Goal: Task Accomplishment & Management: Manage account settings

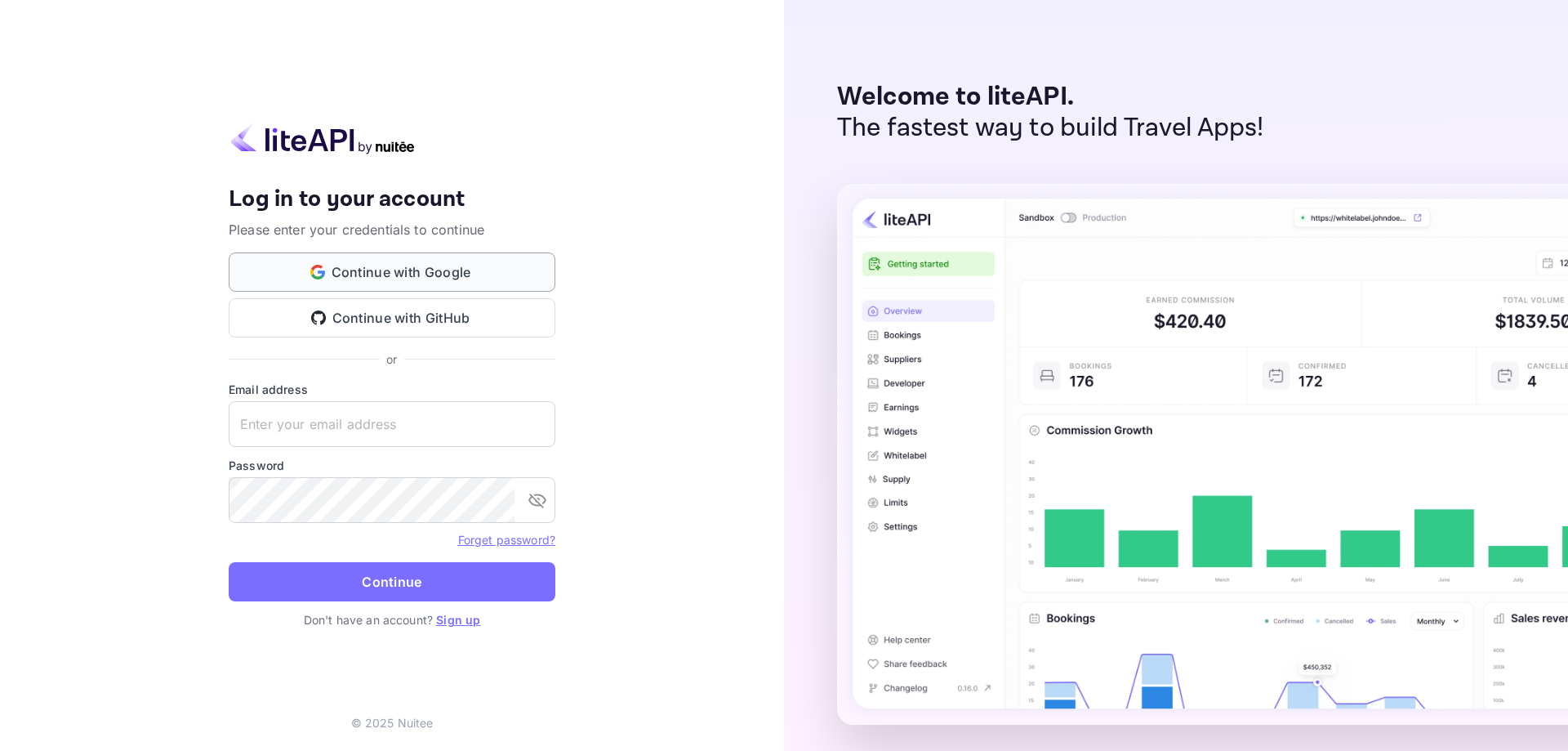
click at [402, 272] on button "Continue with Google" at bounding box center [391, 271] width 326 height 39
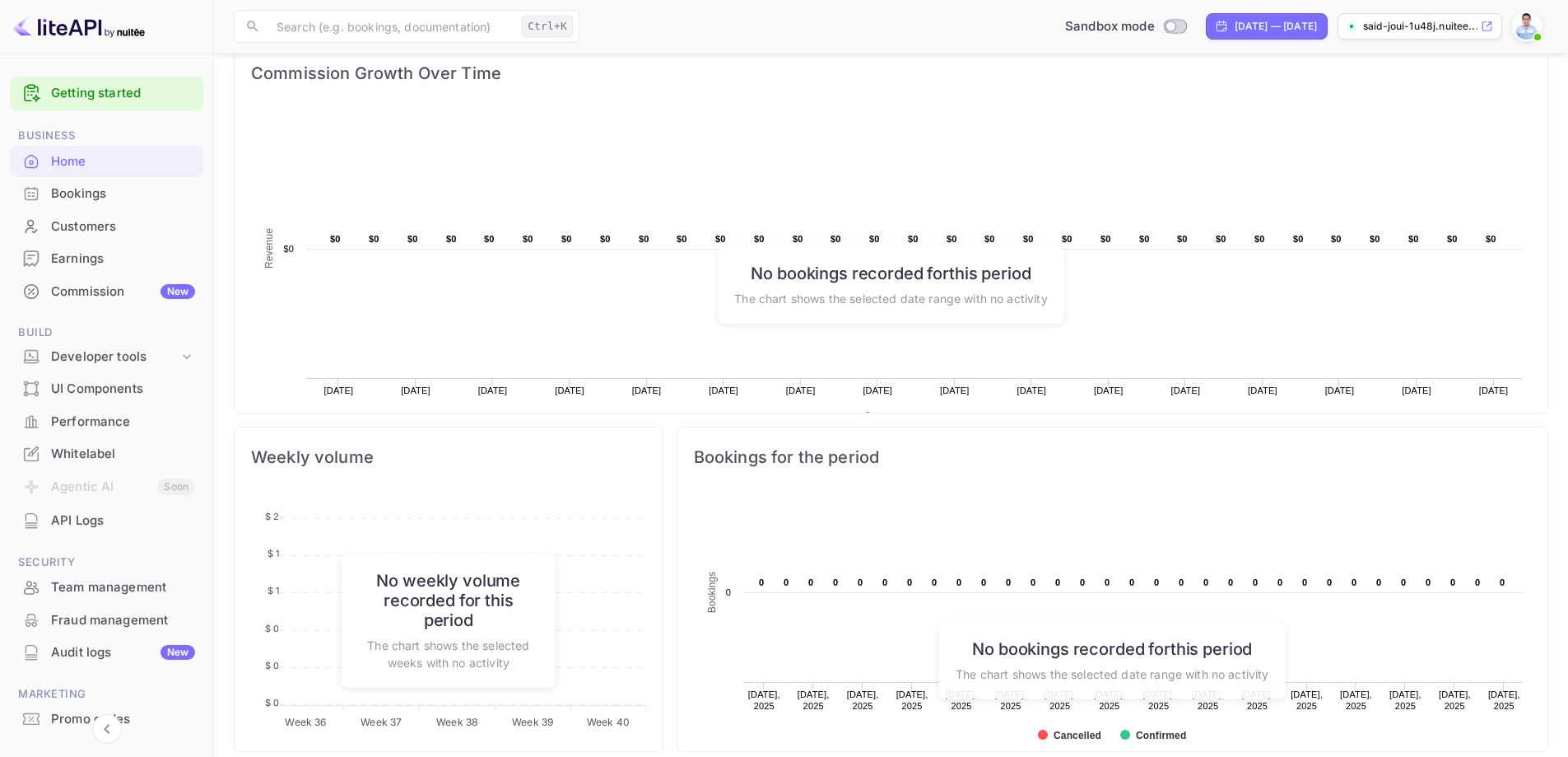
scroll to position [247, 0]
click at [142, 353] on div "Developer tools" at bounding box center [114, 357] width 128 height 19
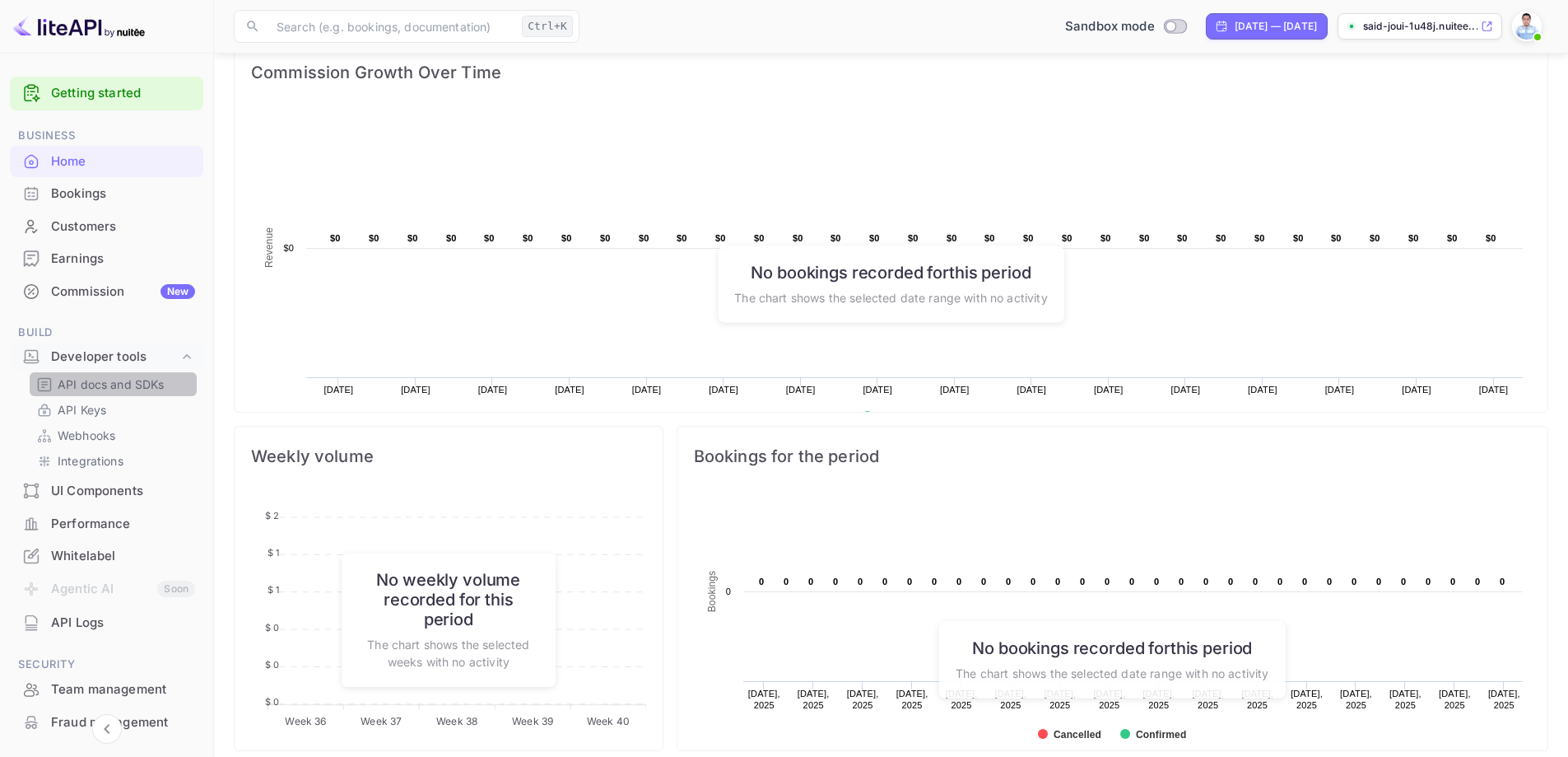
click at [132, 385] on p "API docs and SDKs" at bounding box center [111, 384] width 107 height 17
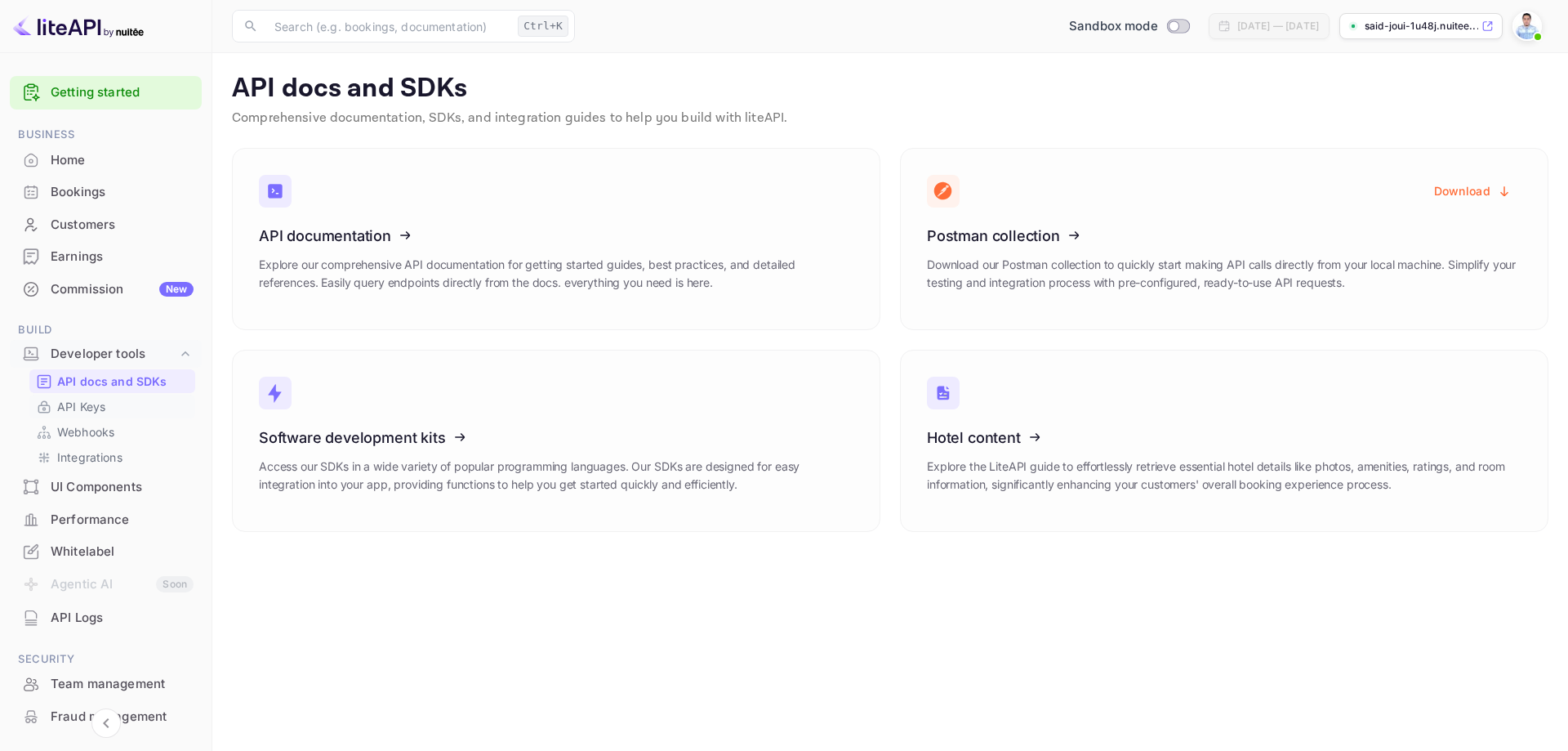
click at [95, 402] on p "API Keys" at bounding box center [81, 406] width 49 height 17
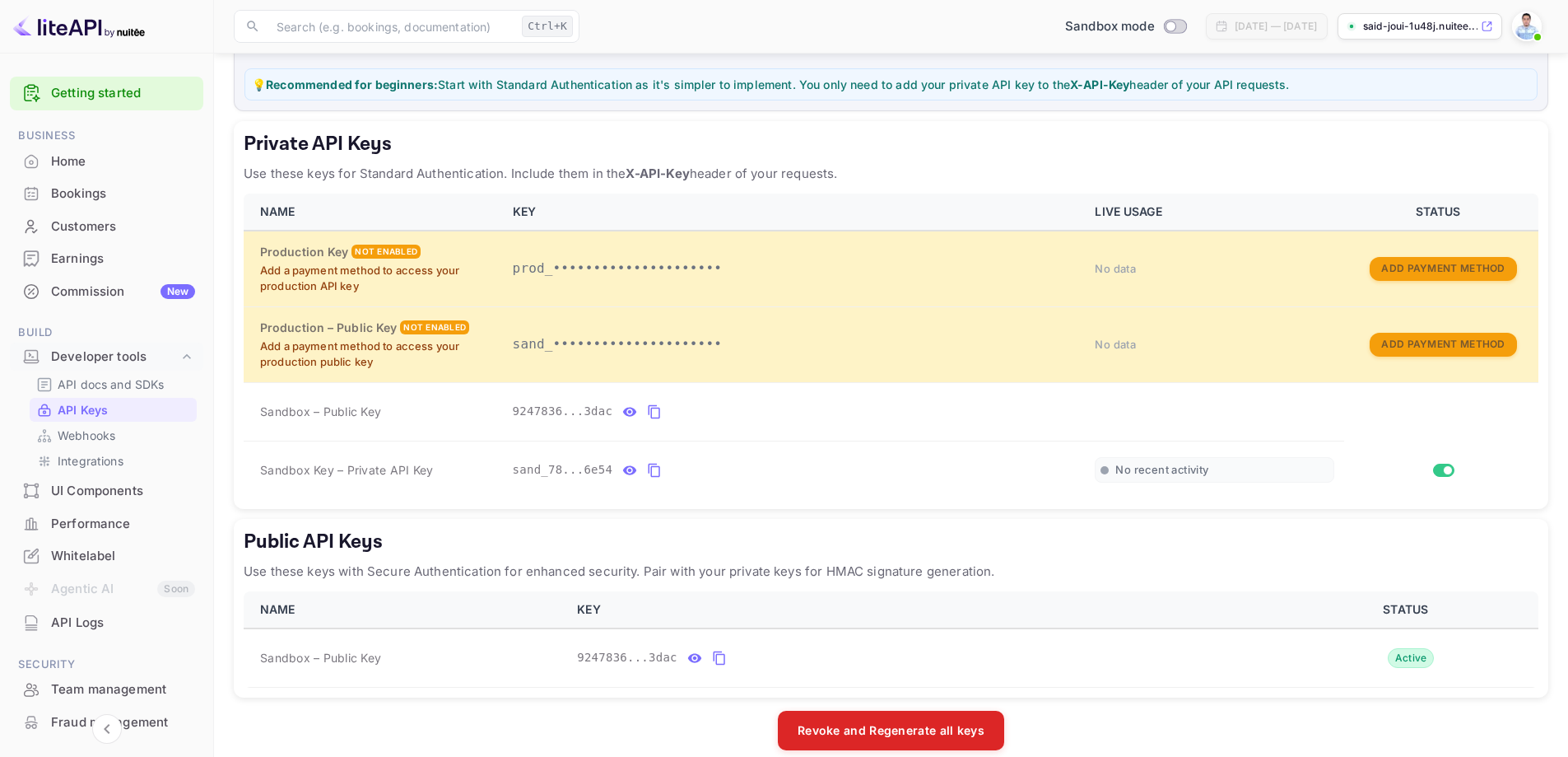
scroll to position [232, 0]
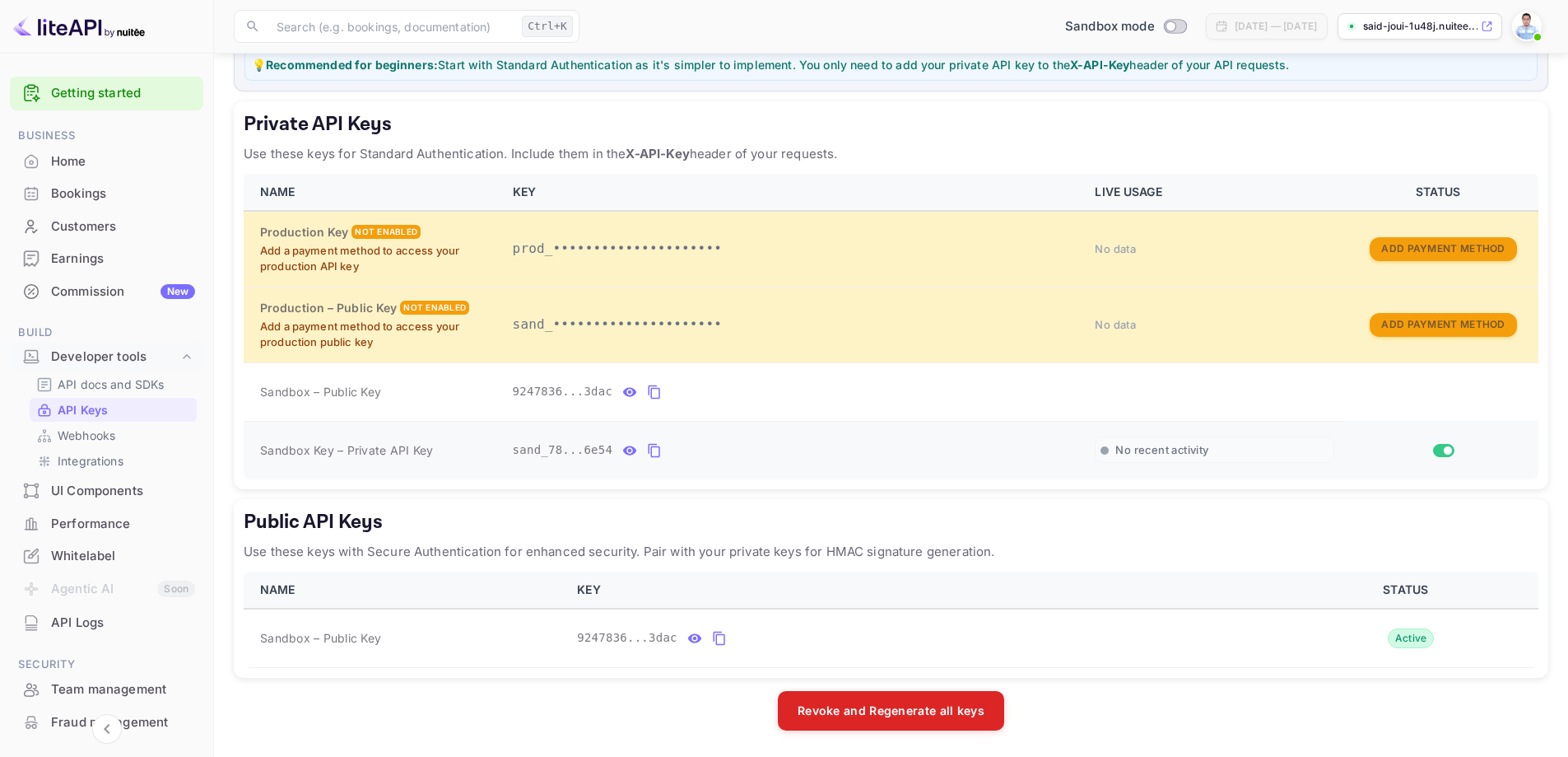
click at [647, 454] on icon "private api keys table" at bounding box center [653, 450] width 14 height 20
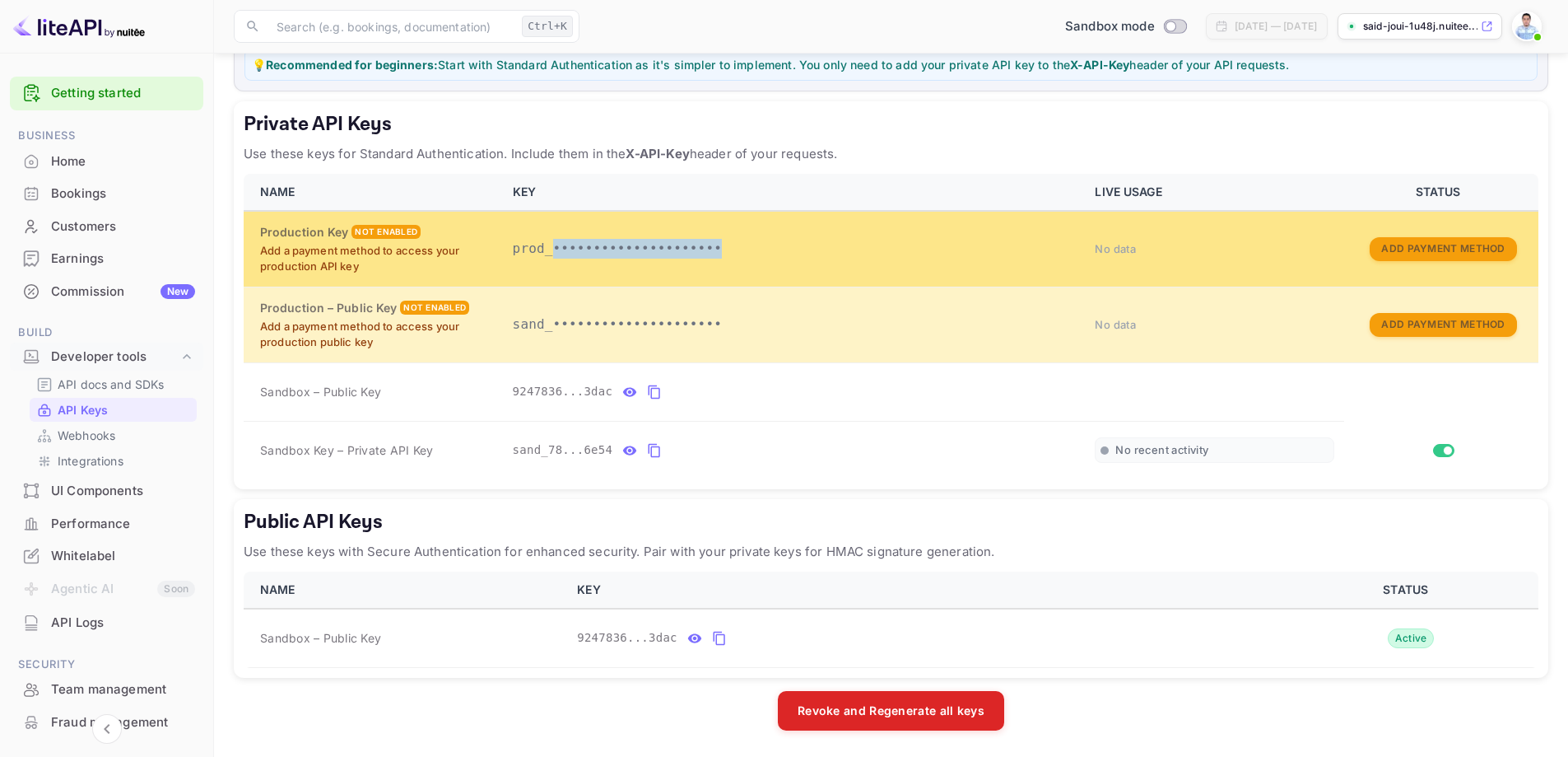
drag, startPoint x: 550, startPoint y: 247, endPoint x: 707, endPoint y: 248, distance: 157.0
click at [707, 248] on p "prod_•••••••••••••••••••••" at bounding box center [794, 248] width 563 height 20
click at [670, 247] on p "prod_•••••••••••••••••••••" at bounding box center [794, 248] width 563 height 20
click at [1424, 245] on button "Add Payment Method" at bounding box center [1442, 248] width 147 height 24
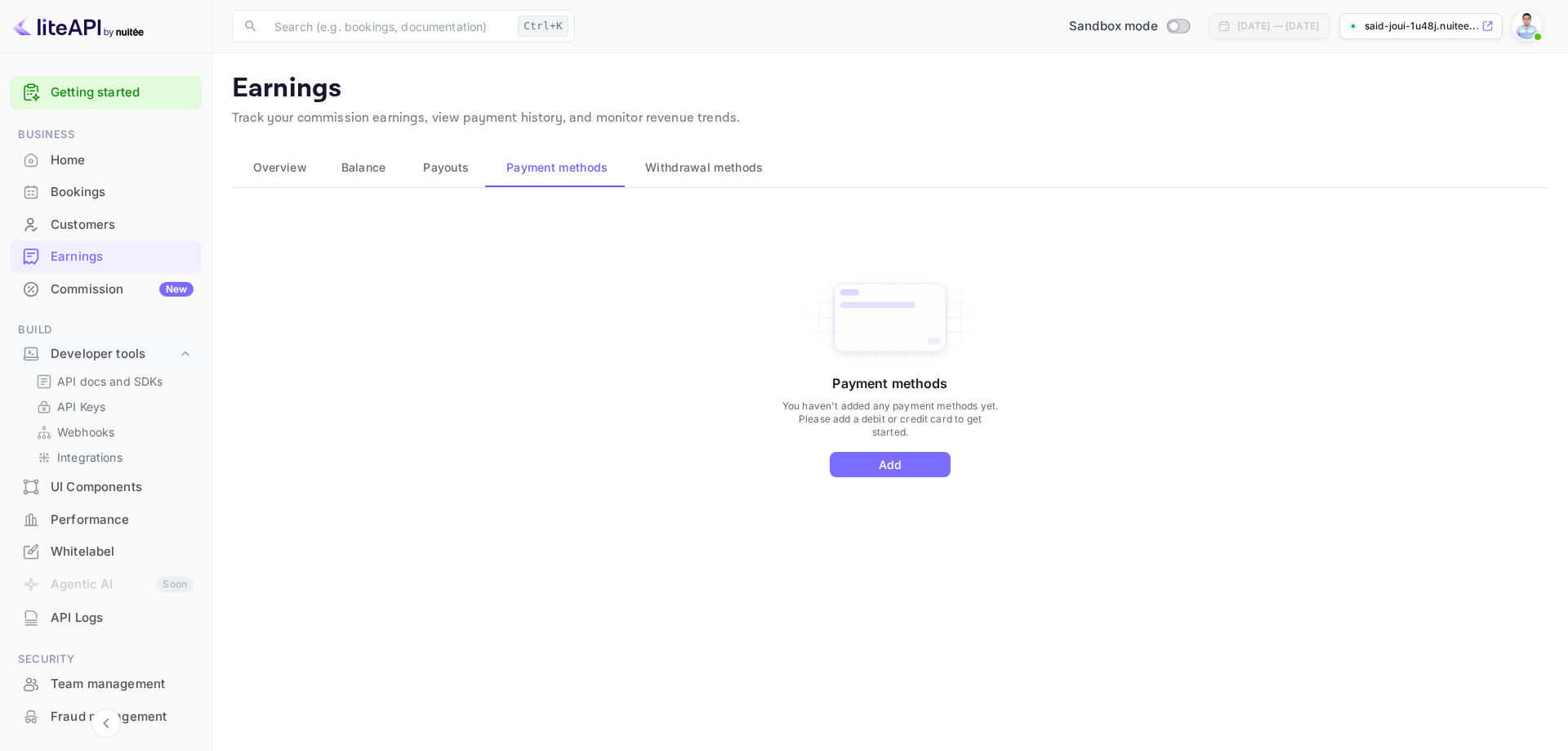
click at [447, 171] on span "Payouts" at bounding box center [446, 168] width 46 height 20
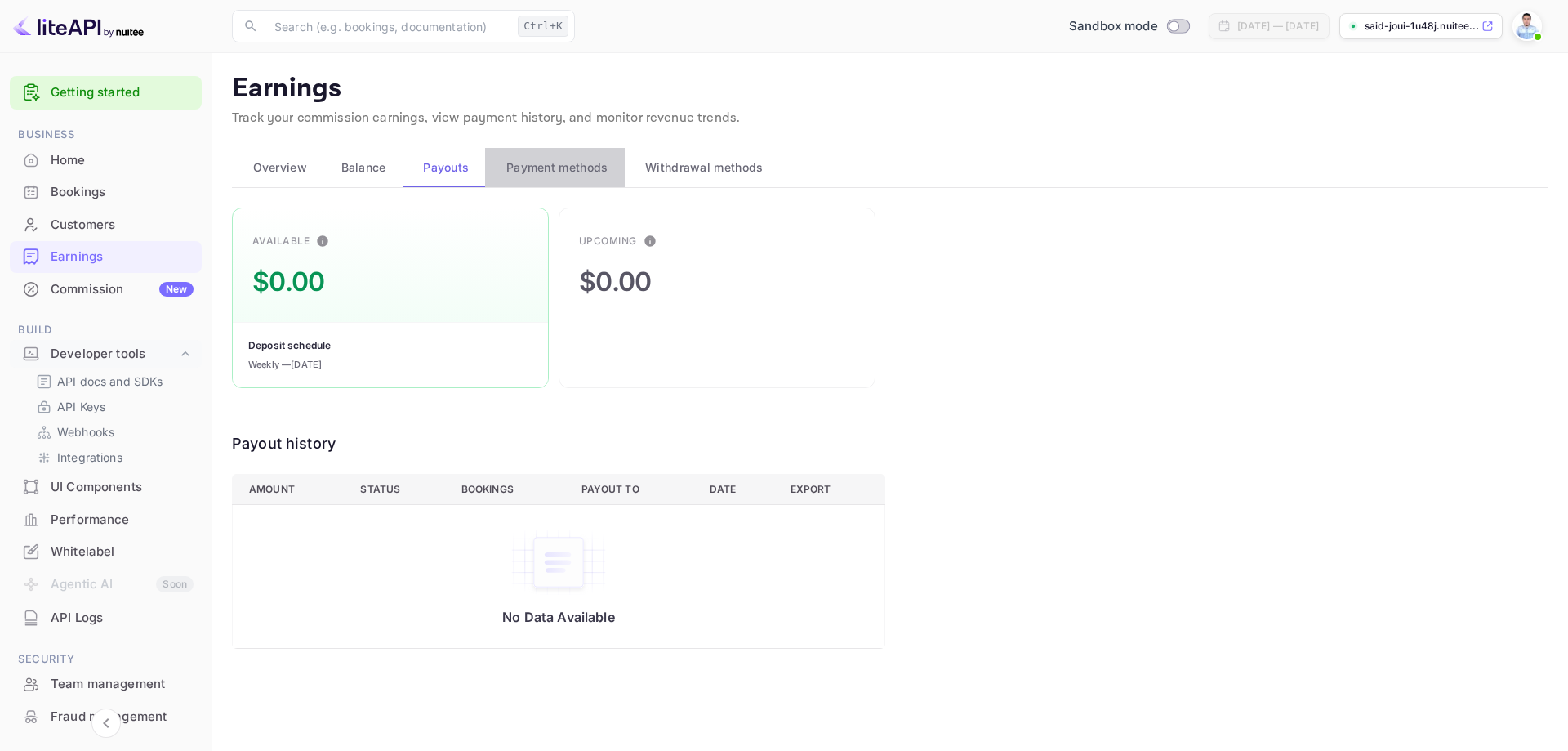
click at [538, 161] on span "Payment methods" at bounding box center [557, 168] width 102 height 20
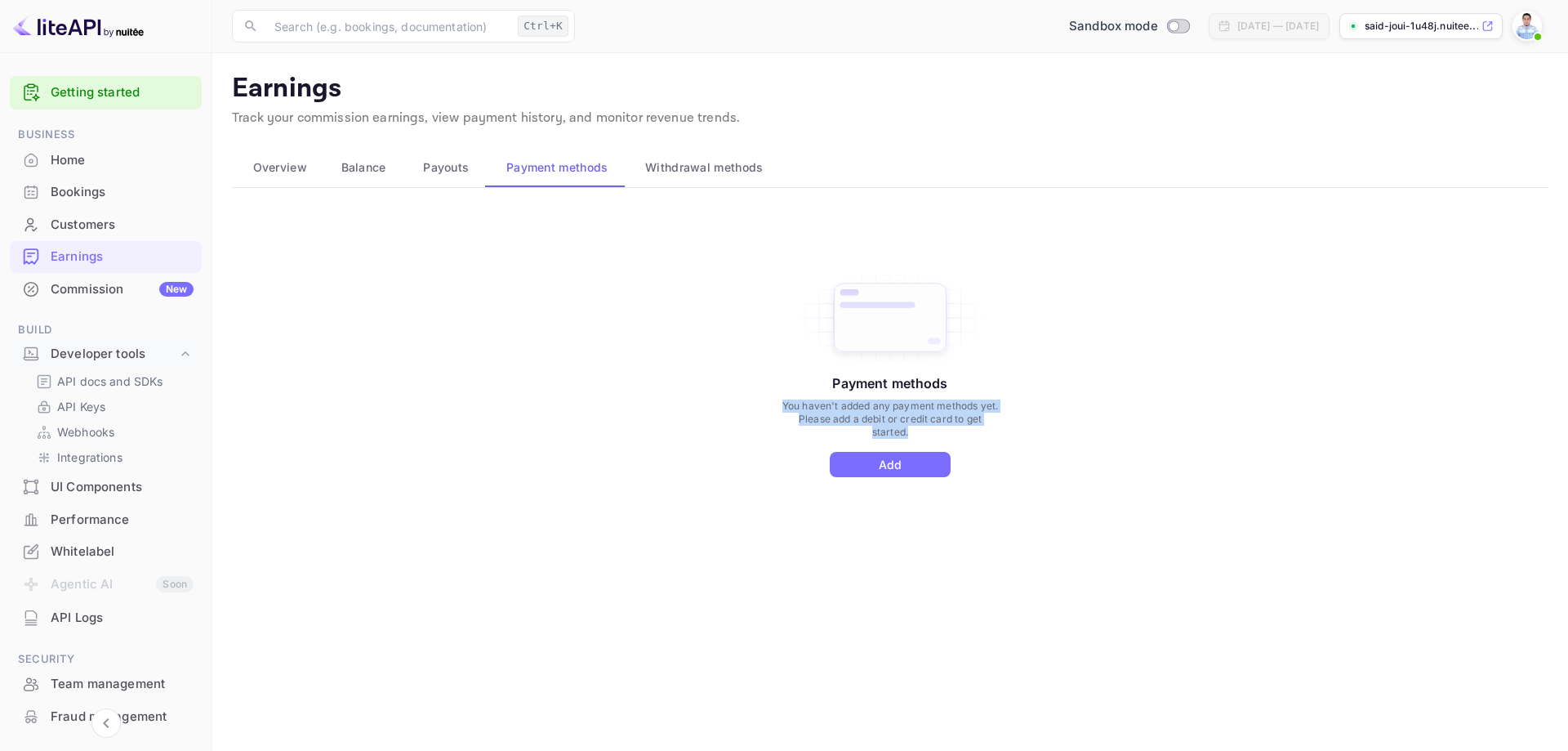
drag, startPoint x: 781, startPoint y: 400, endPoint x: 963, endPoint y: 432, distance: 184.8
click at [963, 432] on p "You haven't added any payment methods yet. Please add a debit or credit card to…" at bounding box center [889, 419] width 220 height 39
copy p "You haven't added any payment methods yet. Please add a debit or credit card to…"
click at [1107, 432] on div "Payment methods You haven't added any payment methods yet. Please add a debit o…" at bounding box center [890, 391] width 1316 height 367
click at [918, 452] on button "Add" at bounding box center [890, 464] width 121 height 26
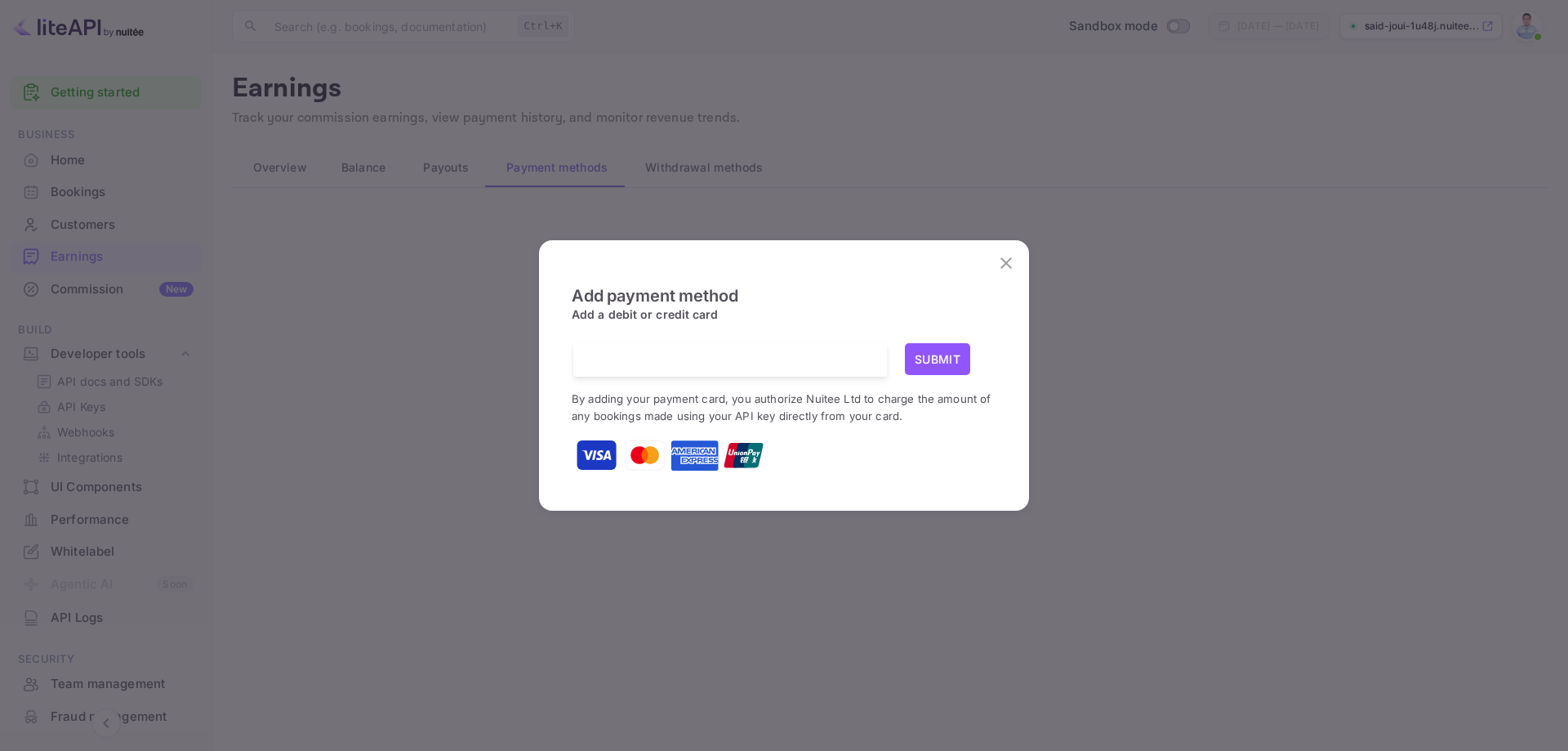
scroll to position [4, 0]
click at [1004, 254] on icon "close" at bounding box center [1006, 263] width 20 height 20
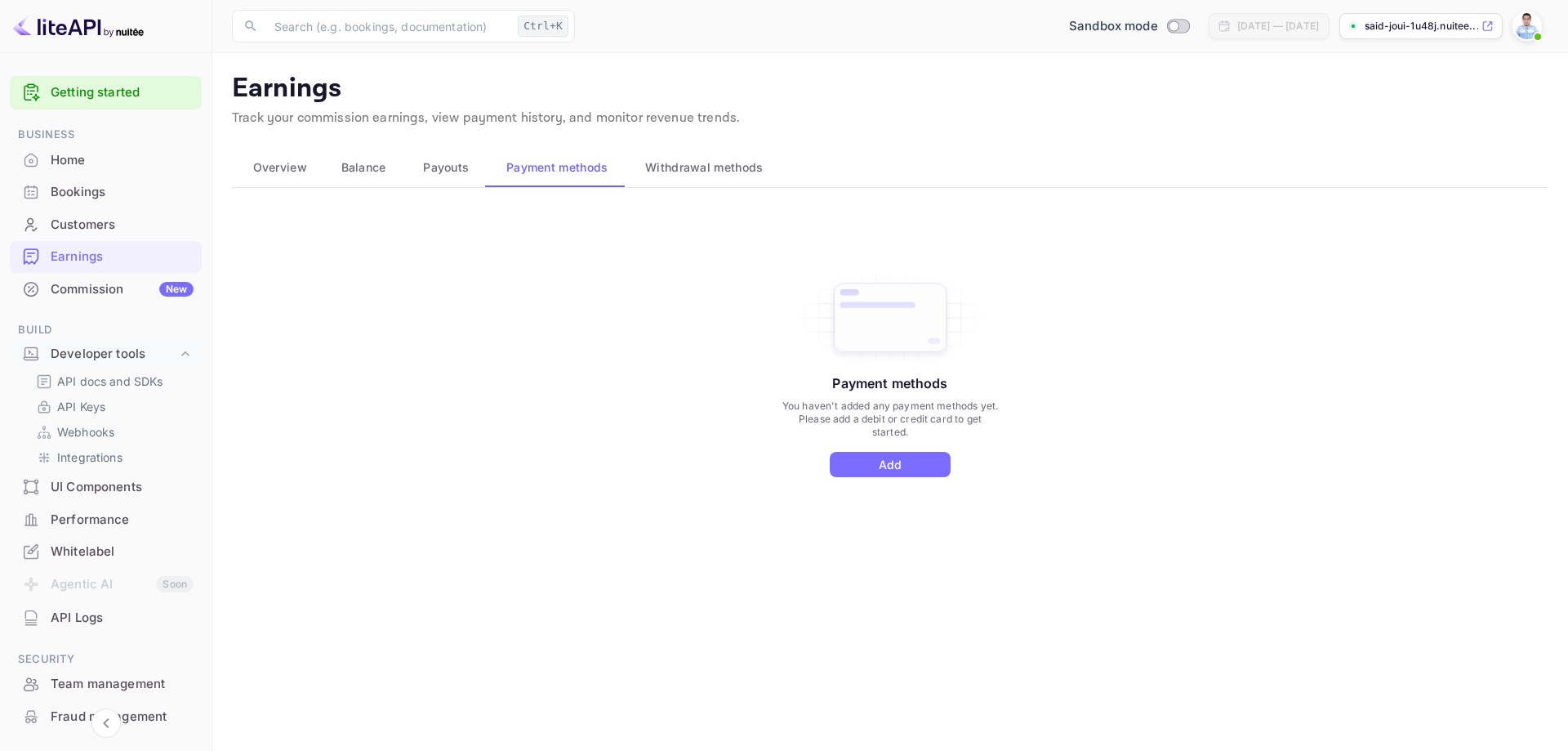
click at [1251, 259] on div "Payment methods You haven't added any payment methods yet. Please add a debit o…" at bounding box center [890, 391] width 1316 height 367
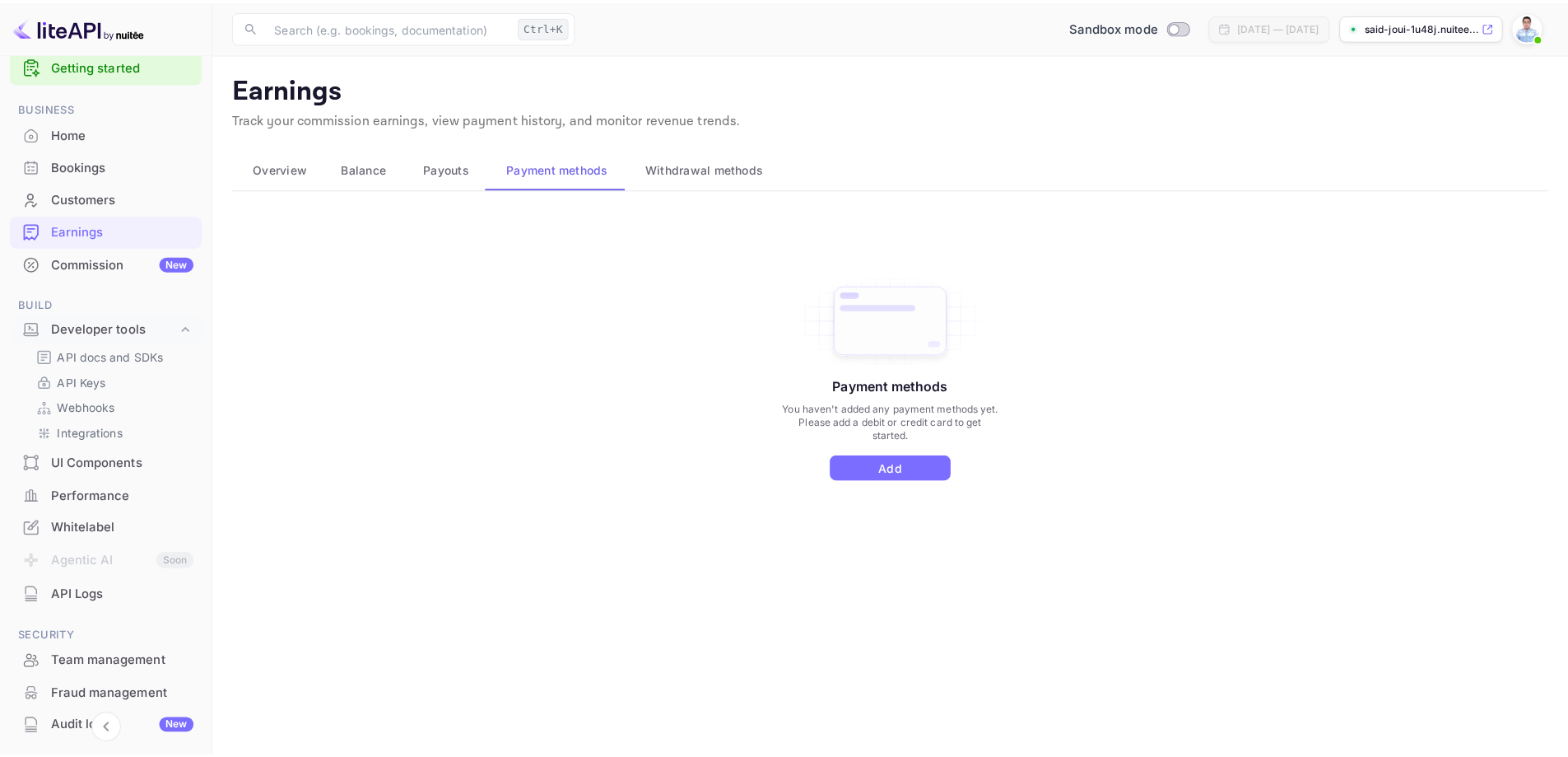
scroll to position [172, 0]
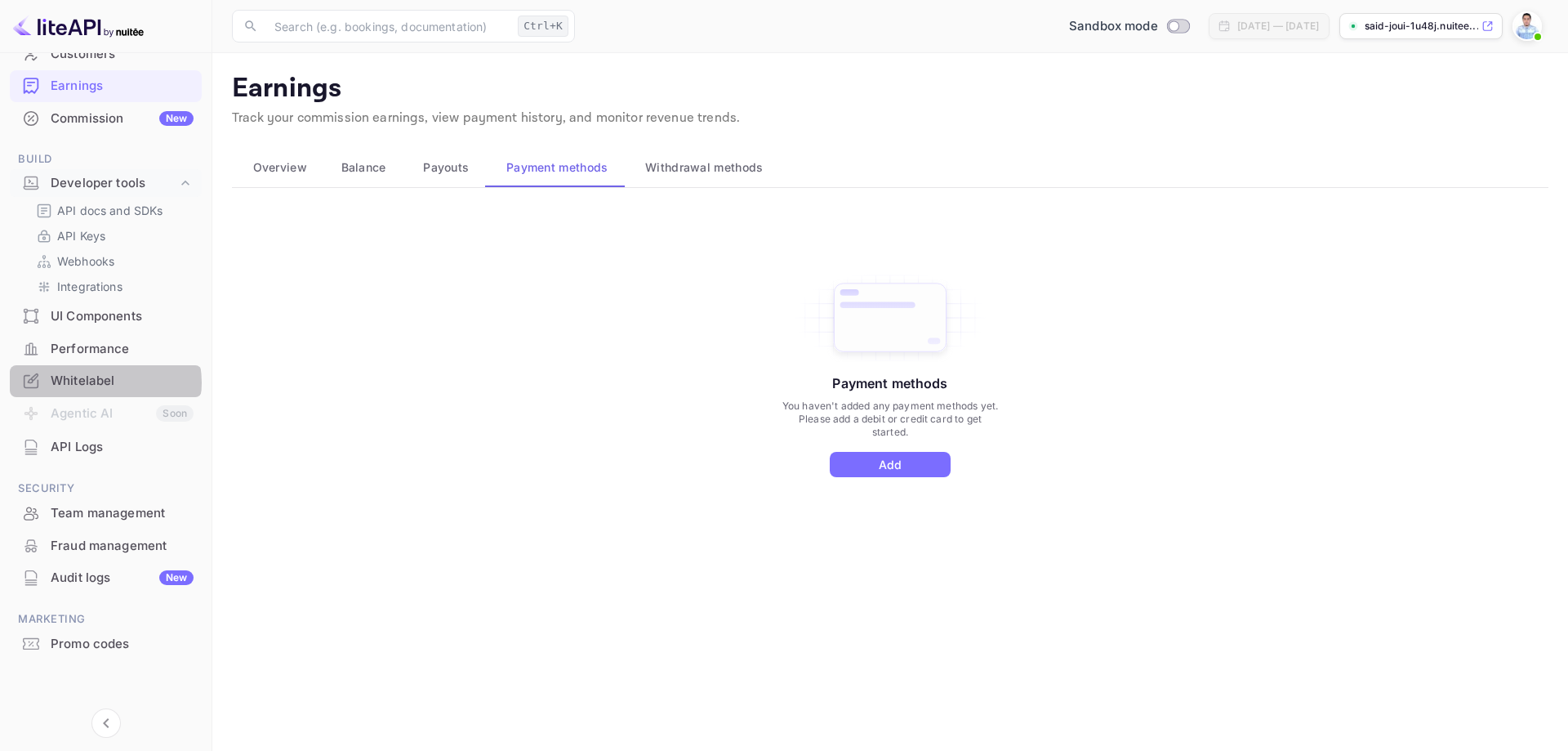
click at [105, 383] on div "Whitelabel" at bounding box center [122, 381] width 143 height 19
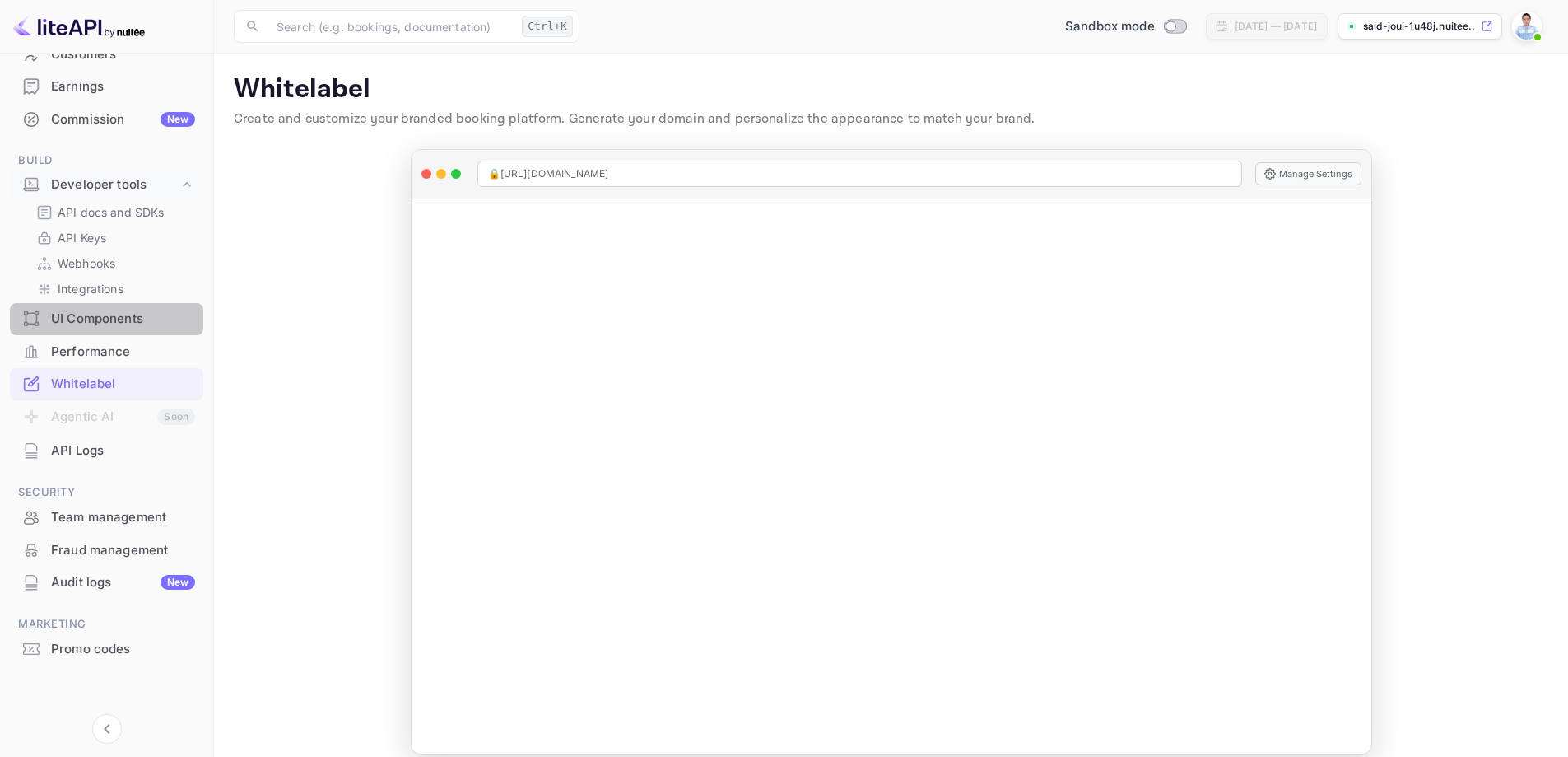
click at [111, 324] on div "UI Components" at bounding box center [123, 319] width 144 height 19
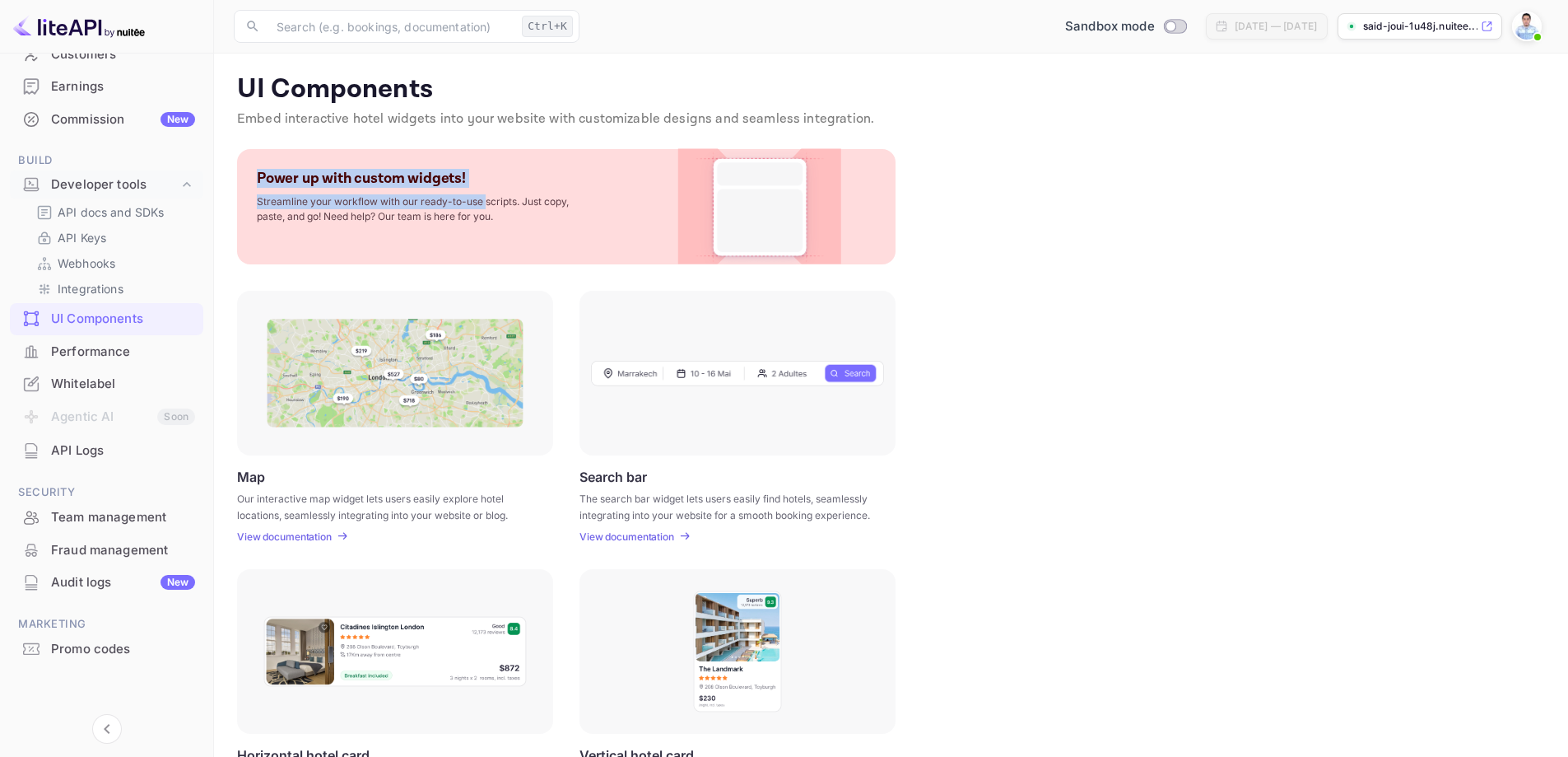
drag, startPoint x: 250, startPoint y: 175, endPoint x: 485, endPoint y: 175, distance: 235.0
click at [485, 175] on div "Power up with custom widgets! Streamline your workflow with our ready-to-use sc…" at bounding box center [566, 206] width 658 height 115
click at [501, 202] on p "Streamline your workflow with our ready-to-use scripts. Just copy, paste, and g…" at bounding box center [421, 209] width 329 height 30
click at [419, 214] on p "Streamline your workflow with our ready-to-use scripts. Just copy, paste, and g…" at bounding box center [421, 209] width 329 height 30
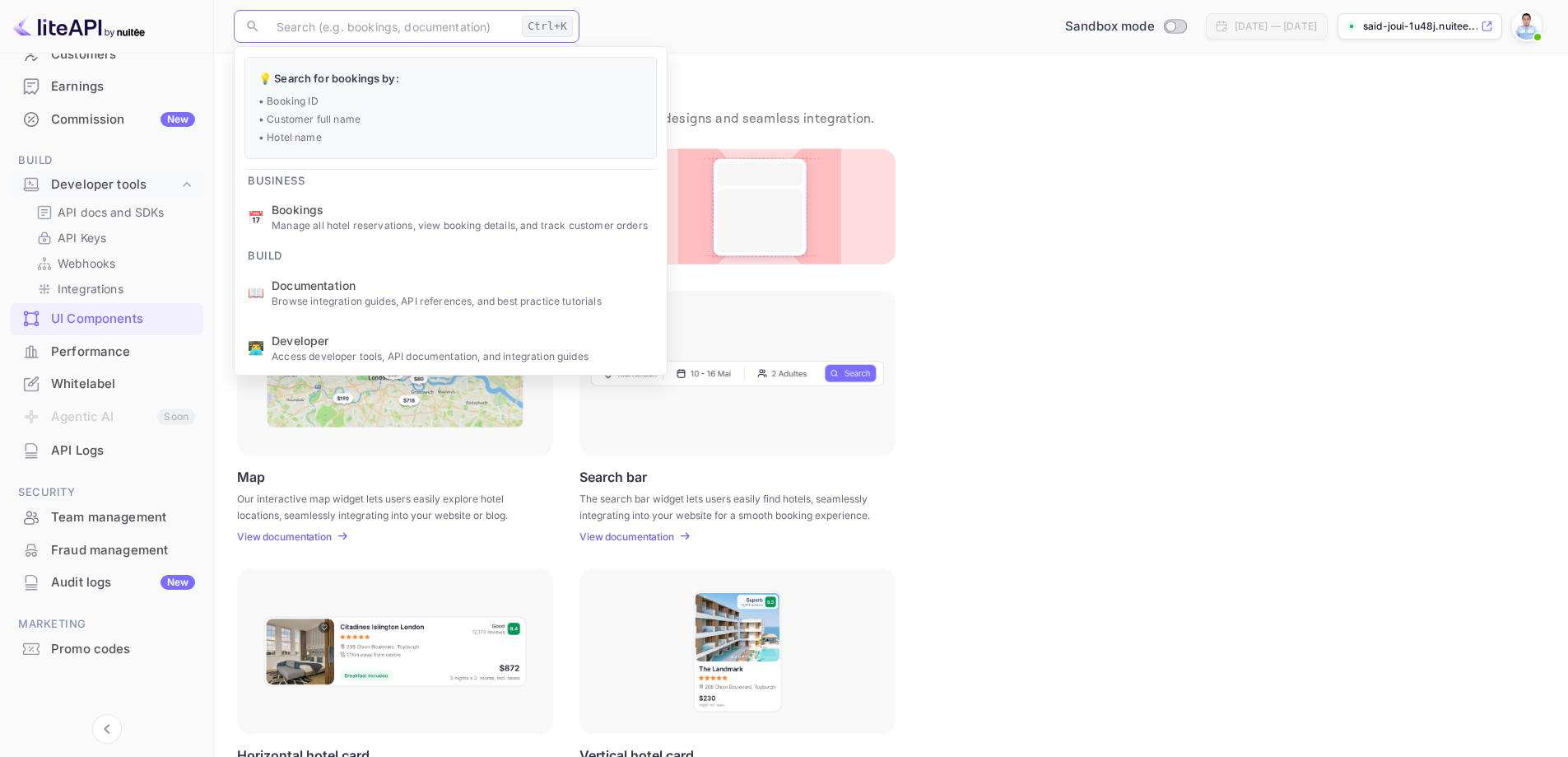
click at [372, 32] on input "text" at bounding box center [390, 26] width 248 height 33
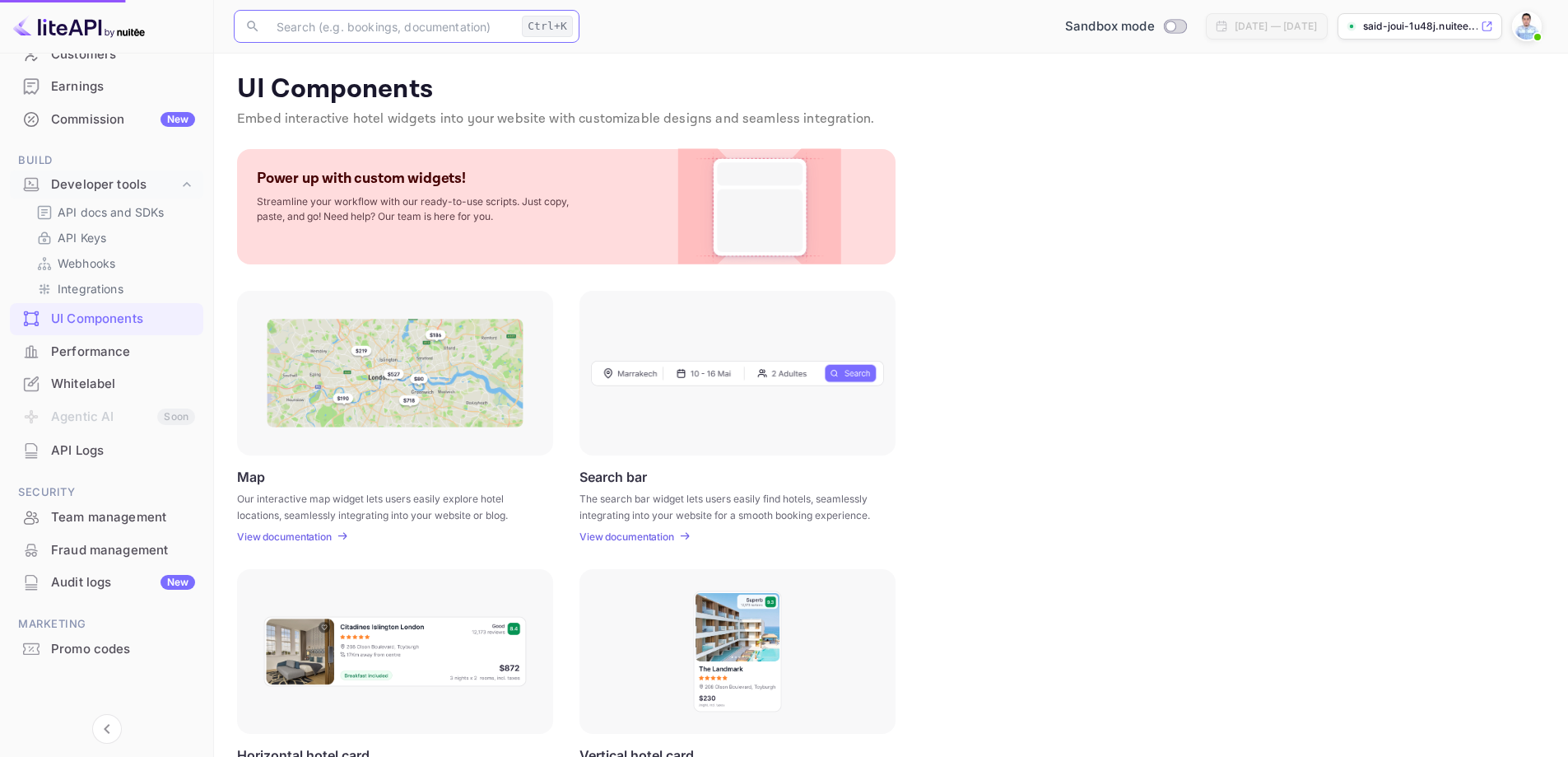
click at [336, 210] on span "Bookings" at bounding box center [462, 209] width 382 height 17
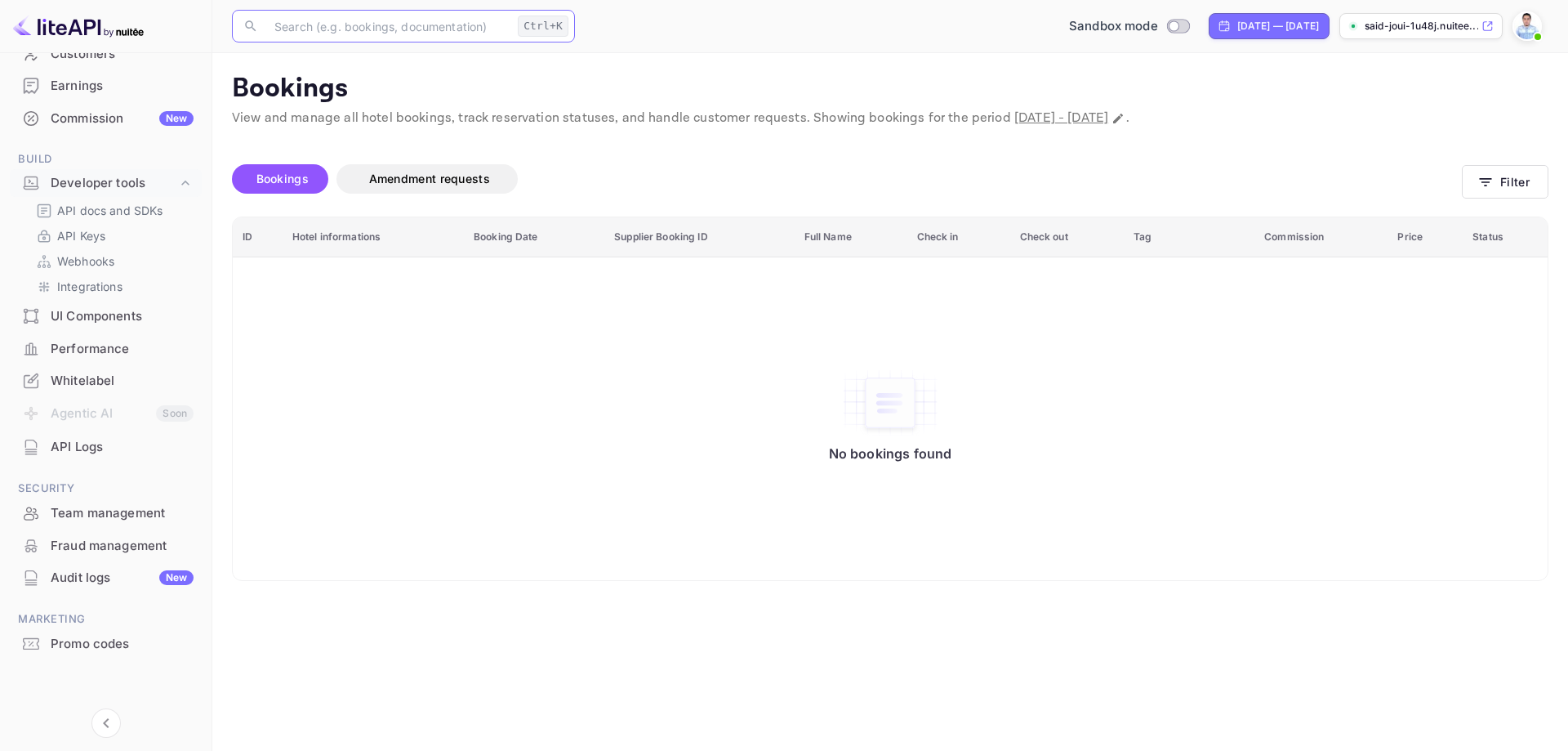
click at [113, 580] on div "Audit logs New" at bounding box center [122, 578] width 143 height 19
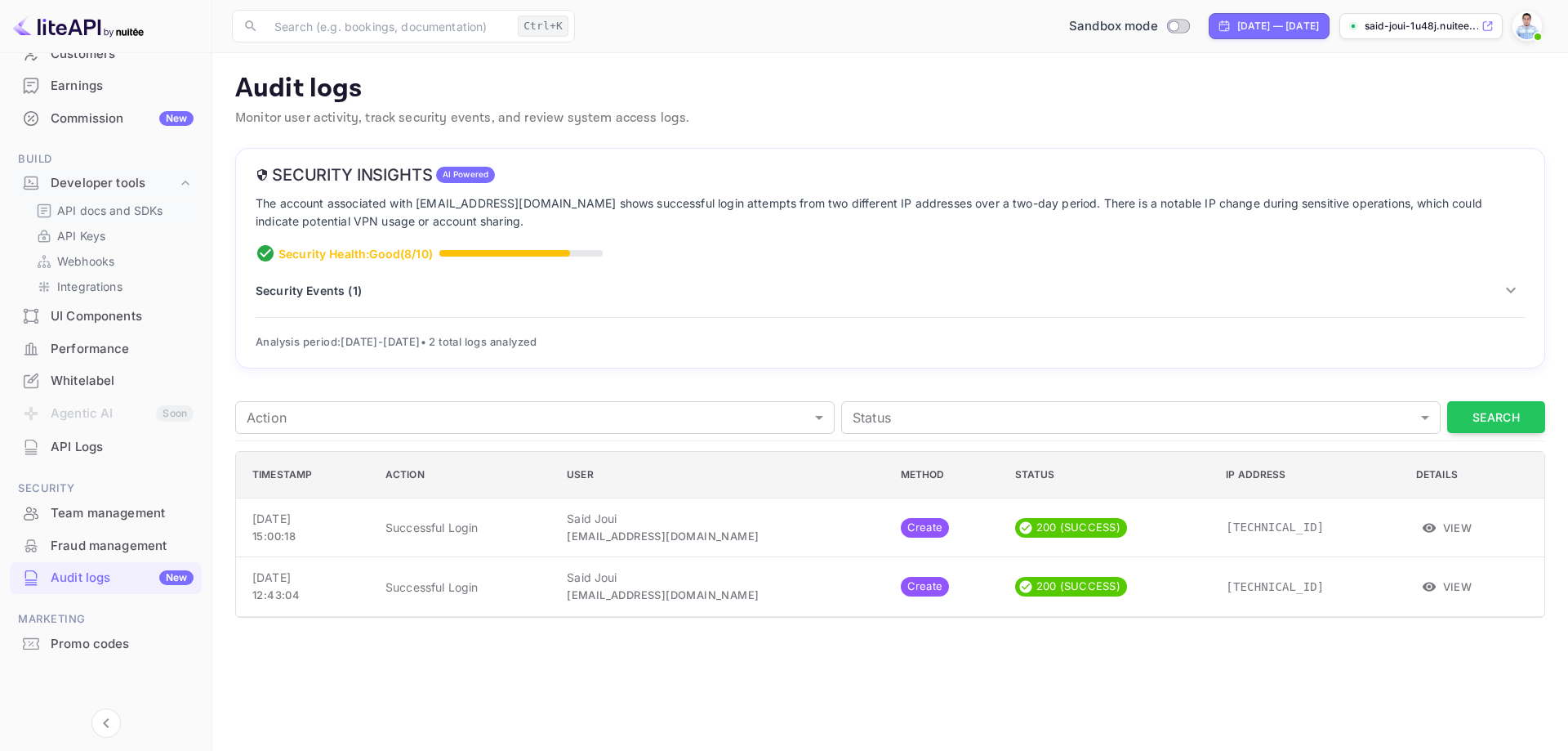
click at [109, 208] on p "API docs and SDKs" at bounding box center [110, 210] width 107 height 17
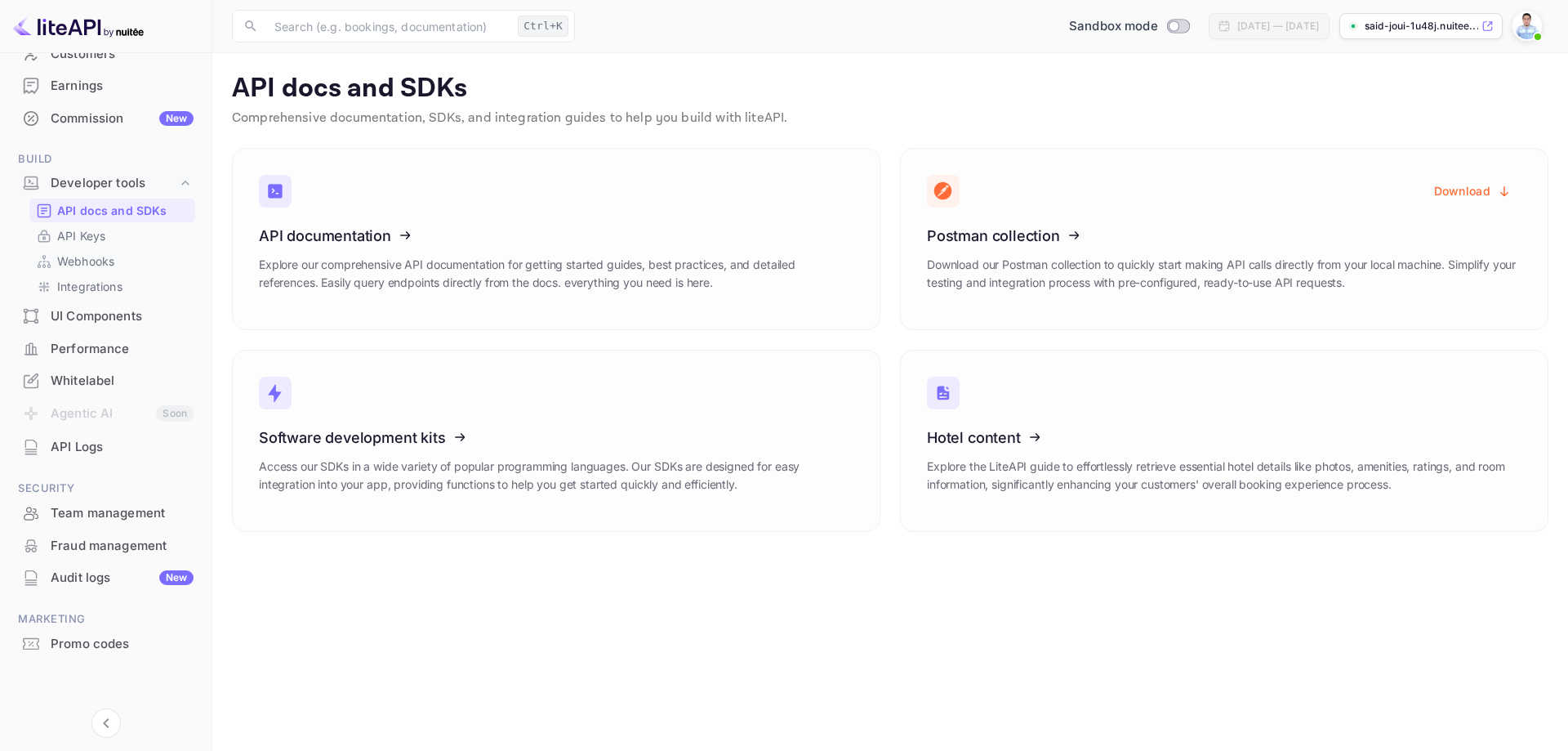
click at [94, 262] on p "Webhooks" at bounding box center [86, 261] width 57 height 17
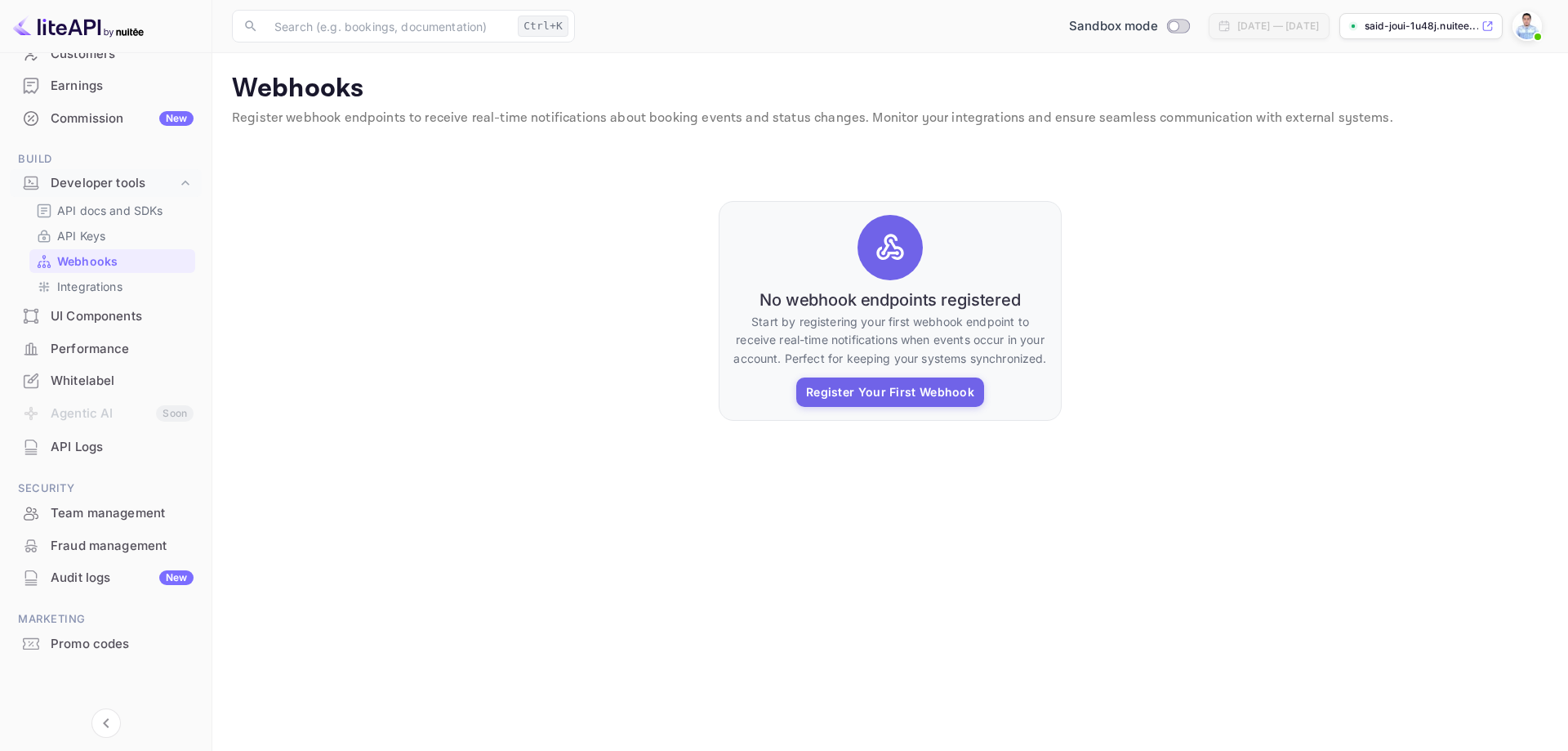
click at [91, 223] on div "API docs and SDKs API Keys Webhooks Integrations" at bounding box center [106, 248] width 192 height 100
click at [78, 287] on p "Integrations" at bounding box center [89, 287] width 66 height 17
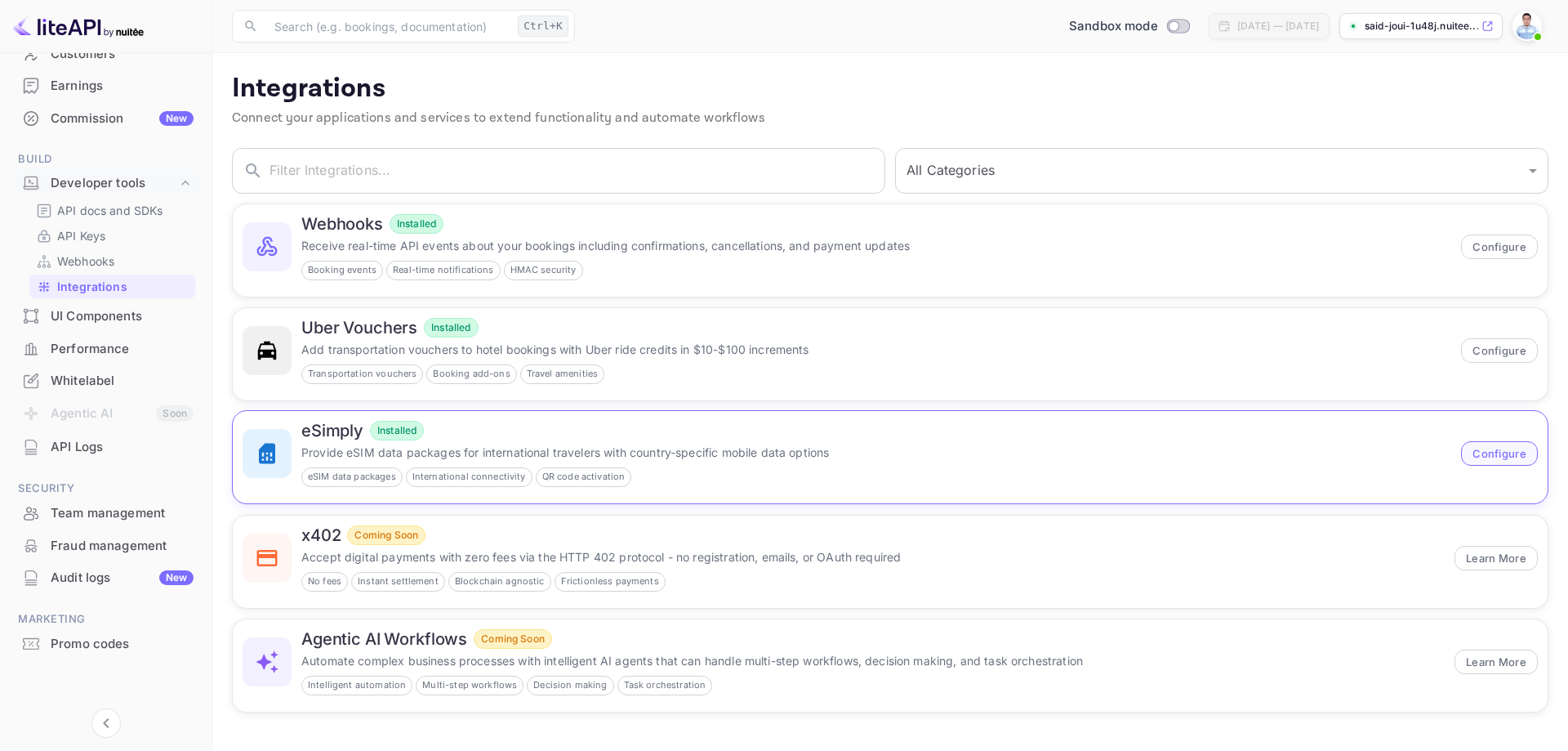
click at [1494, 447] on button "Configure" at bounding box center [1499, 453] width 77 height 25
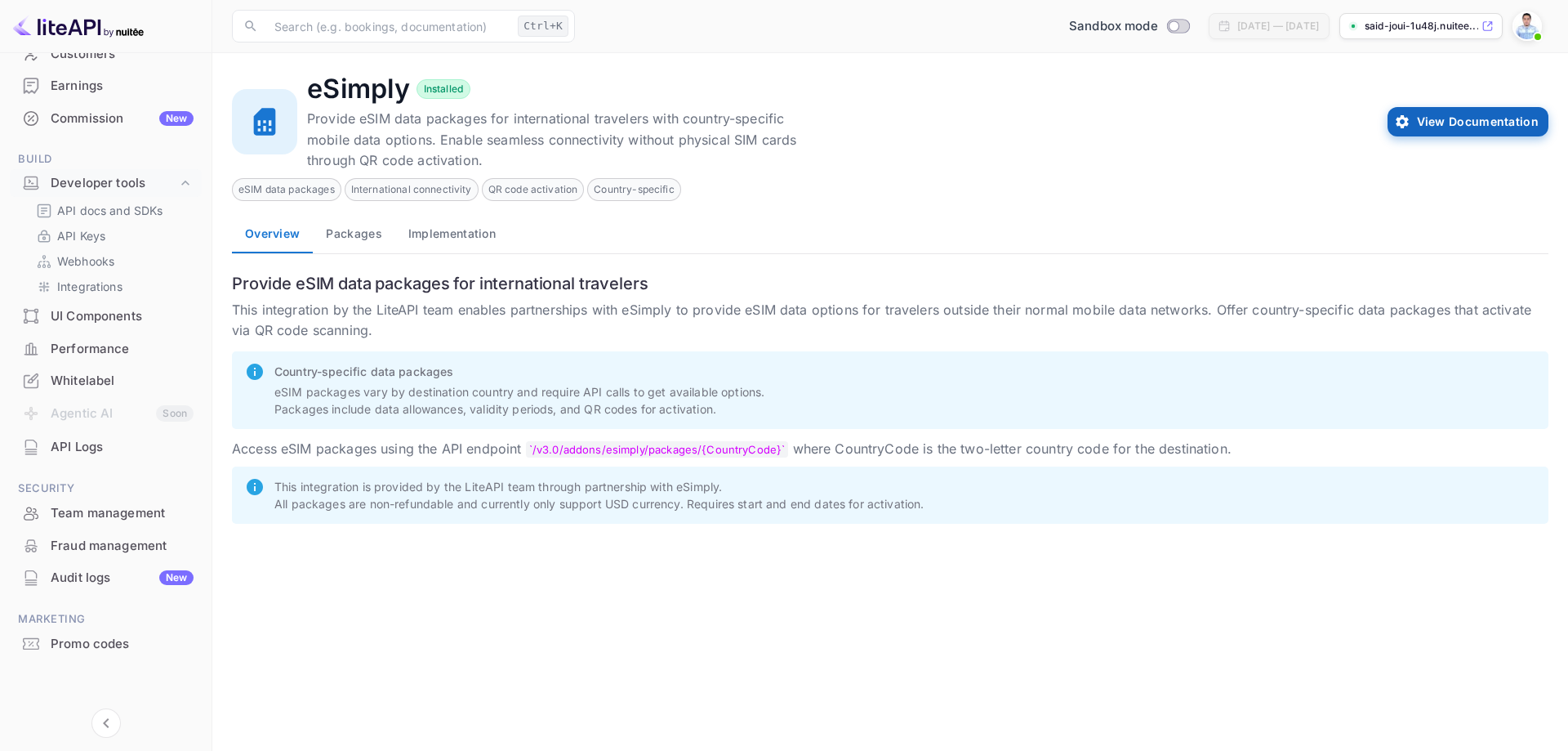
click at [1464, 120] on button "View Documentation" at bounding box center [1467, 121] width 161 height 30
click at [96, 351] on div "Performance" at bounding box center [122, 349] width 143 height 19
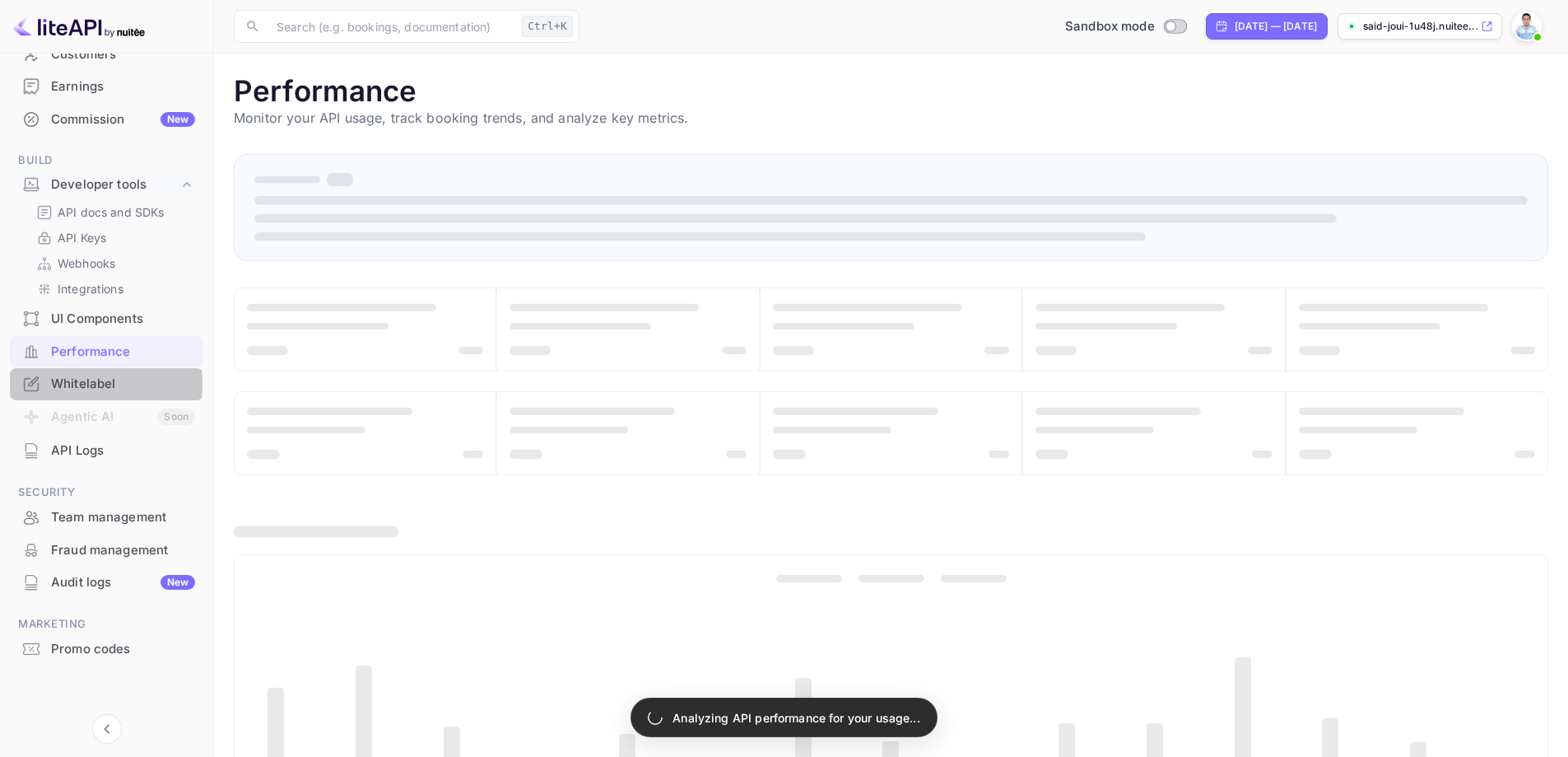
click at [79, 383] on div "Whitelabel" at bounding box center [123, 384] width 144 height 19
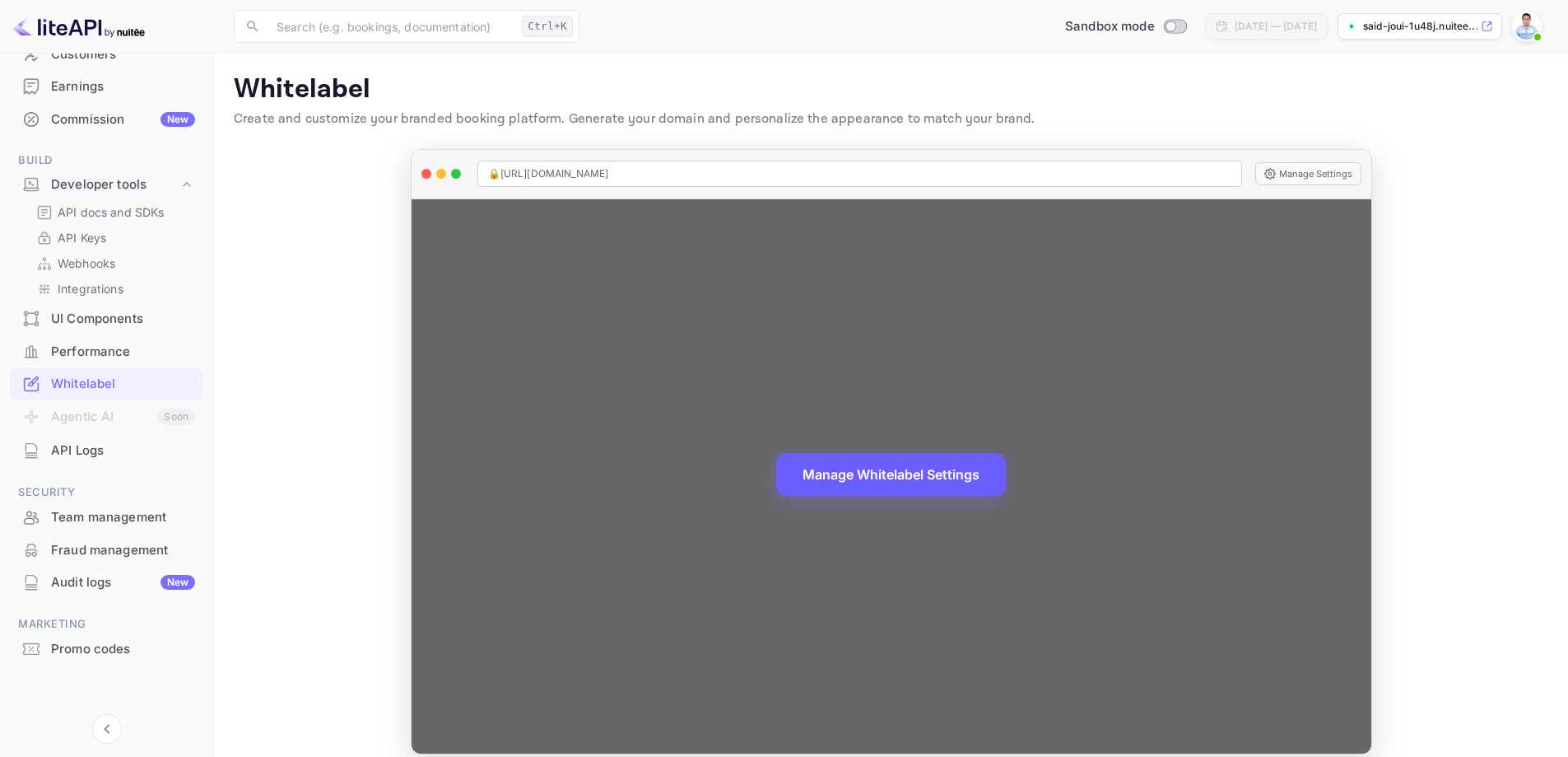
click at [891, 480] on button "Manage Whitelabel Settings" at bounding box center [890, 474] width 229 height 43
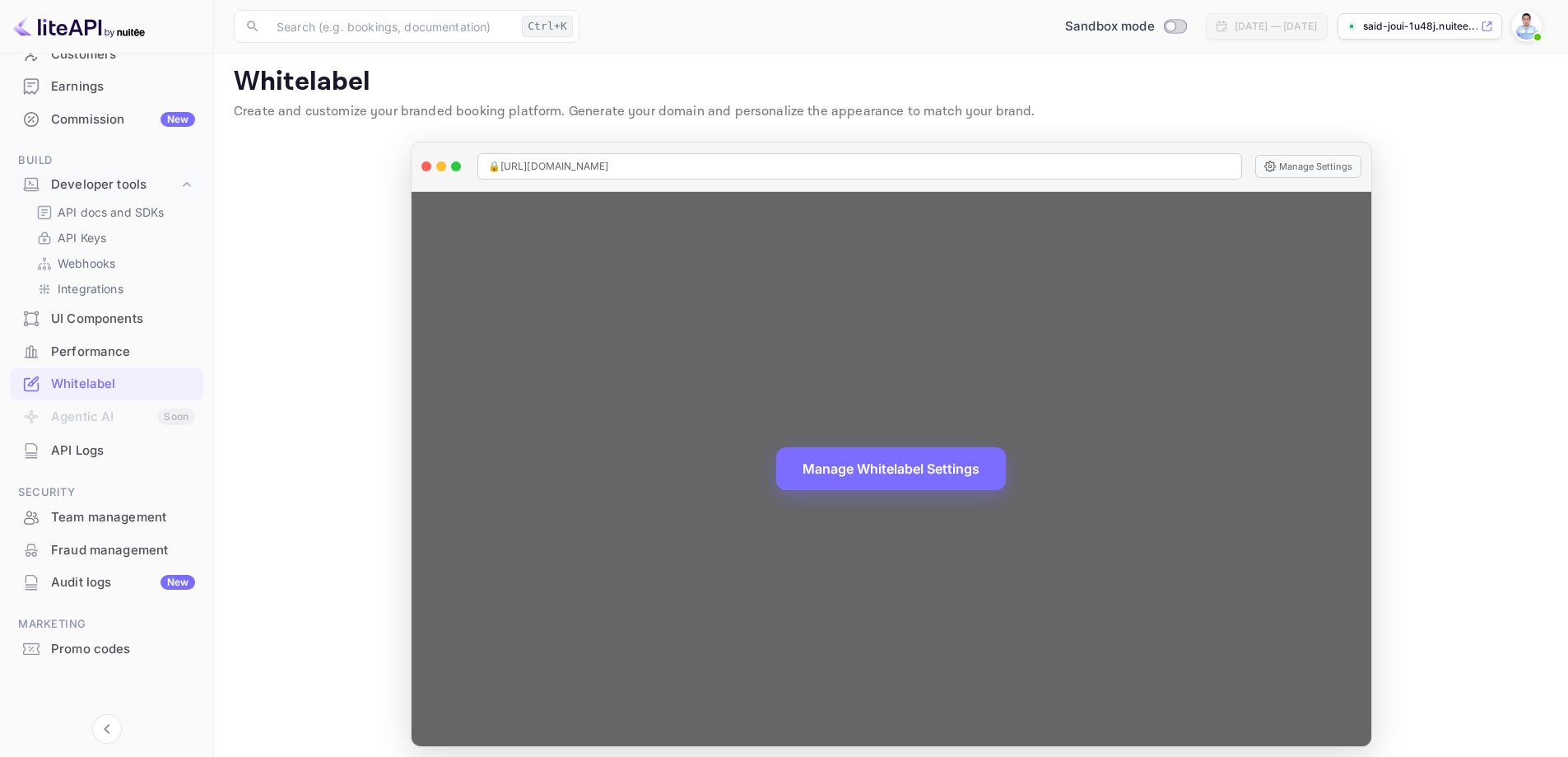
scroll to position [17, 0]
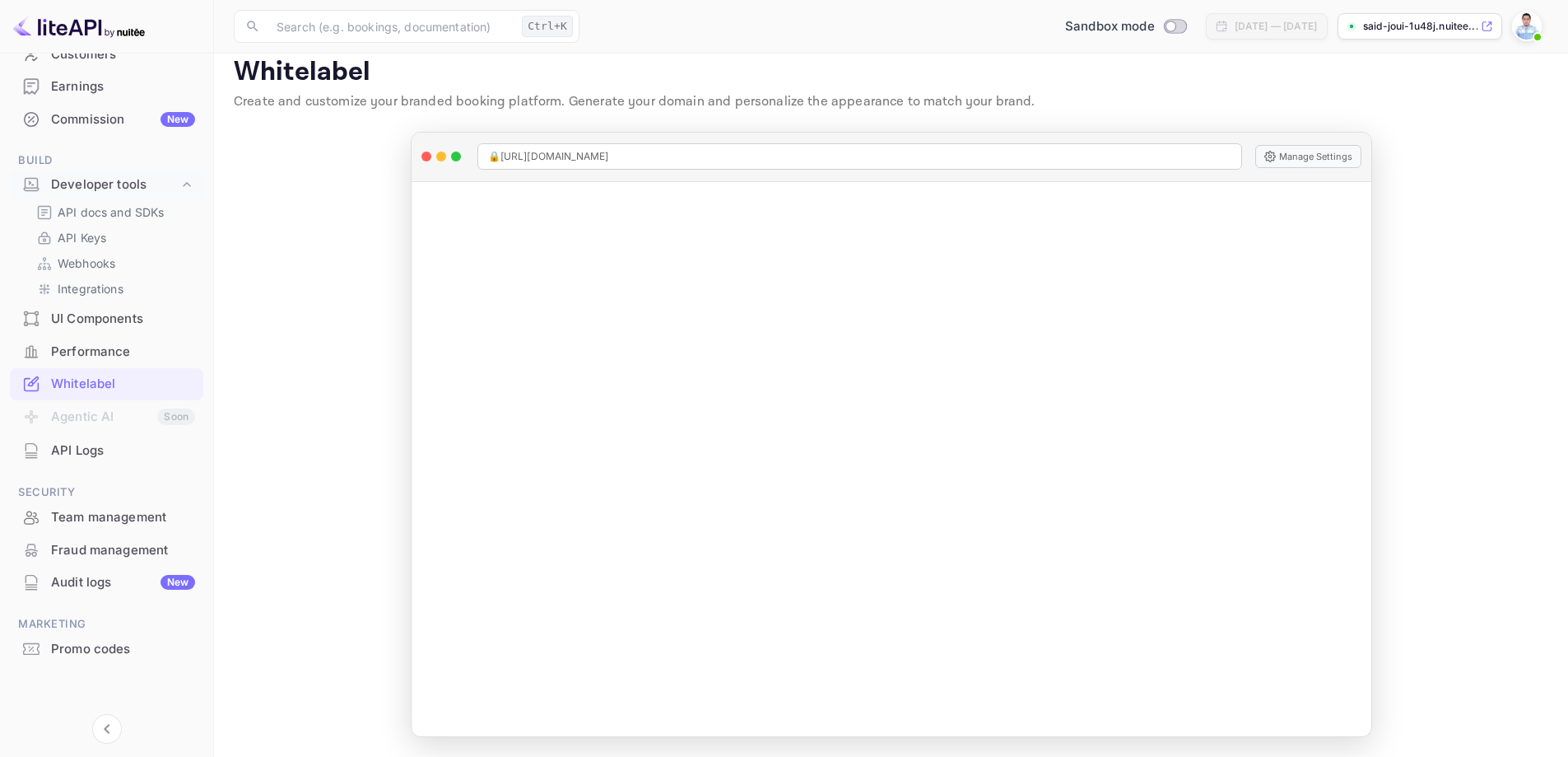
click at [90, 112] on div "Commission New" at bounding box center [123, 120] width 144 height 19
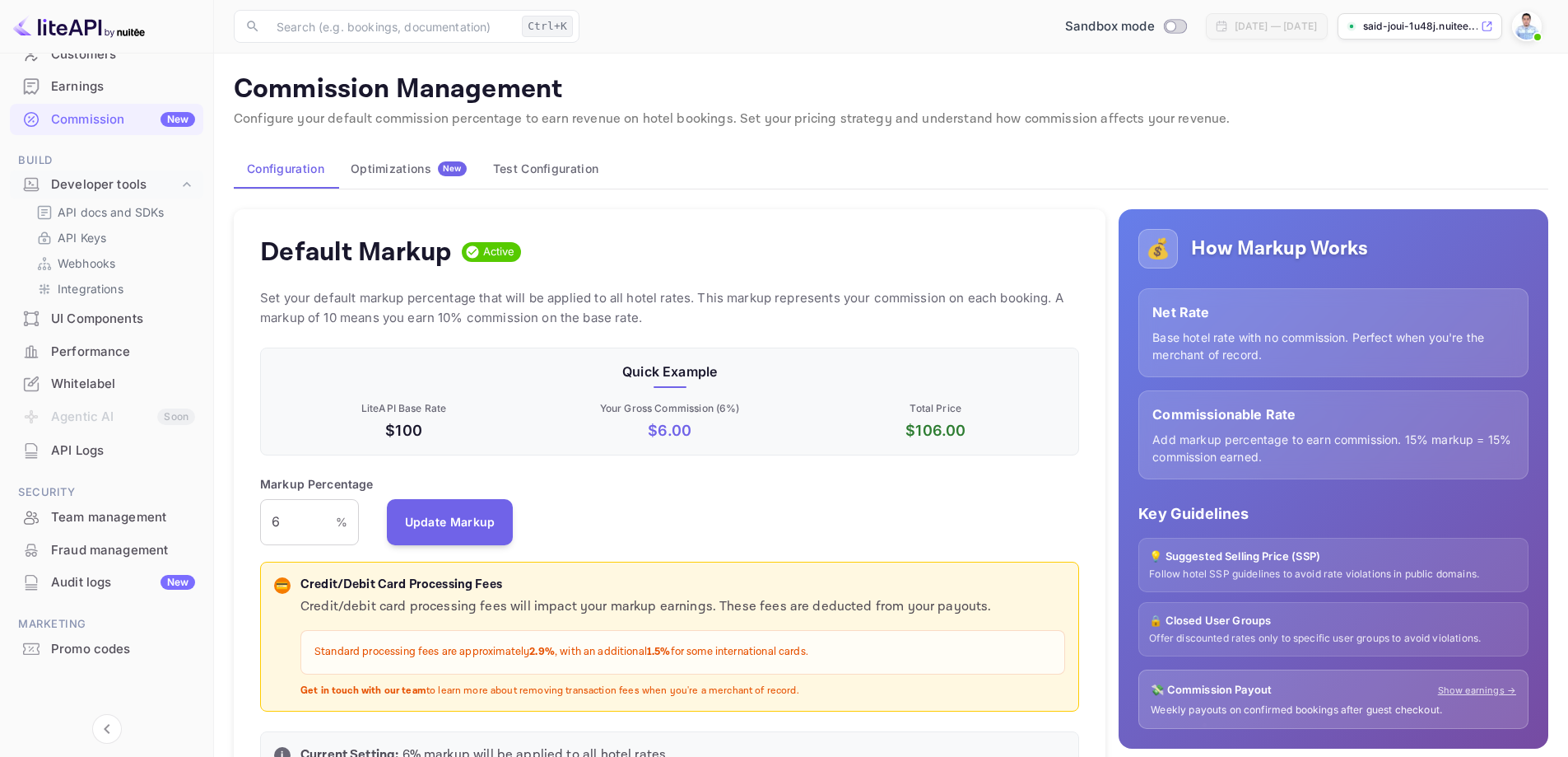
scroll to position [280, 807]
drag, startPoint x: 251, startPoint y: 296, endPoint x: 293, endPoint y: 298, distance: 42.0
click at [281, 296] on div "Default Markup Active Set your default markup percentage that will be applied t…" at bounding box center [669, 503] width 872 height 587
click at [333, 324] on p "Set your default markup percentage that will be applied to all hotel rates. Thi…" at bounding box center [669, 307] width 819 height 39
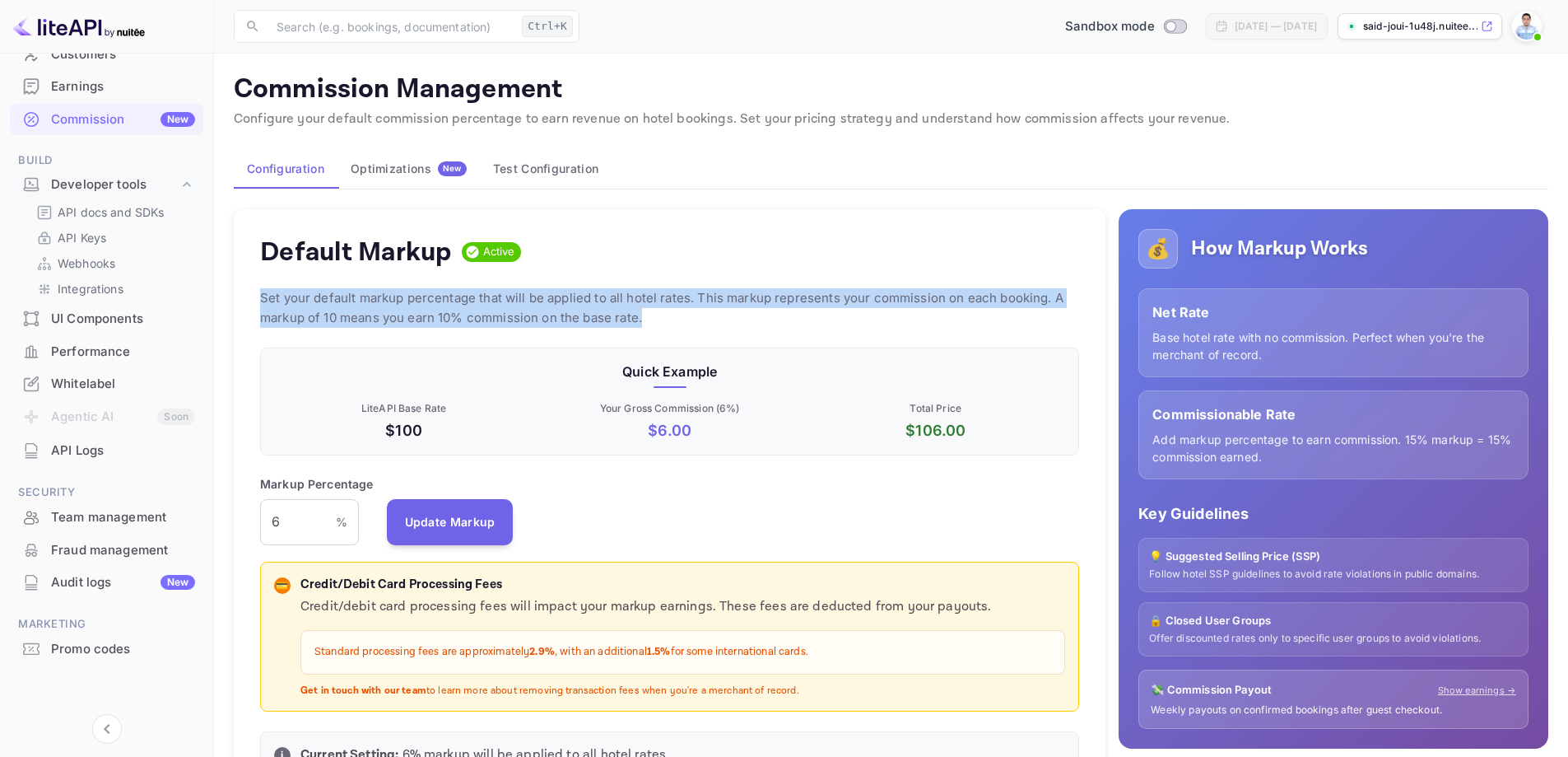
drag, startPoint x: 253, startPoint y: 296, endPoint x: 675, endPoint y: 327, distance: 423.1
click at [675, 327] on div "Default Markup Active Set your default markup percentage that will be applied t…" at bounding box center [669, 503] width 872 height 587
copy p "Set your default markup percentage that will be applied to all hotel rates. Thi…"
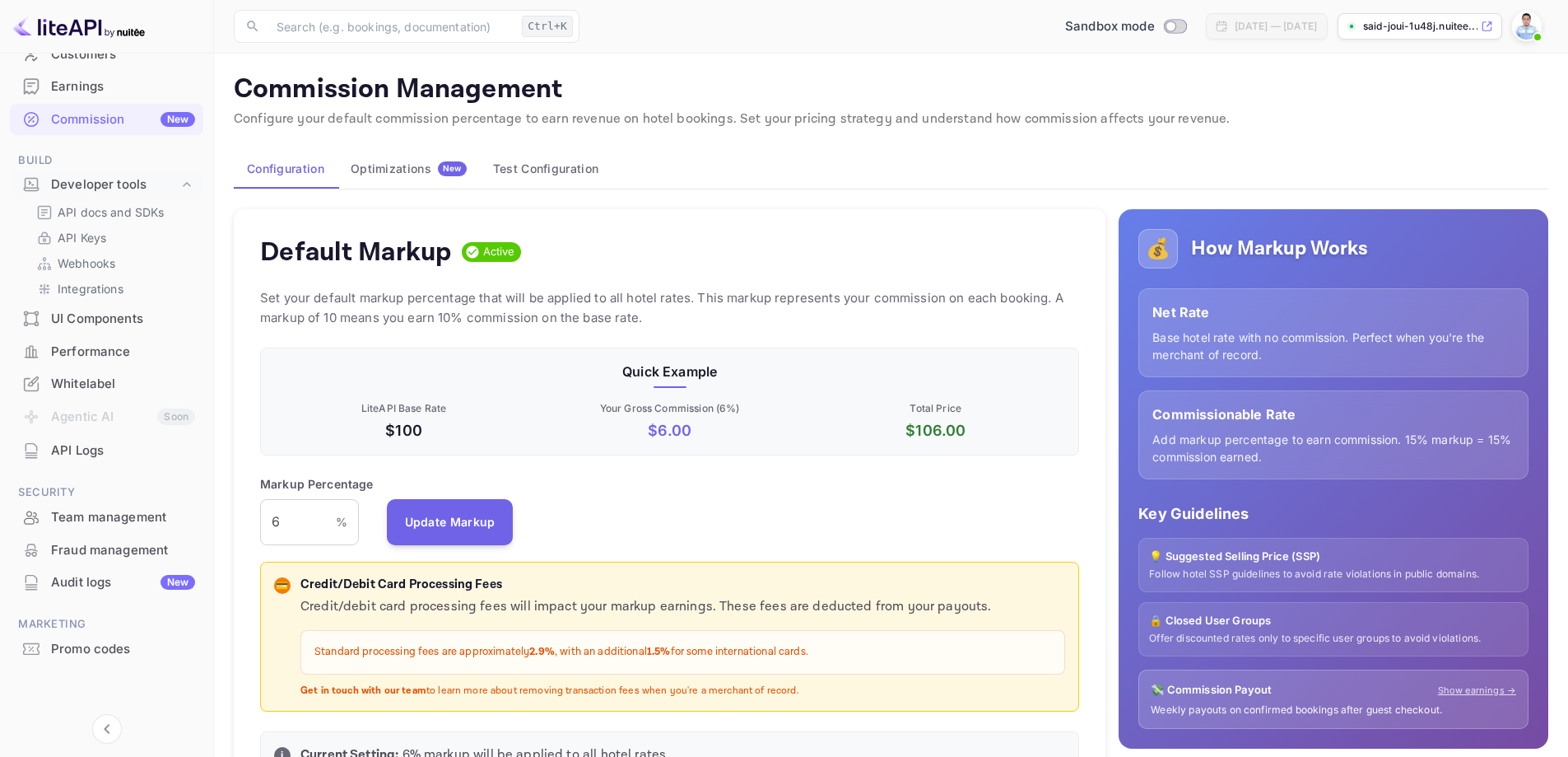
click at [409, 388] on div "Quick Example LiteAPI Base Rate $100 Your Gross Commission ( 6 %) $ 6.00 Total …" at bounding box center [669, 401] width 819 height 107
click at [316, 529] on input "6" at bounding box center [297, 522] width 76 height 46
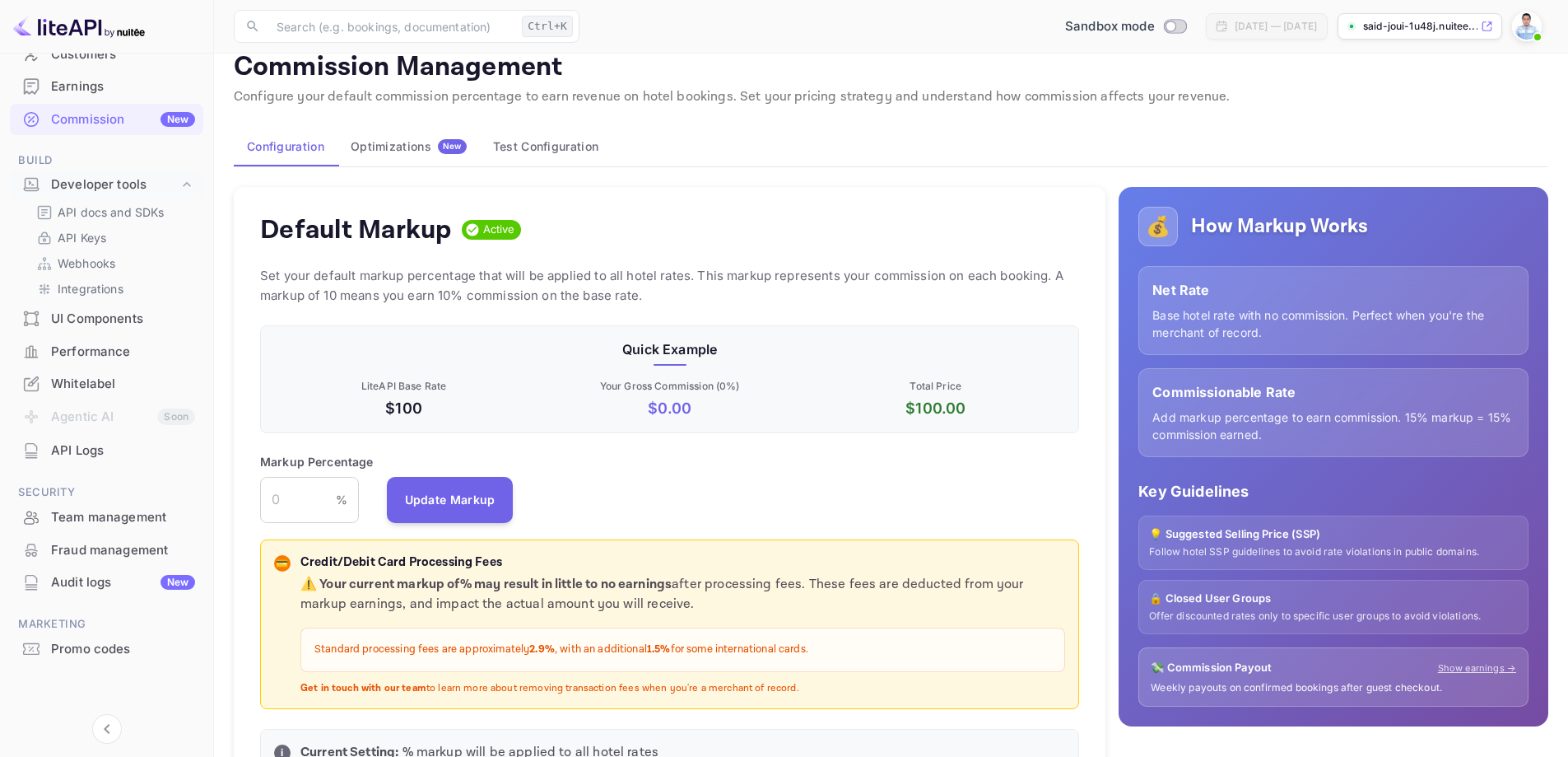
scroll to position [83, 0]
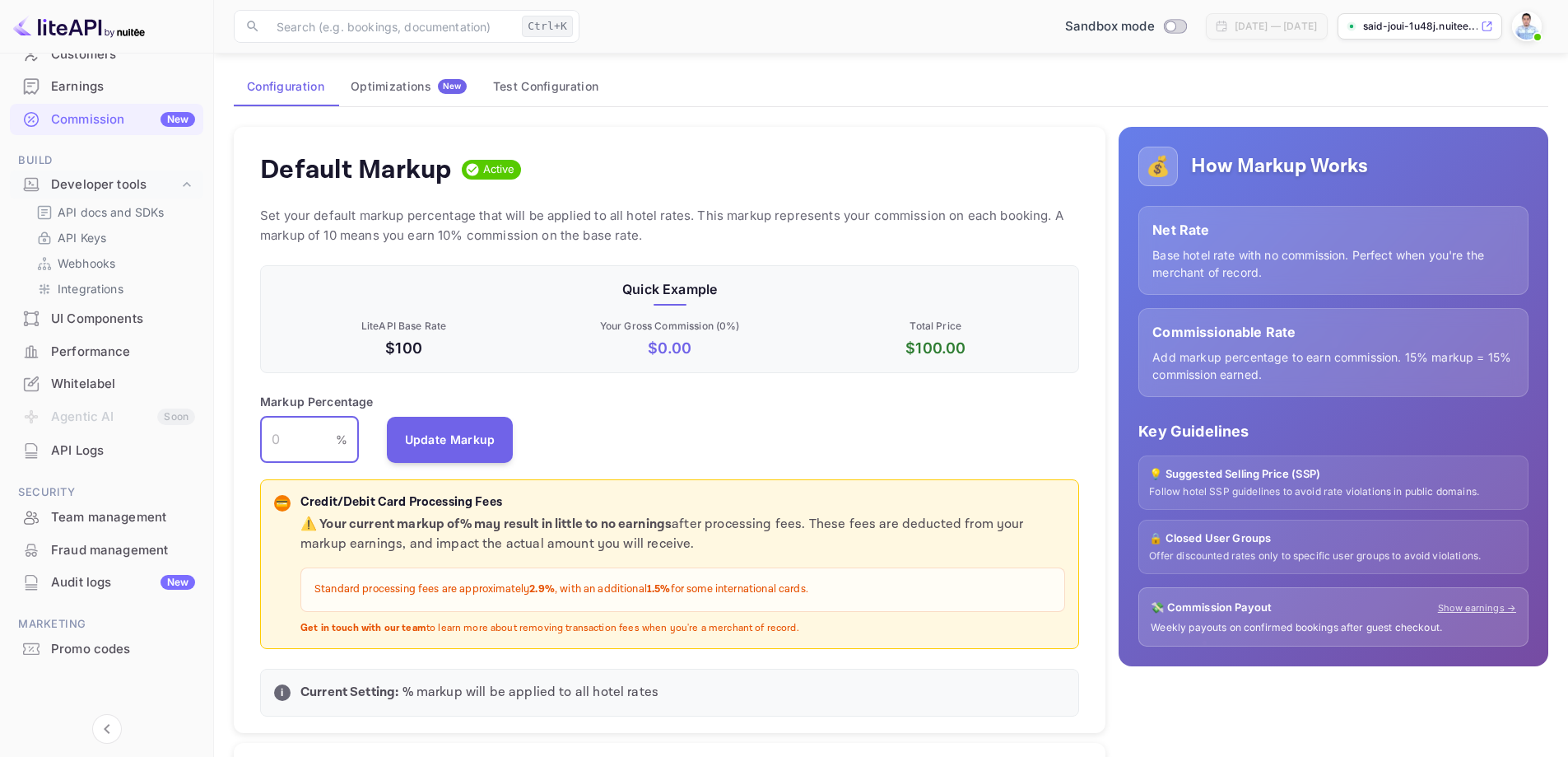
click at [304, 435] on input "number" at bounding box center [297, 439] width 76 height 46
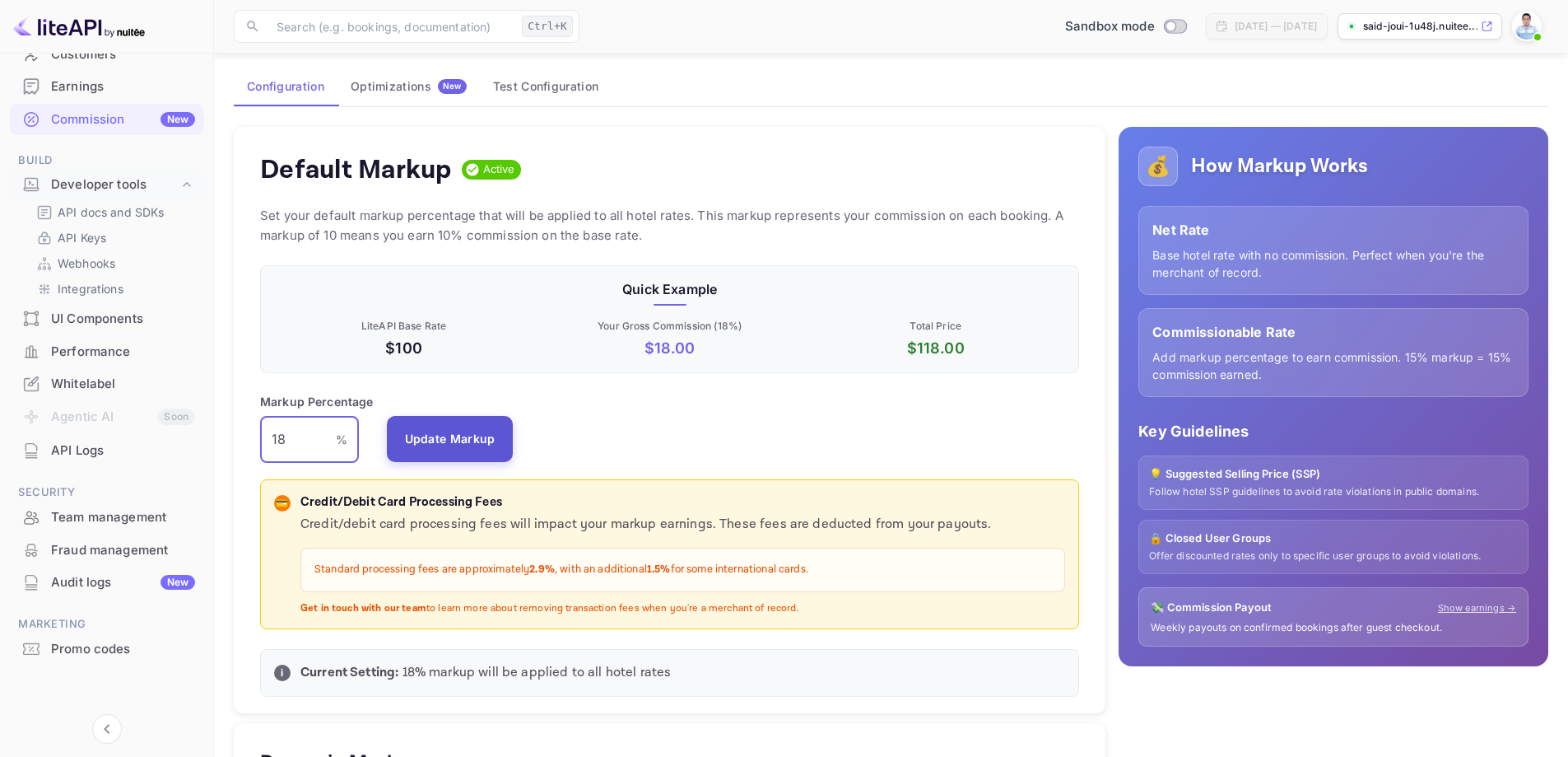
type input "18"
click at [465, 433] on button "Update Markup" at bounding box center [450, 438] width 127 height 46
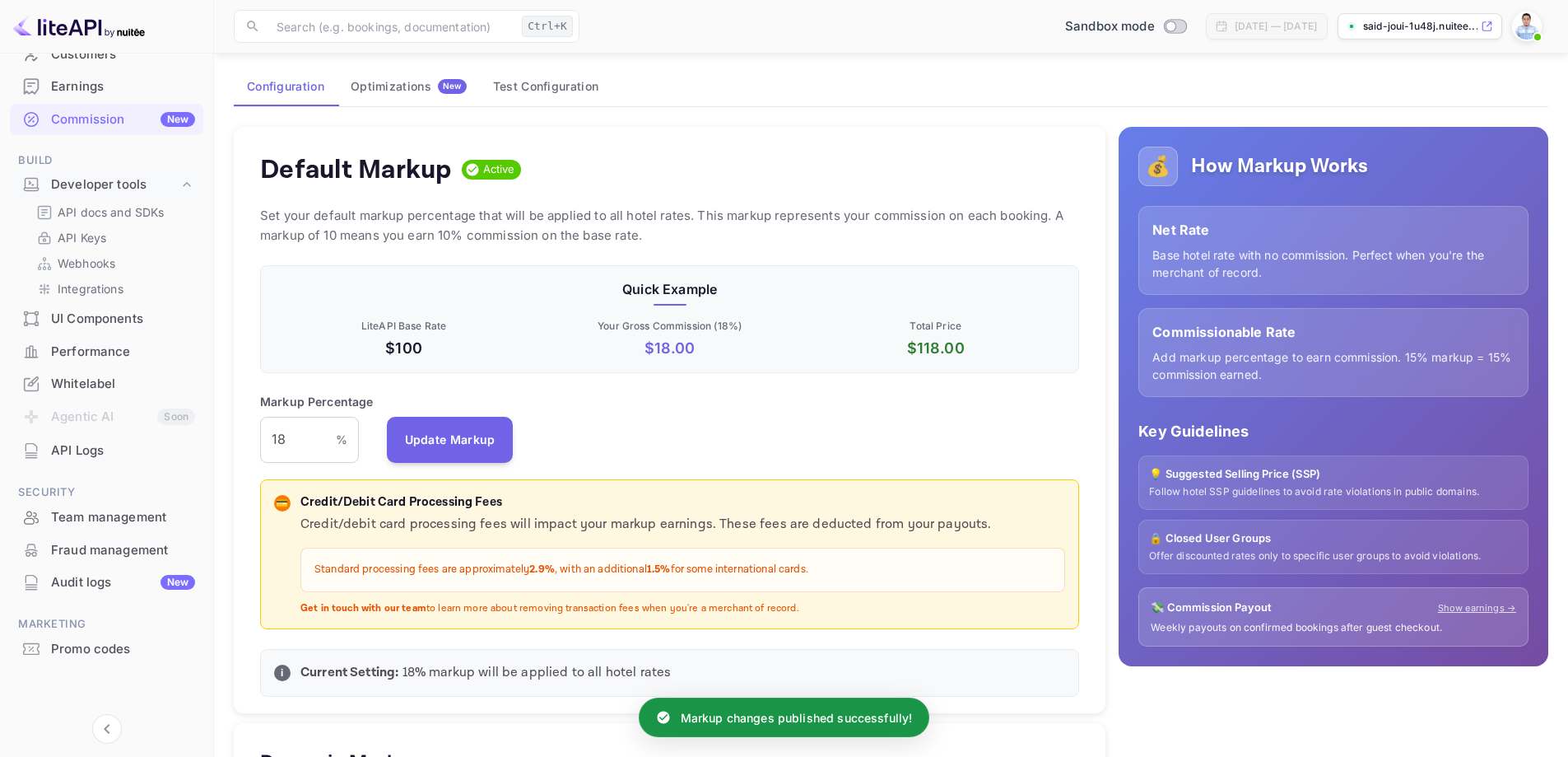
scroll to position [165, 0]
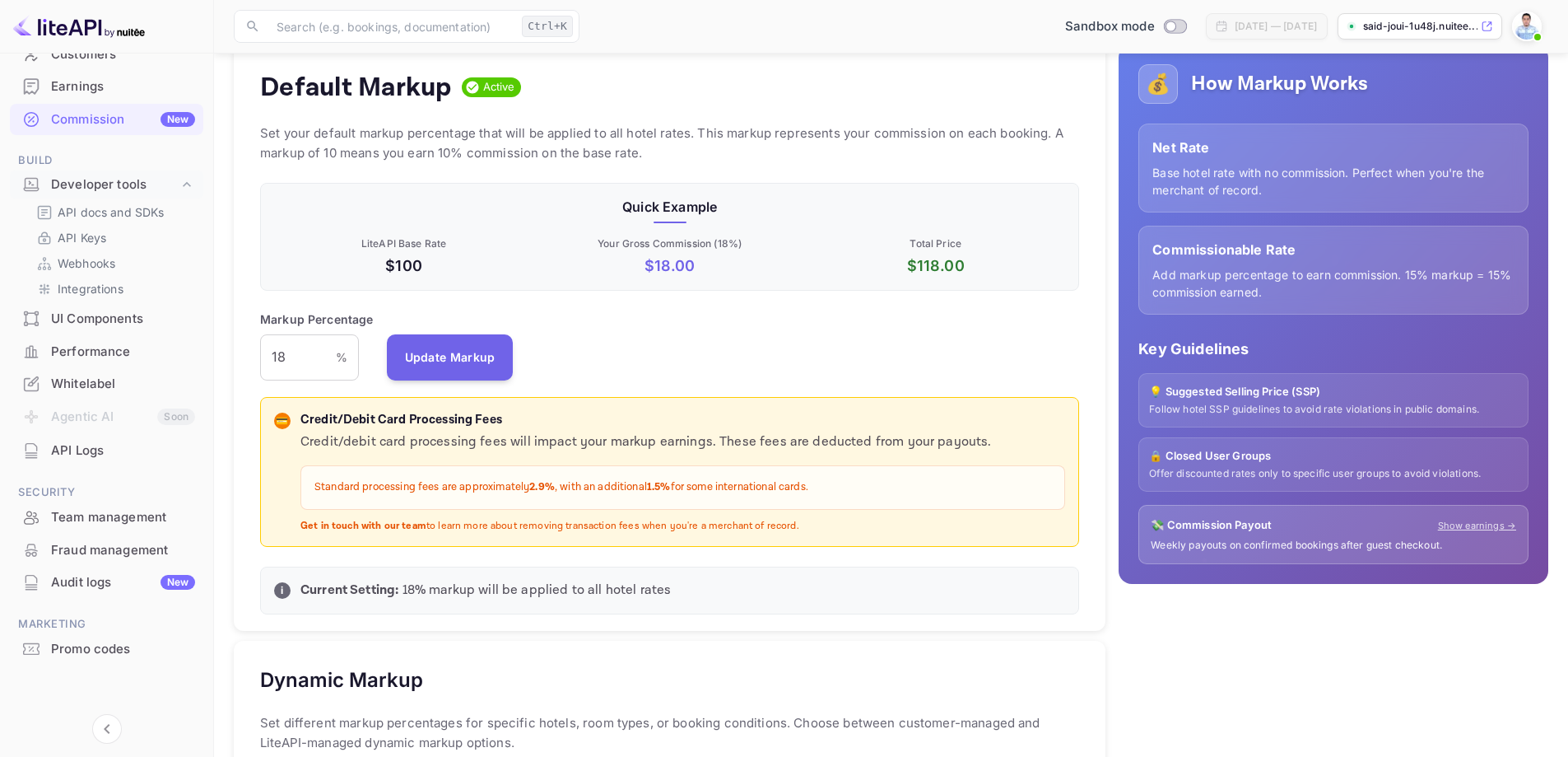
click at [636, 328] on div "Markup Percentage 18 % ​ Update Markup" at bounding box center [669, 345] width 819 height 70
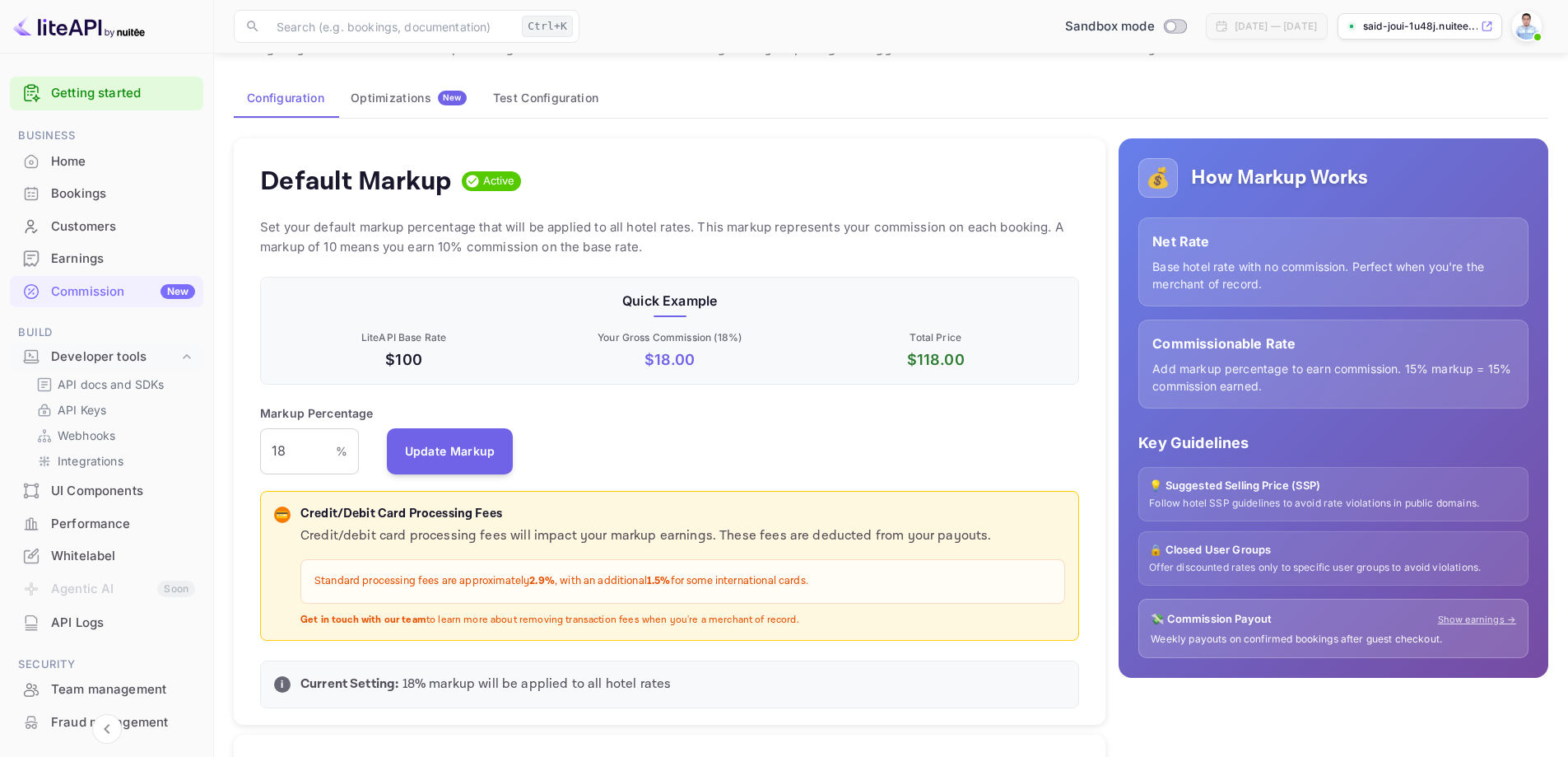
scroll to position [0, 0]
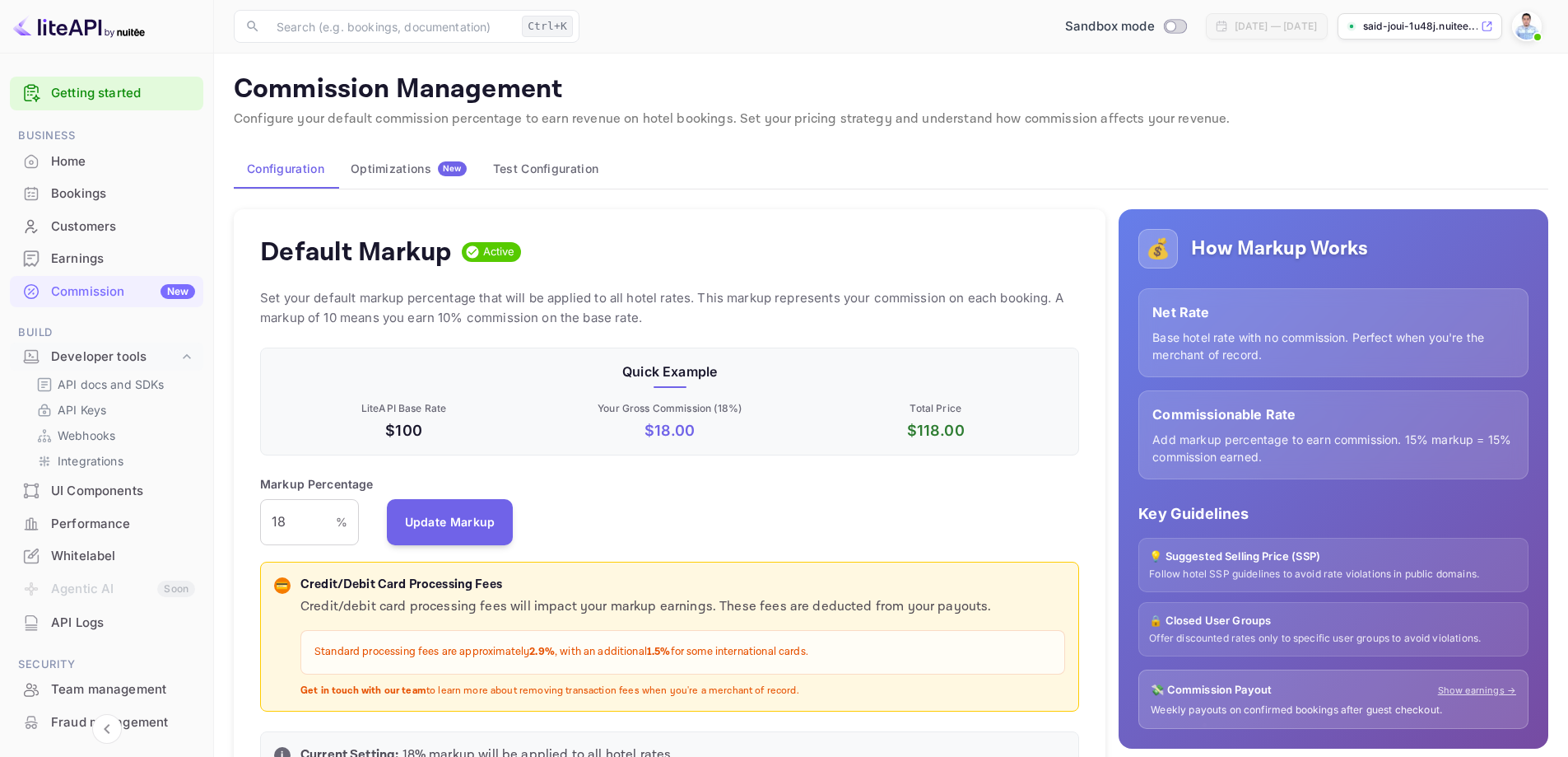
click at [386, 169] on div "Optimizations New" at bounding box center [409, 168] width 116 height 14
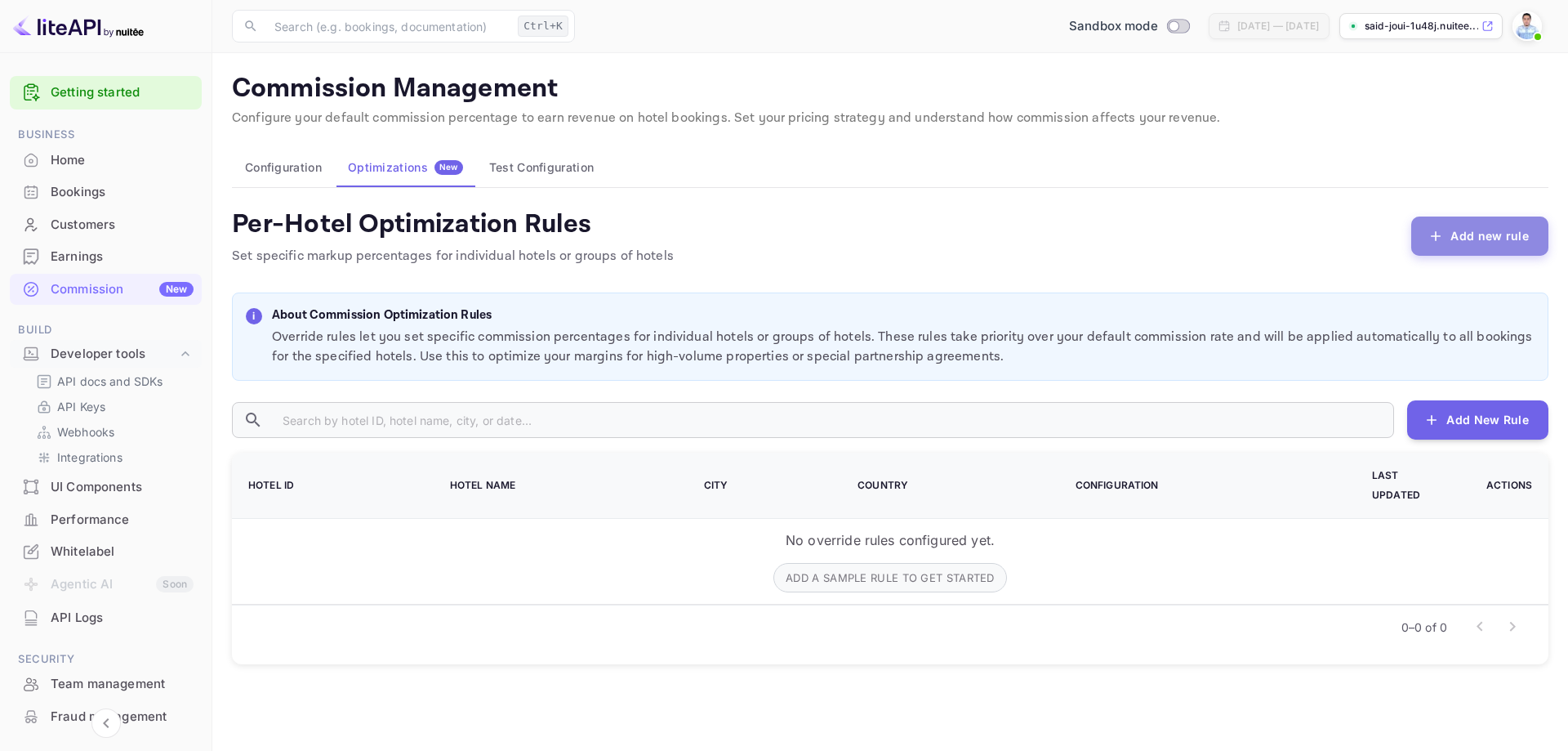
click at [1493, 249] on button "Add new rule" at bounding box center [1480, 235] width 137 height 39
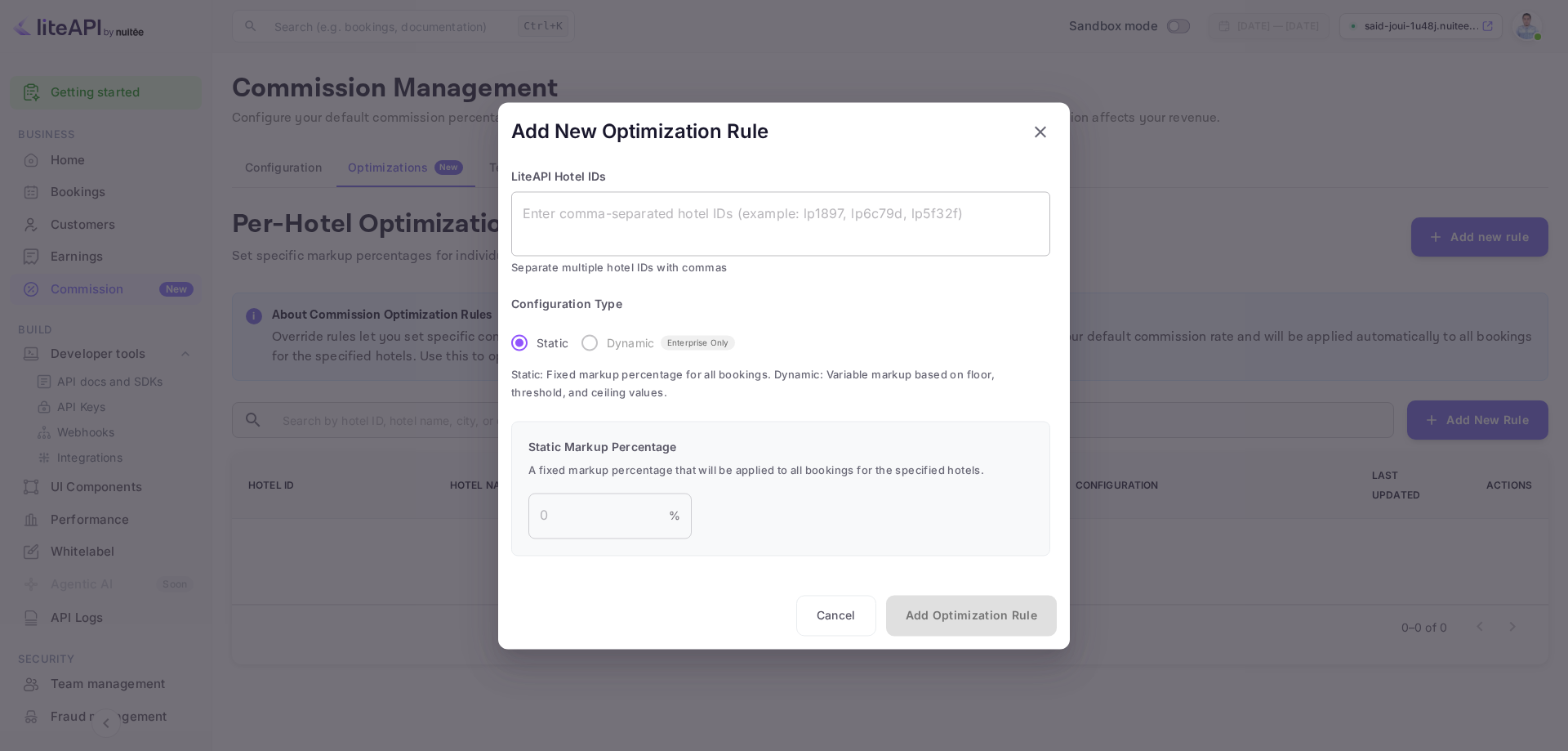
click at [659, 216] on textarea at bounding box center [780, 223] width 516 height 37
click at [596, 343] on label "Dynamic Enterprise Only" at bounding box center [654, 343] width 163 height 34
click at [589, 342] on label "Dynamic Enterprise Only" at bounding box center [654, 343] width 163 height 34
click at [590, 510] on input "number" at bounding box center [598, 515] width 141 height 46
click at [853, 617] on button "Cancel" at bounding box center [836, 615] width 80 height 41
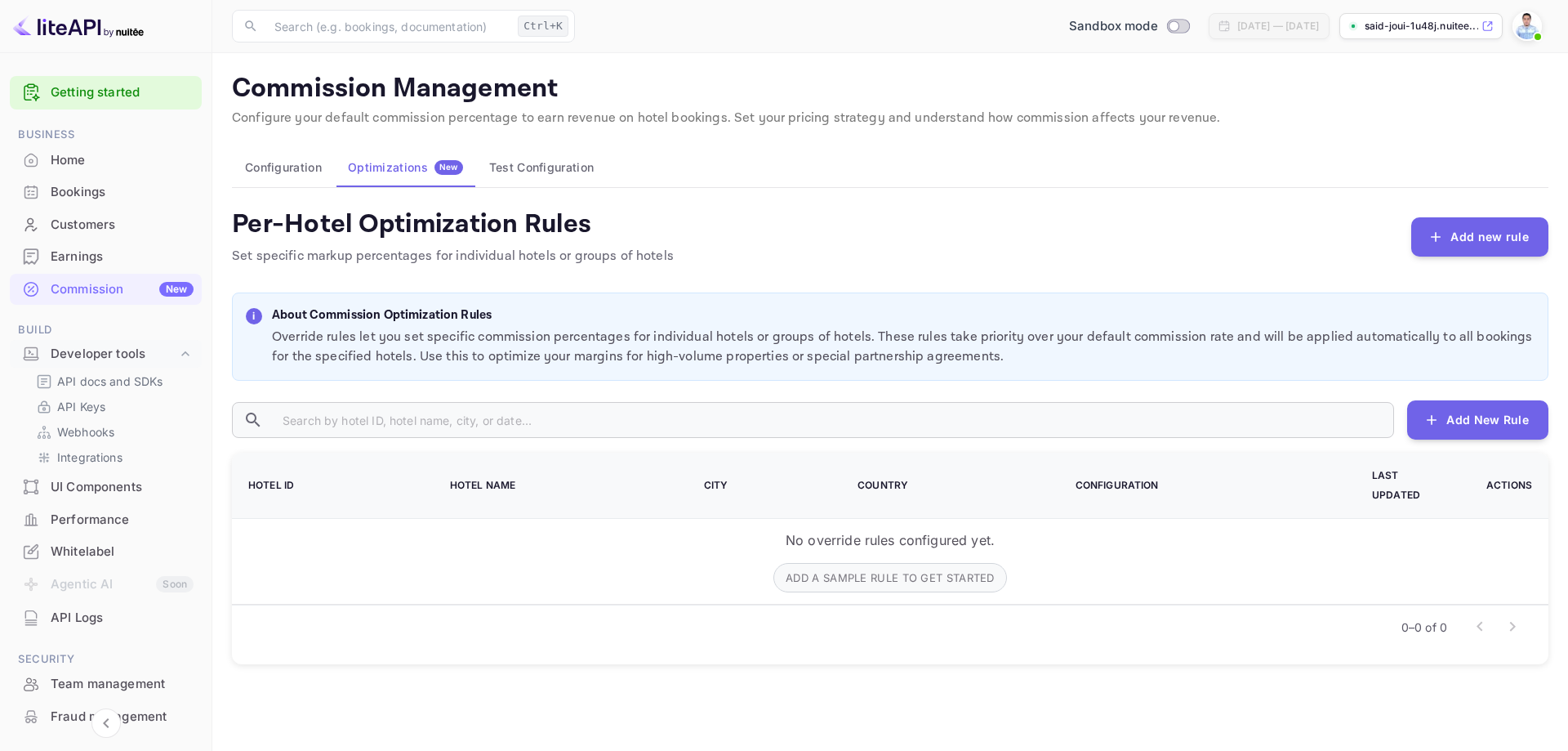
click at [535, 166] on button "Test Configuration" at bounding box center [540, 167] width 130 height 39
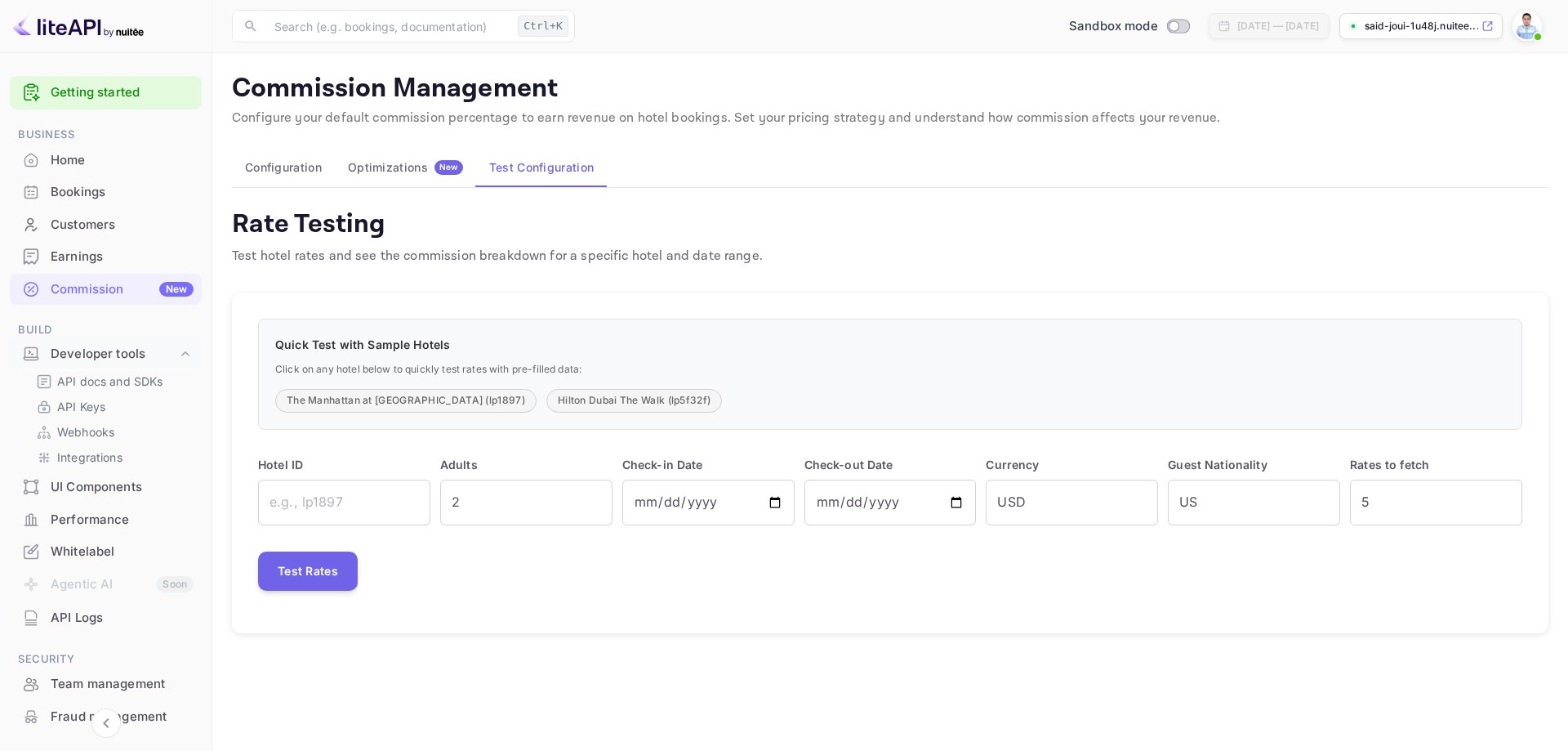
click at [794, 353] on div "Quick Test with Sample Hotels Click on any hotel below to quickly test rates wi…" at bounding box center [890, 374] width 1264 height 111
click at [281, 224] on h4 "Rate Testing" at bounding box center [498, 224] width 531 height 32
click at [101, 233] on div "Customers" at bounding box center [122, 226] width 143 height 19
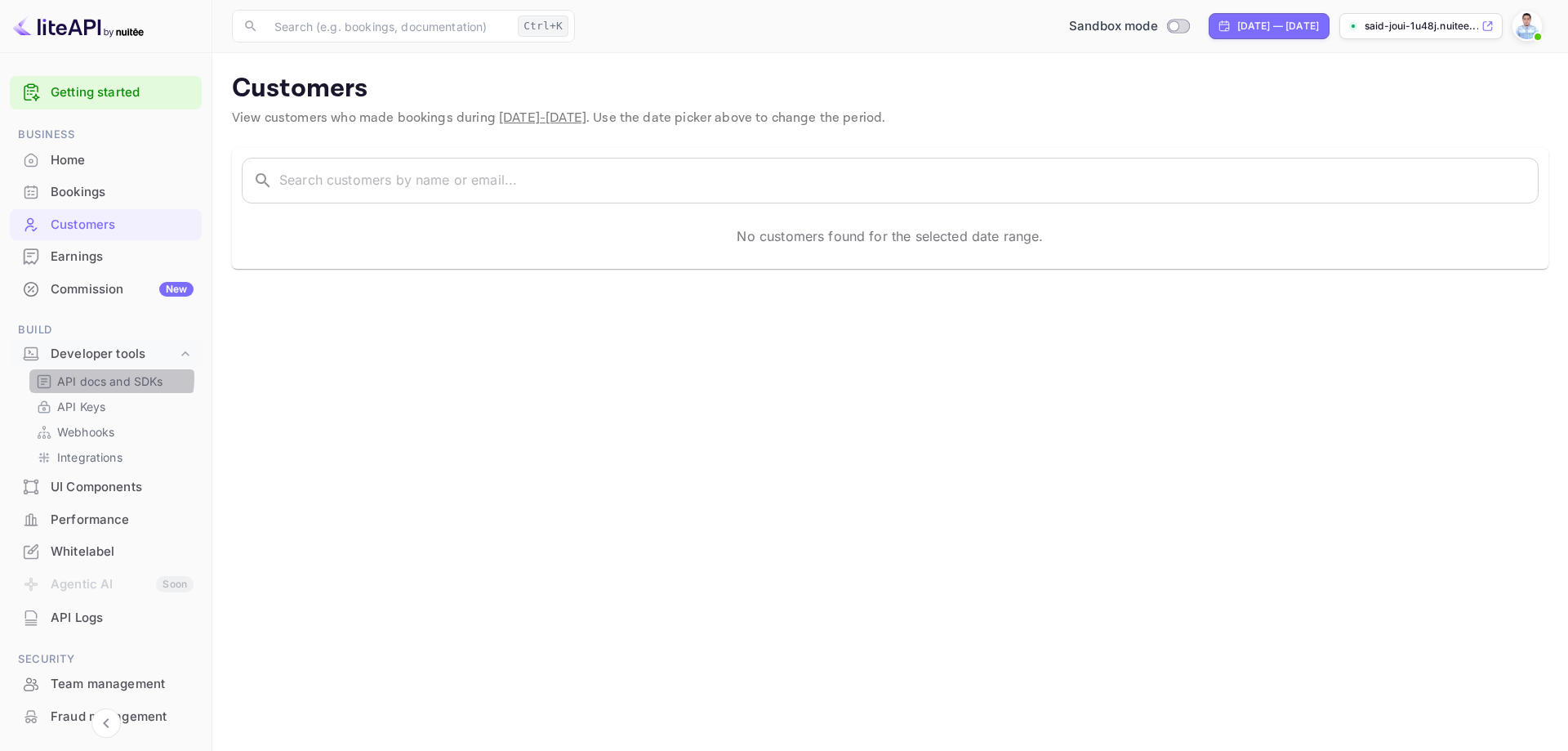
click at [110, 378] on p "API docs and SDKs" at bounding box center [110, 381] width 107 height 17
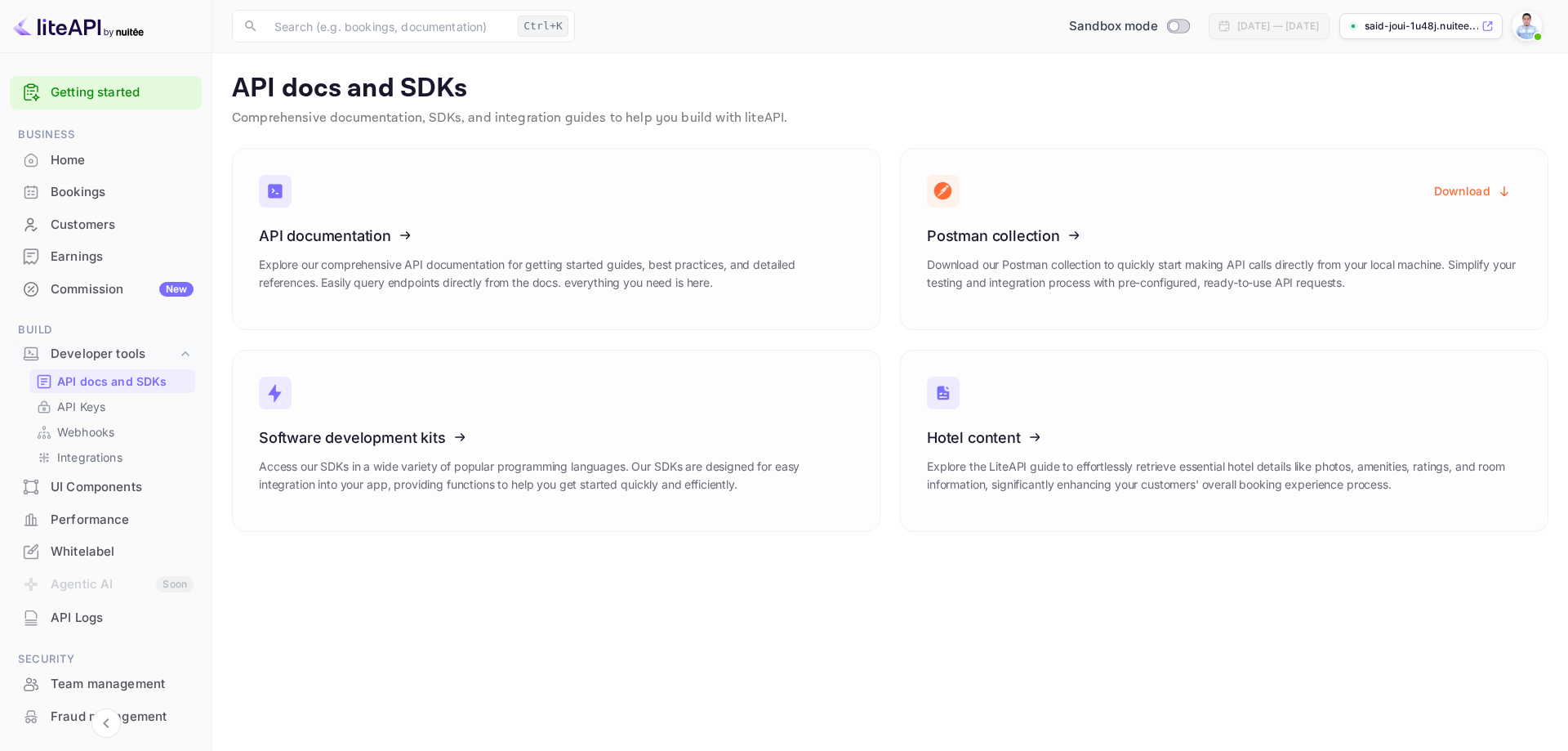
click at [88, 469] on div "API docs and SDKs API Keys Webhooks Integrations" at bounding box center [106, 420] width 192 height 101
click at [92, 464] on p "Integrations" at bounding box center [89, 457] width 66 height 17
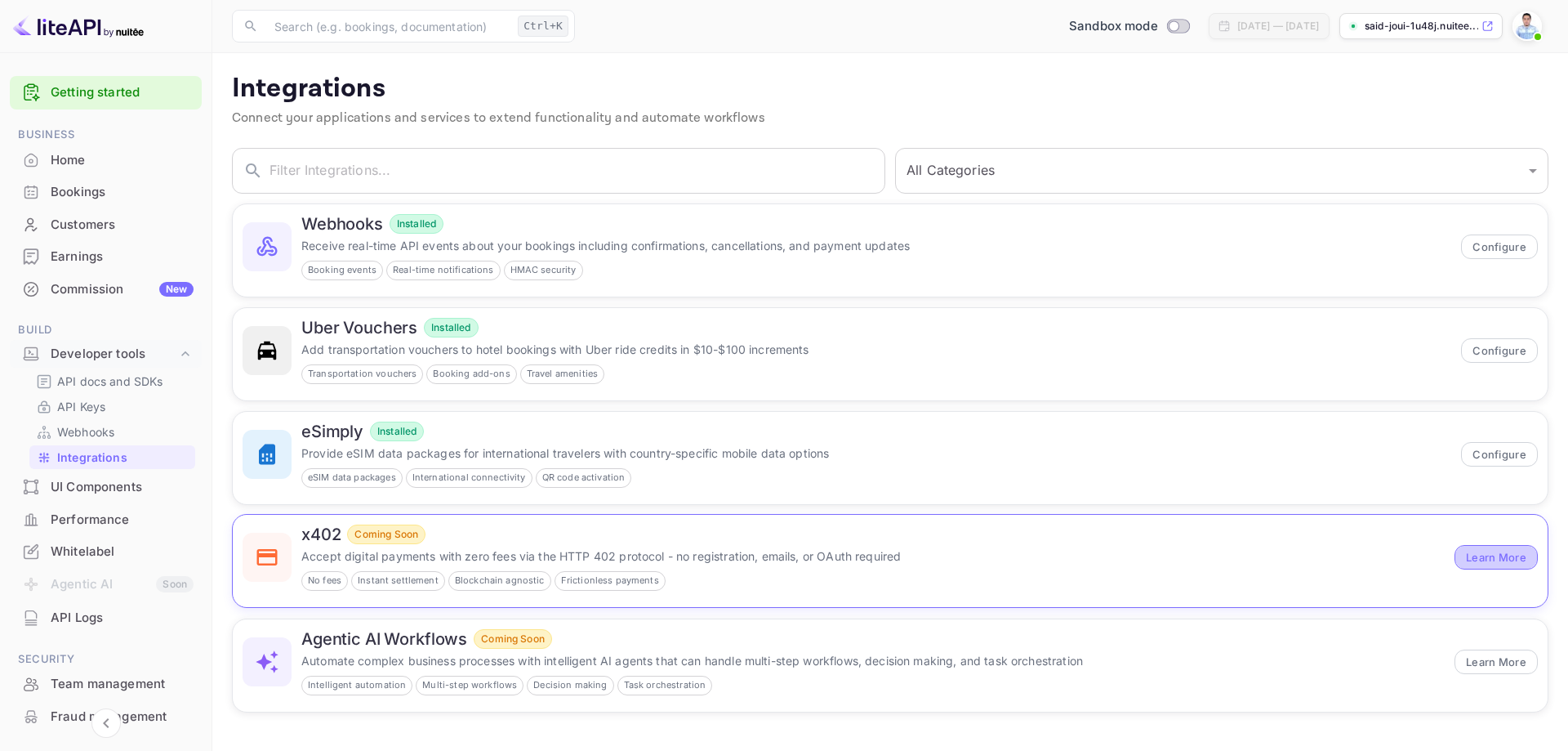
click at [1487, 556] on button "Learn More" at bounding box center [1496, 557] width 84 height 25
click at [84, 619] on div "API Logs" at bounding box center [122, 618] width 143 height 19
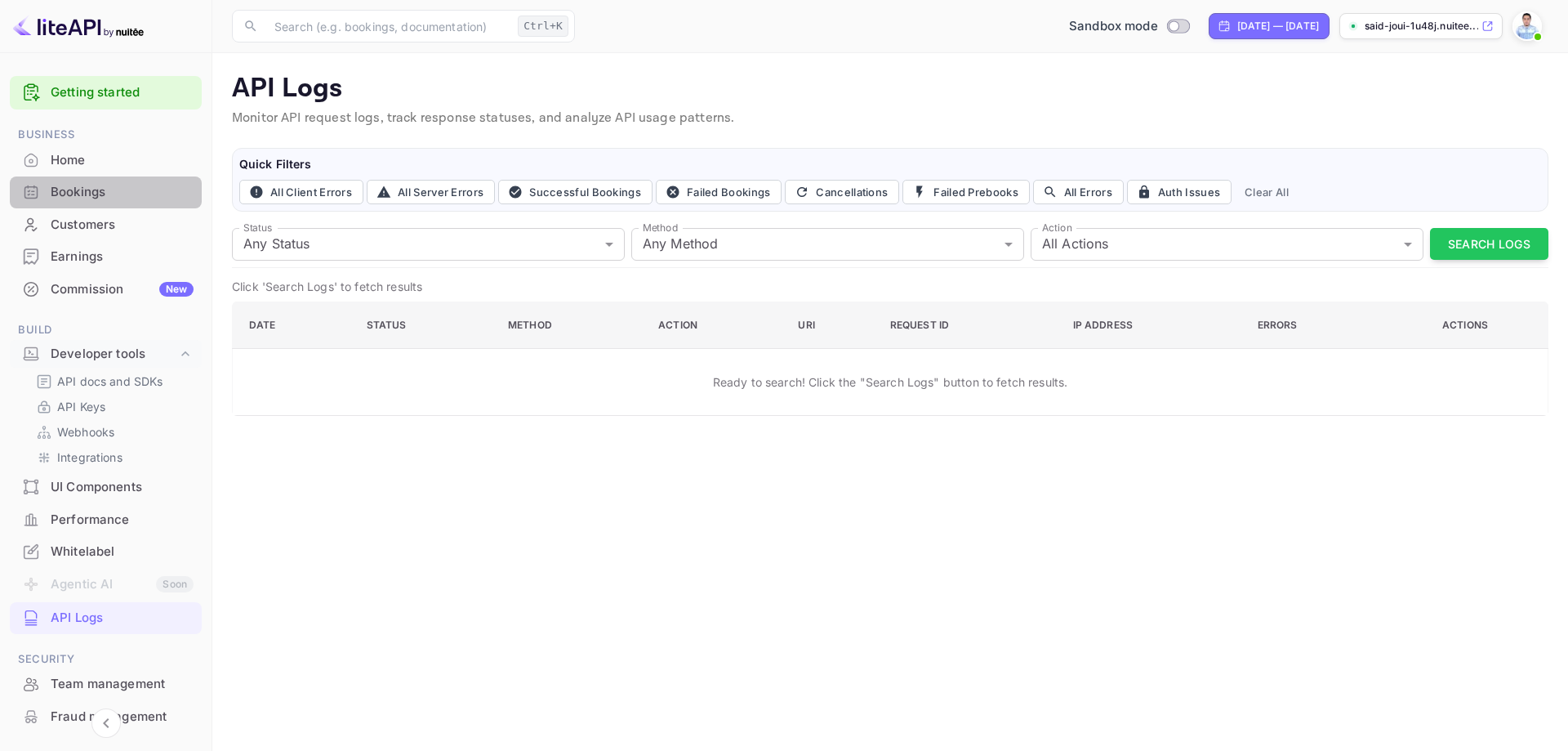
click at [107, 189] on div "Bookings" at bounding box center [122, 192] width 143 height 19
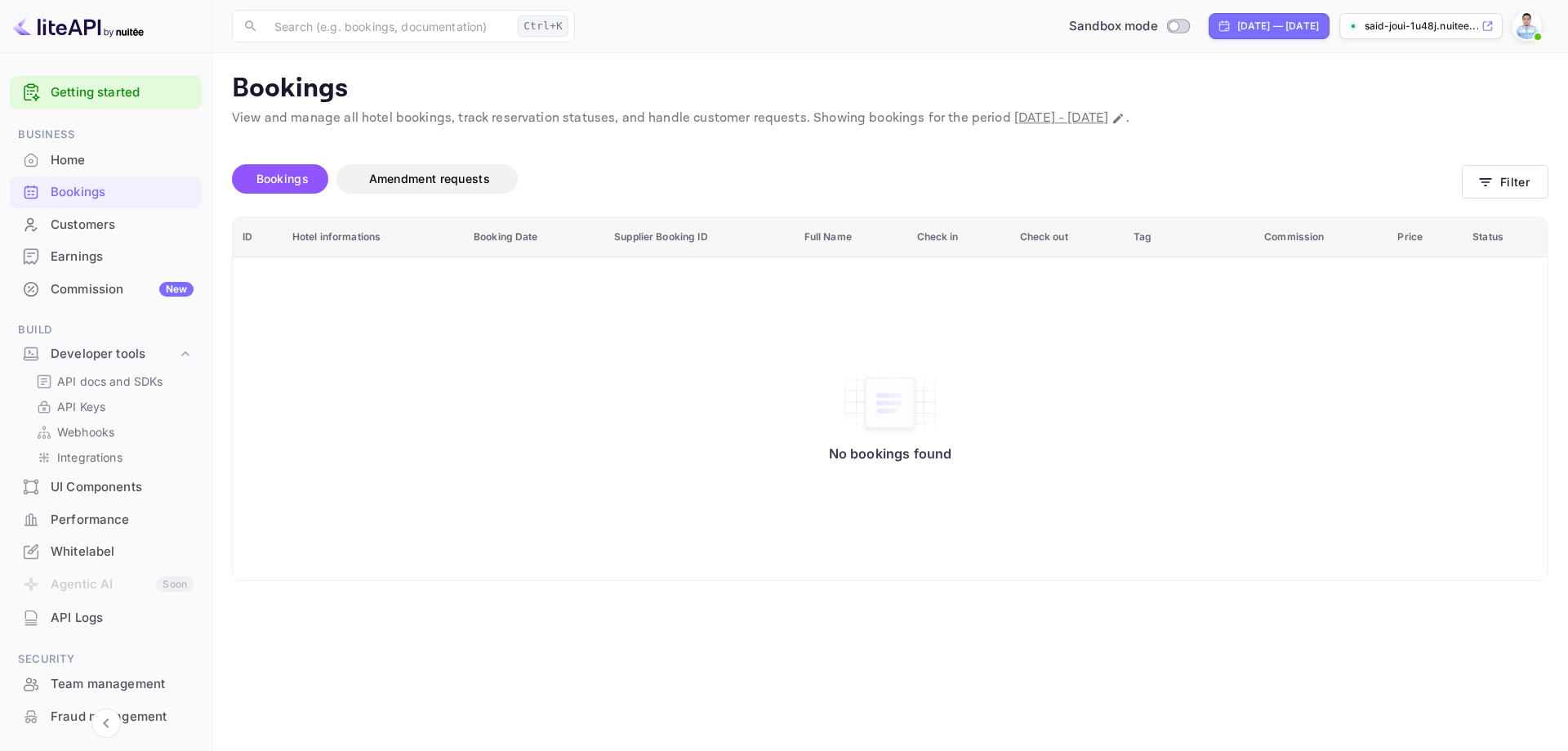
click at [89, 162] on div "Home" at bounding box center [122, 161] width 143 height 19
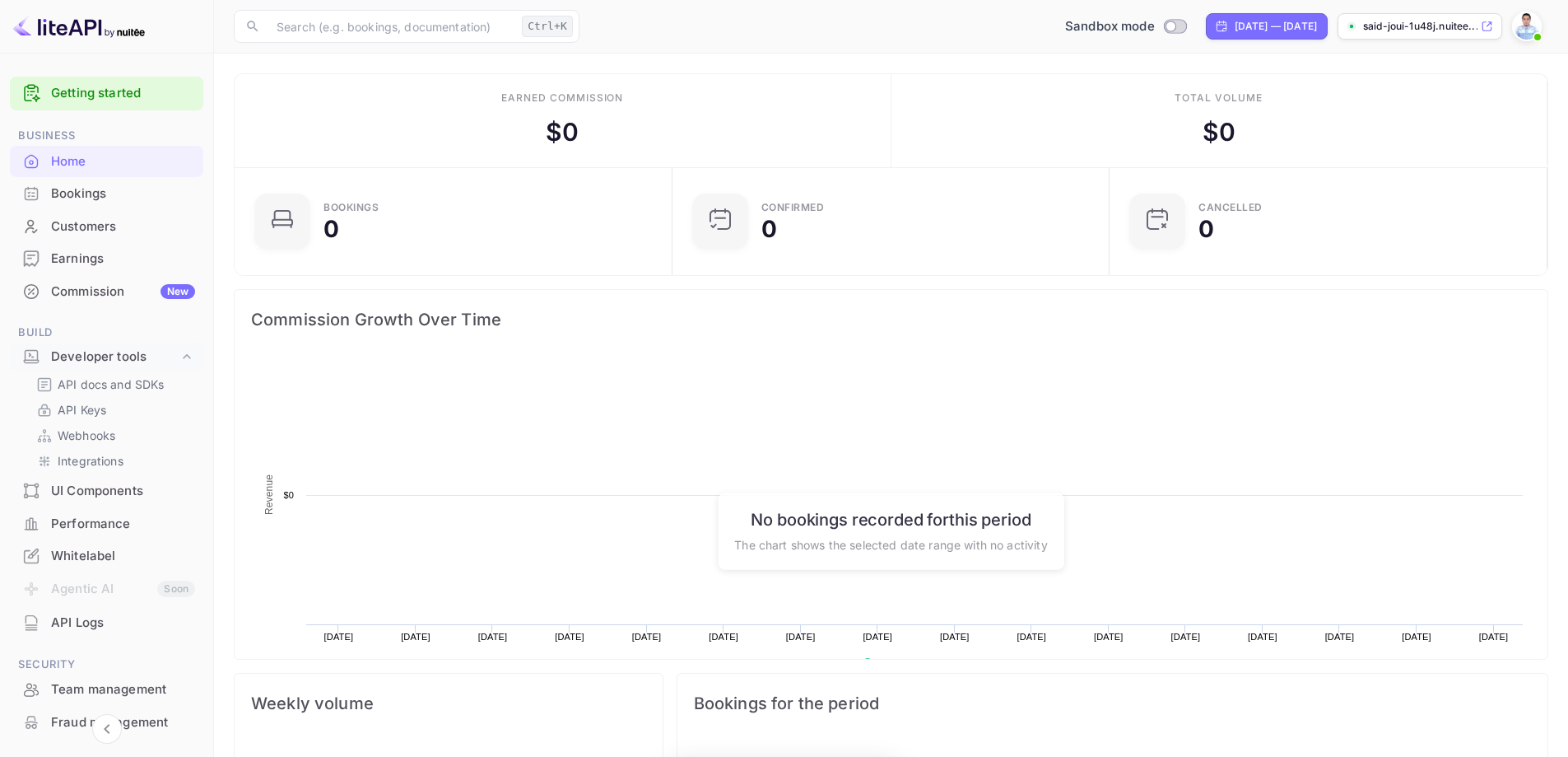
scroll to position [255, 414]
click at [102, 229] on div "Customers" at bounding box center [123, 227] width 144 height 19
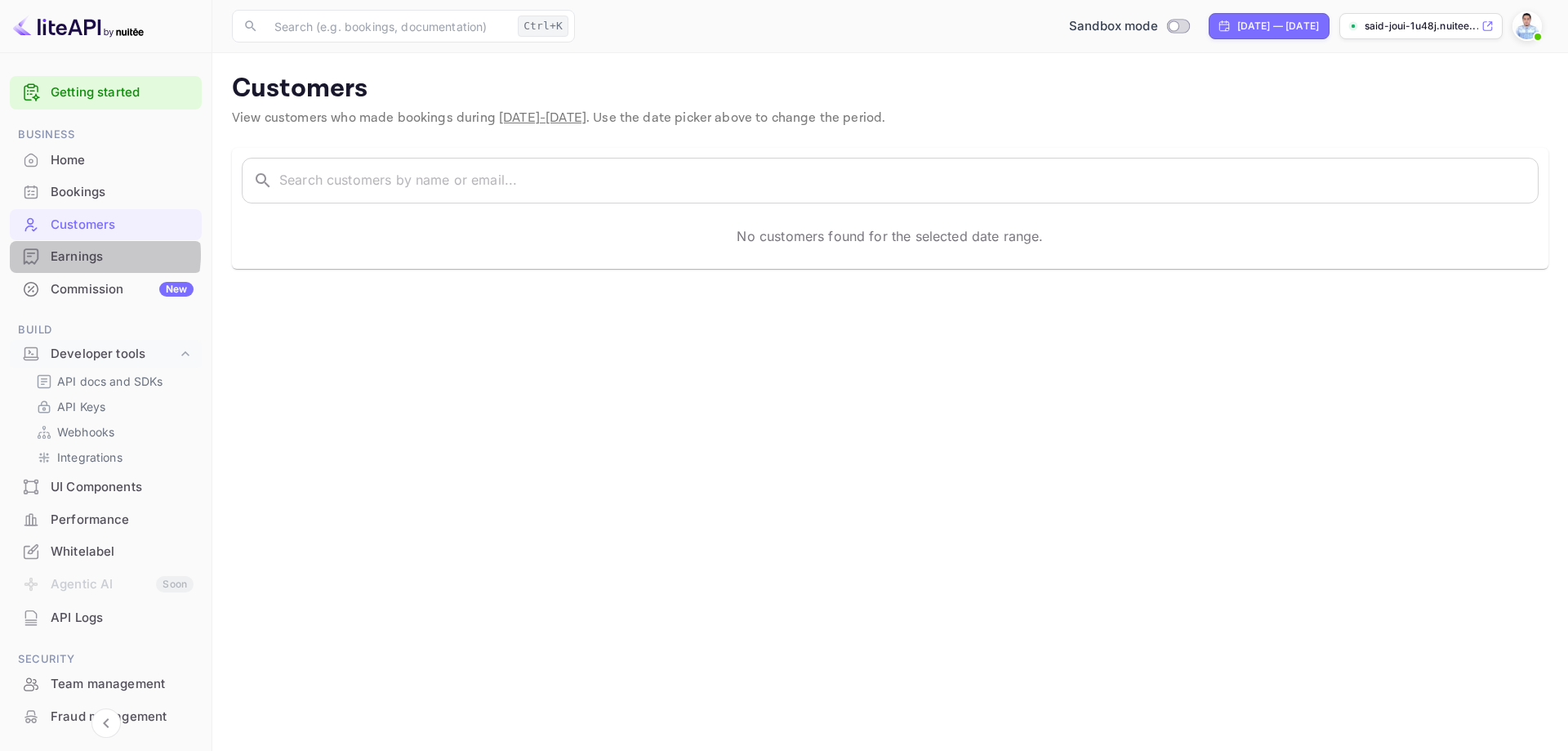
click at [84, 254] on div "Earnings" at bounding box center [122, 257] width 143 height 19
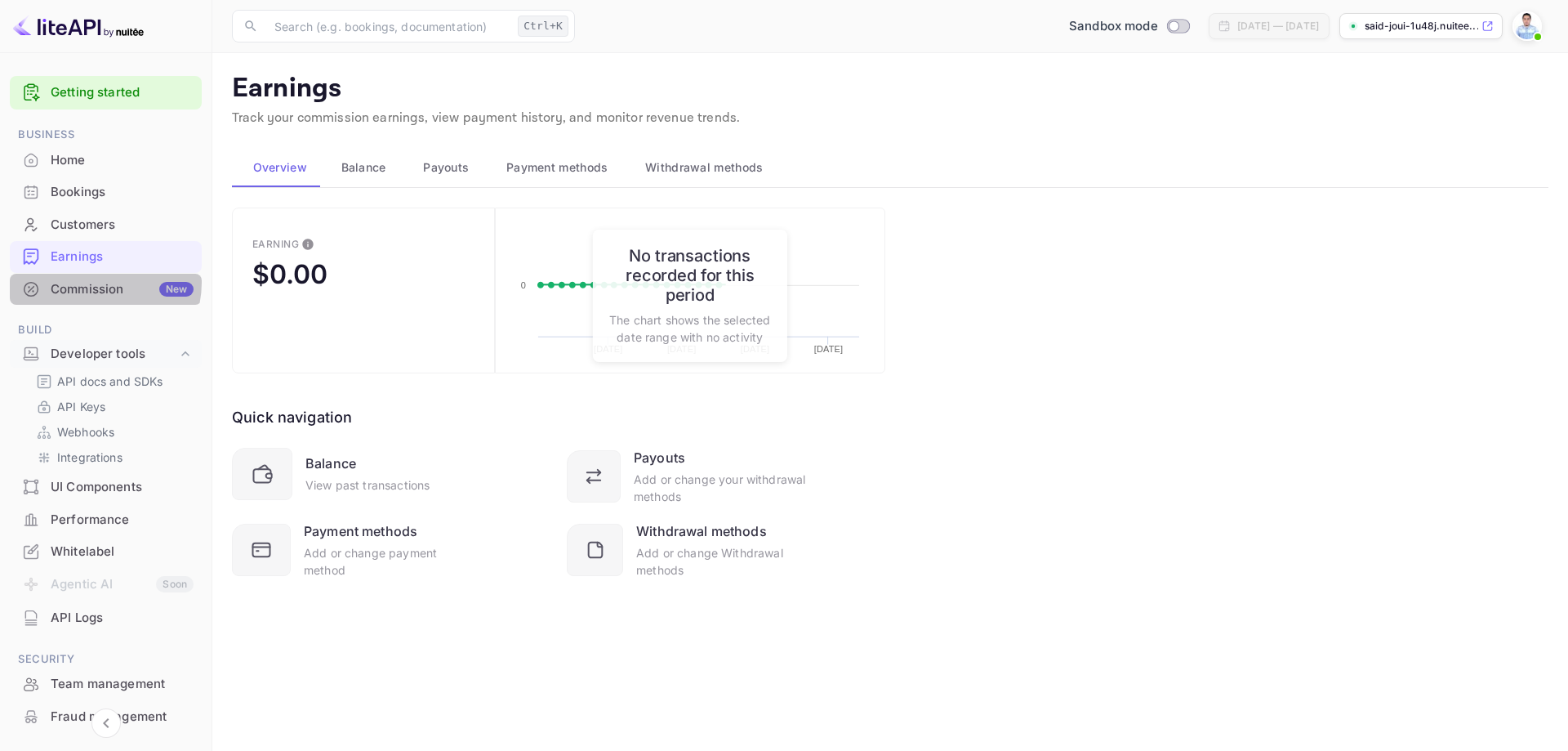
click at [100, 282] on div "Commission New" at bounding box center [122, 289] width 143 height 19
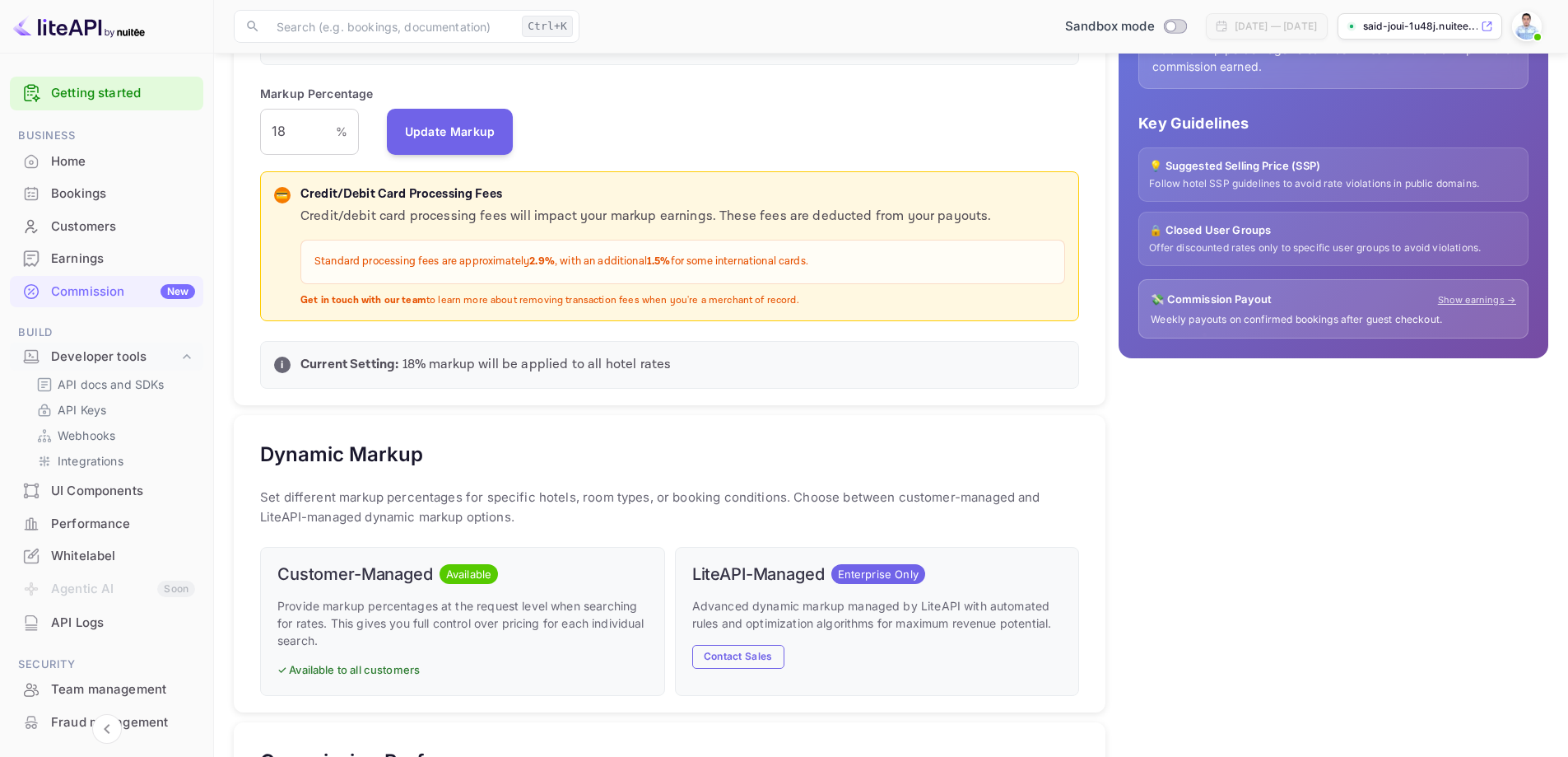
scroll to position [412, 0]
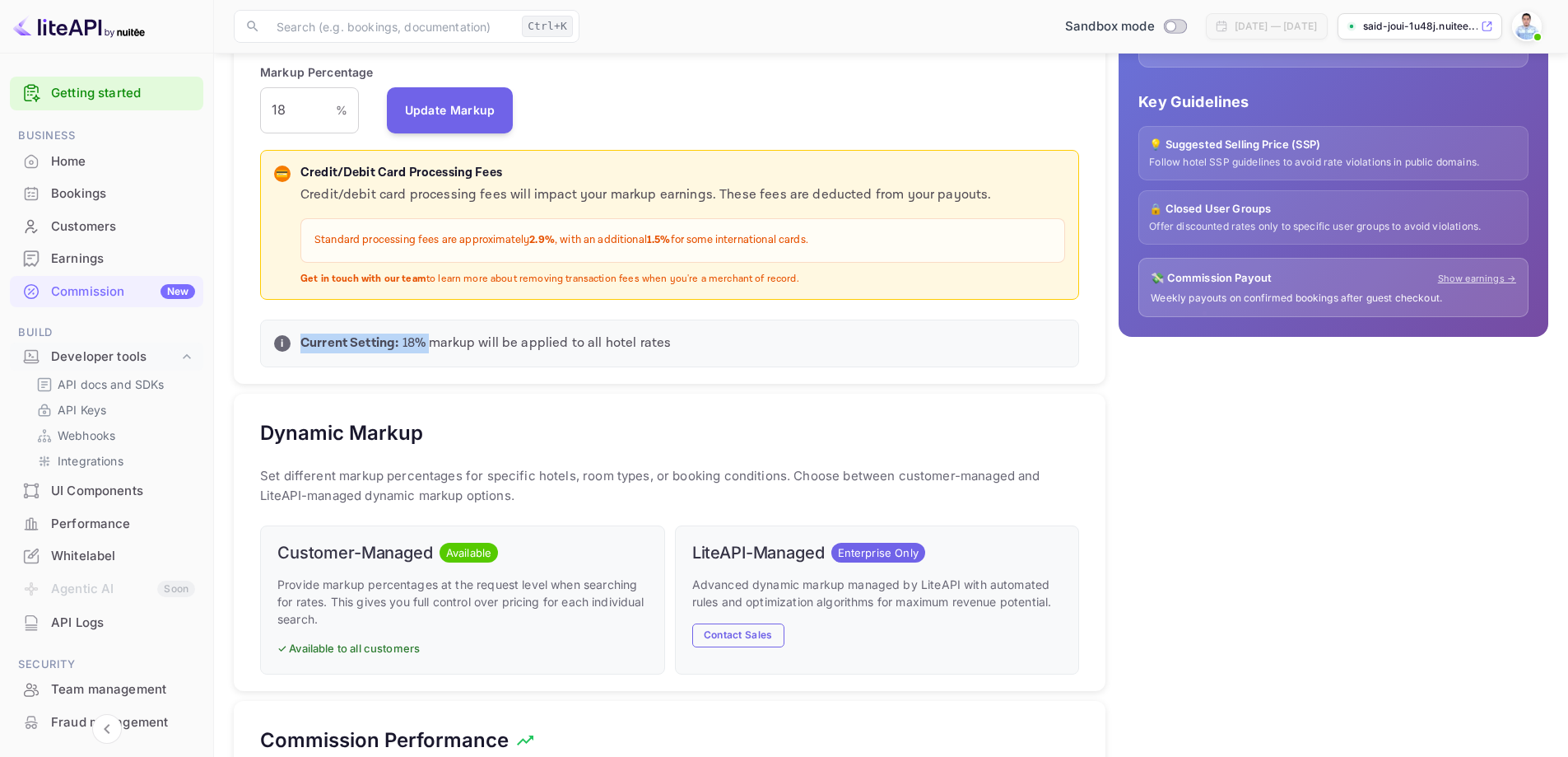
drag, startPoint x: 304, startPoint y: 346, endPoint x: 465, endPoint y: 353, distance: 161.2
click at [440, 352] on p "Current Setting: 18 % markup will be applied to all hotel rates" at bounding box center [682, 343] width 764 height 20
click at [592, 333] on div "i Current Setting: 18 % markup will be applied to all hotel rates" at bounding box center [669, 343] width 819 height 48
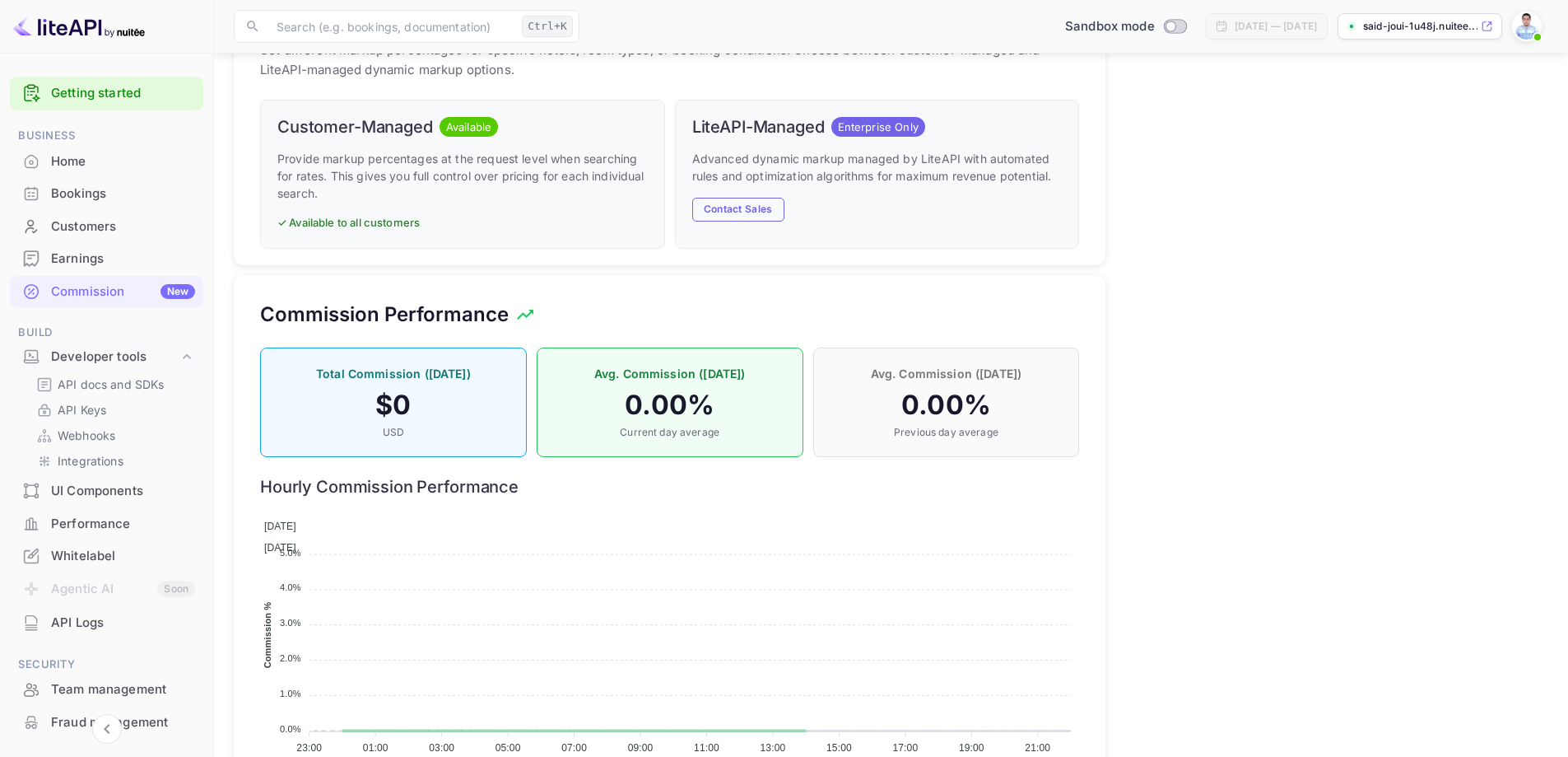
scroll to position [896, 0]
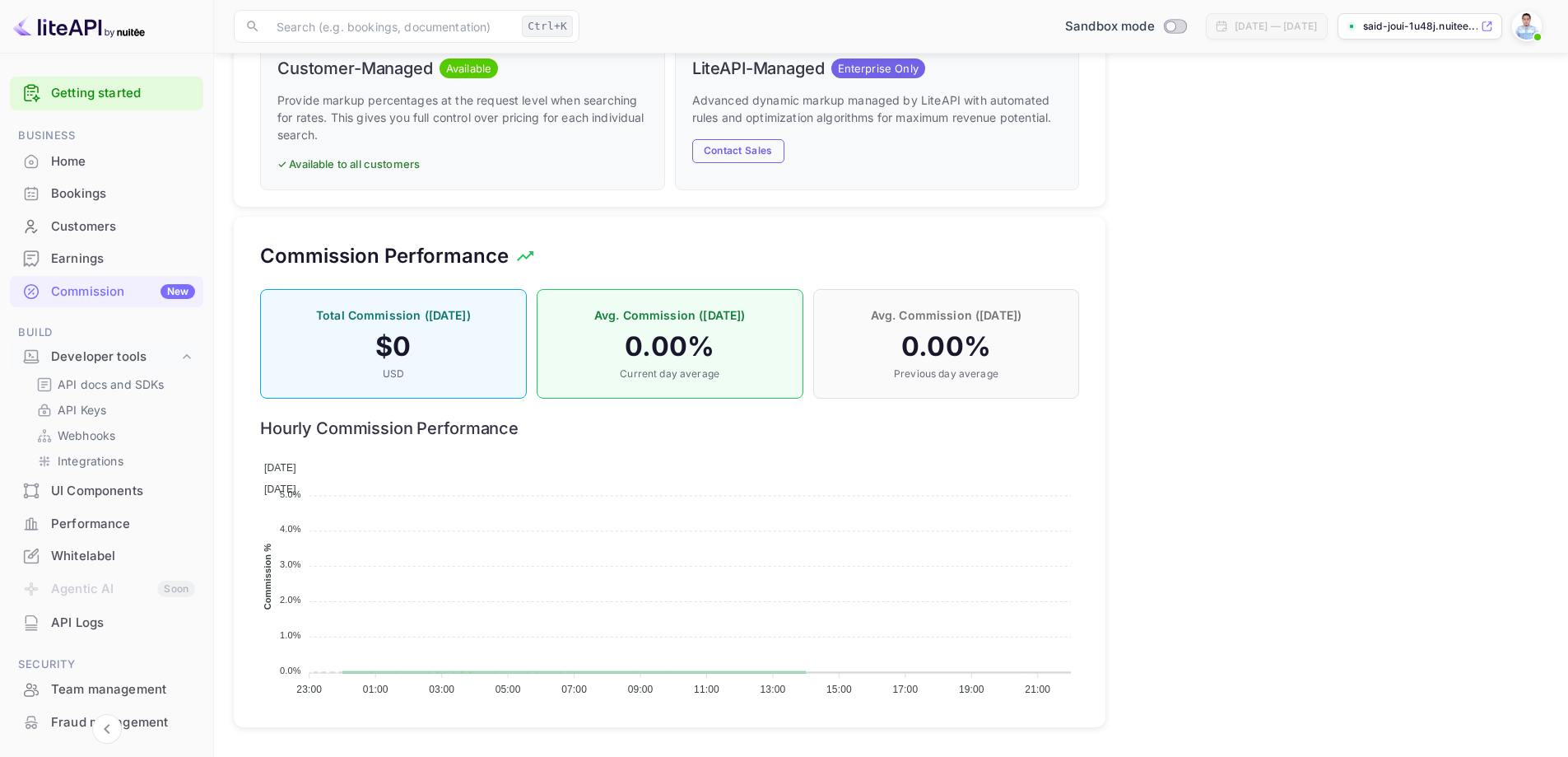
click at [1186, 308] on div "💰 How Markup Works Net Rate Base hotel rate with no commission. Perfect when yo…" at bounding box center [1326, 18] width 443 height 1436
click at [99, 389] on p "API docs and SDKs" at bounding box center [111, 384] width 107 height 17
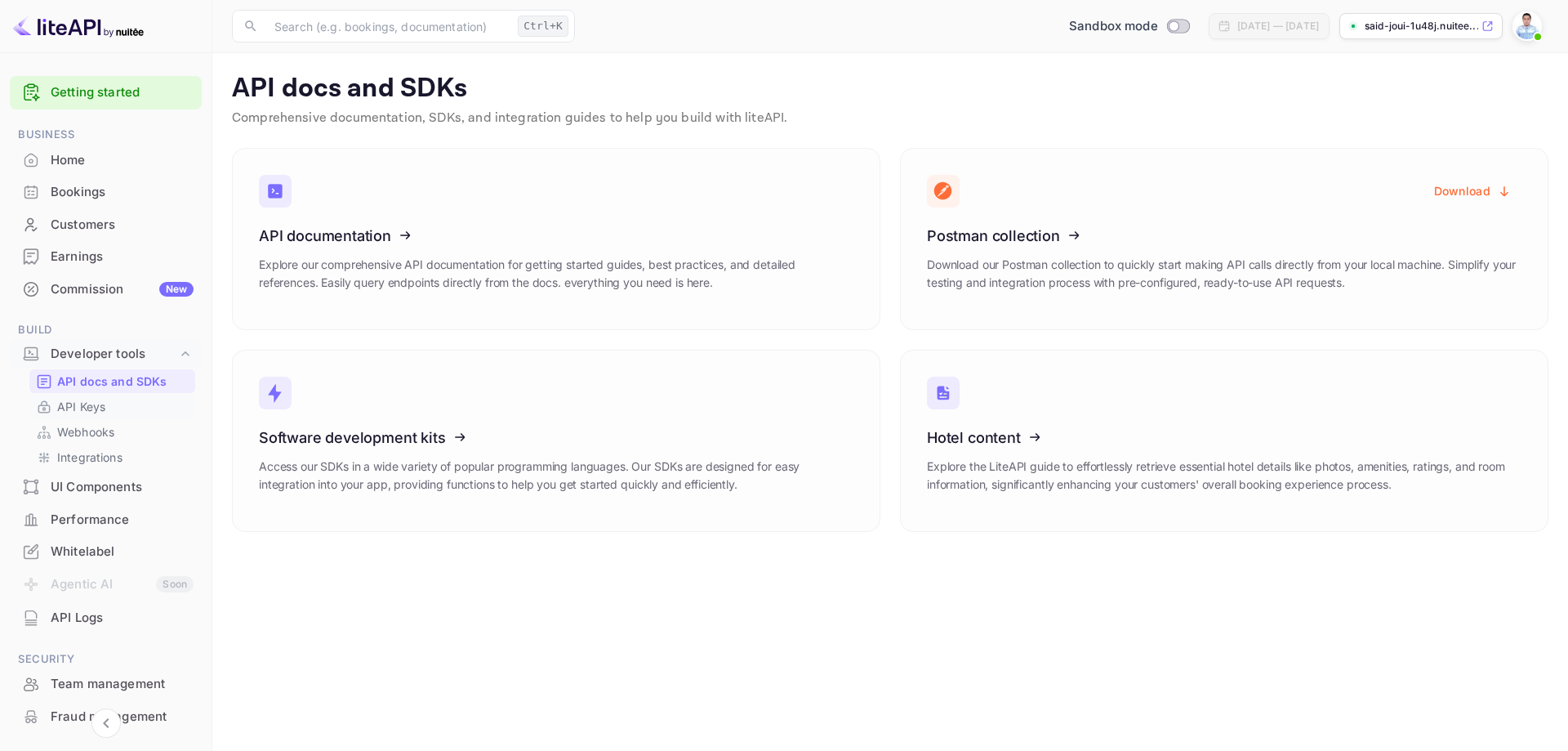
click at [83, 412] on p "API Keys" at bounding box center [81, 406] width 49 height 17
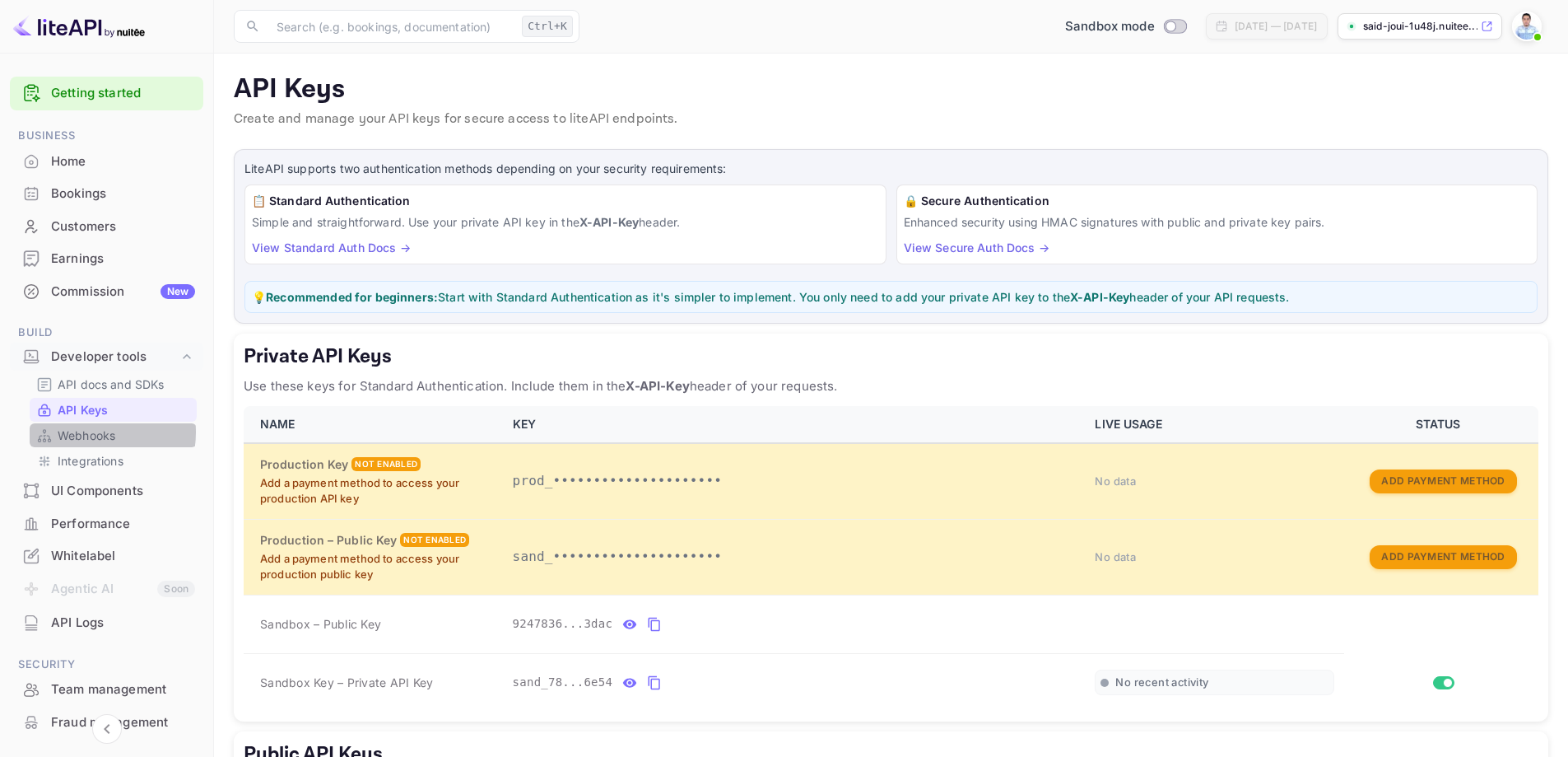
click at [85, 432] on p "Webhooks" at bounding box center [86, 436] width 58 height 17
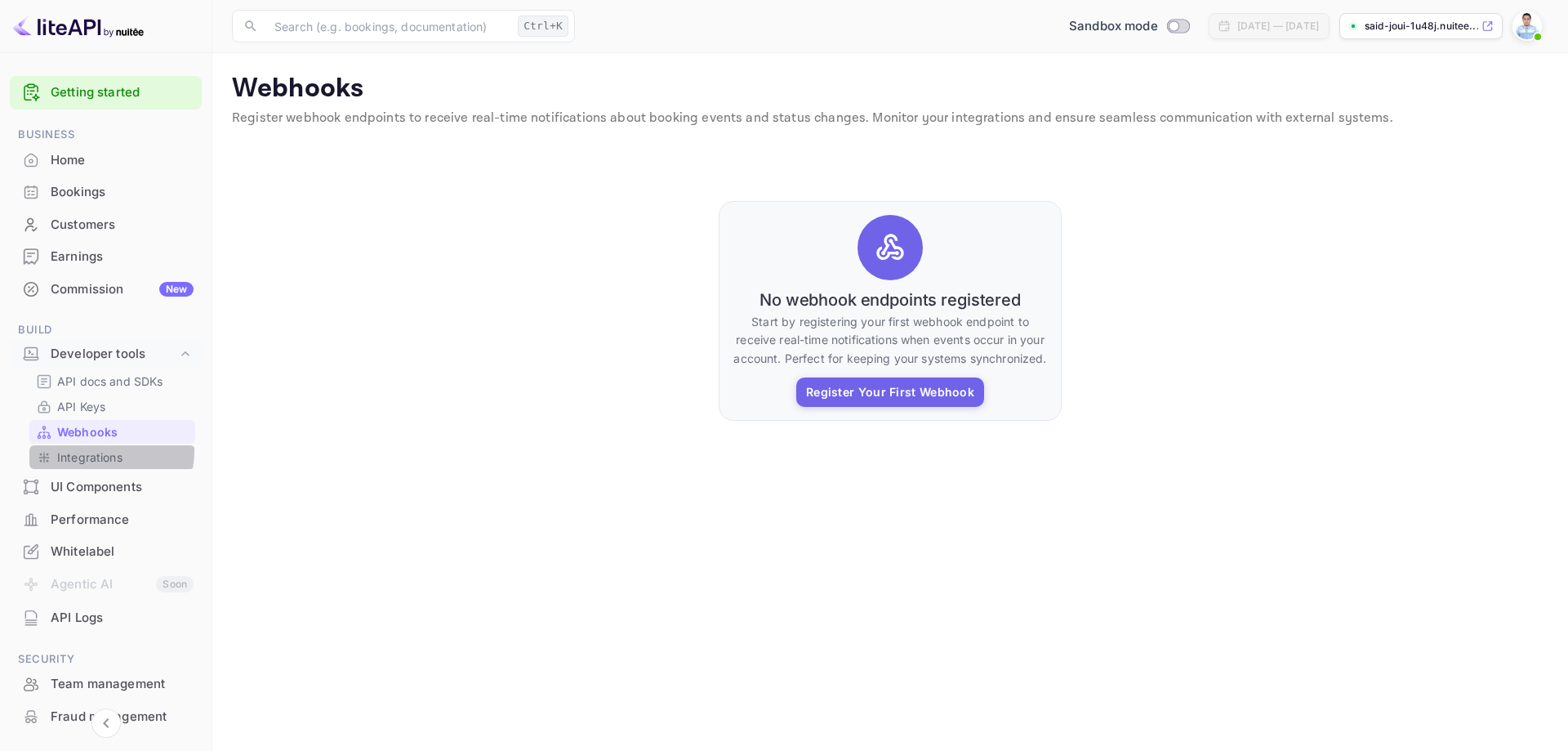
click at [98, 451] on p "Integrations" at bounding box center [89, 457] width 66 height 17
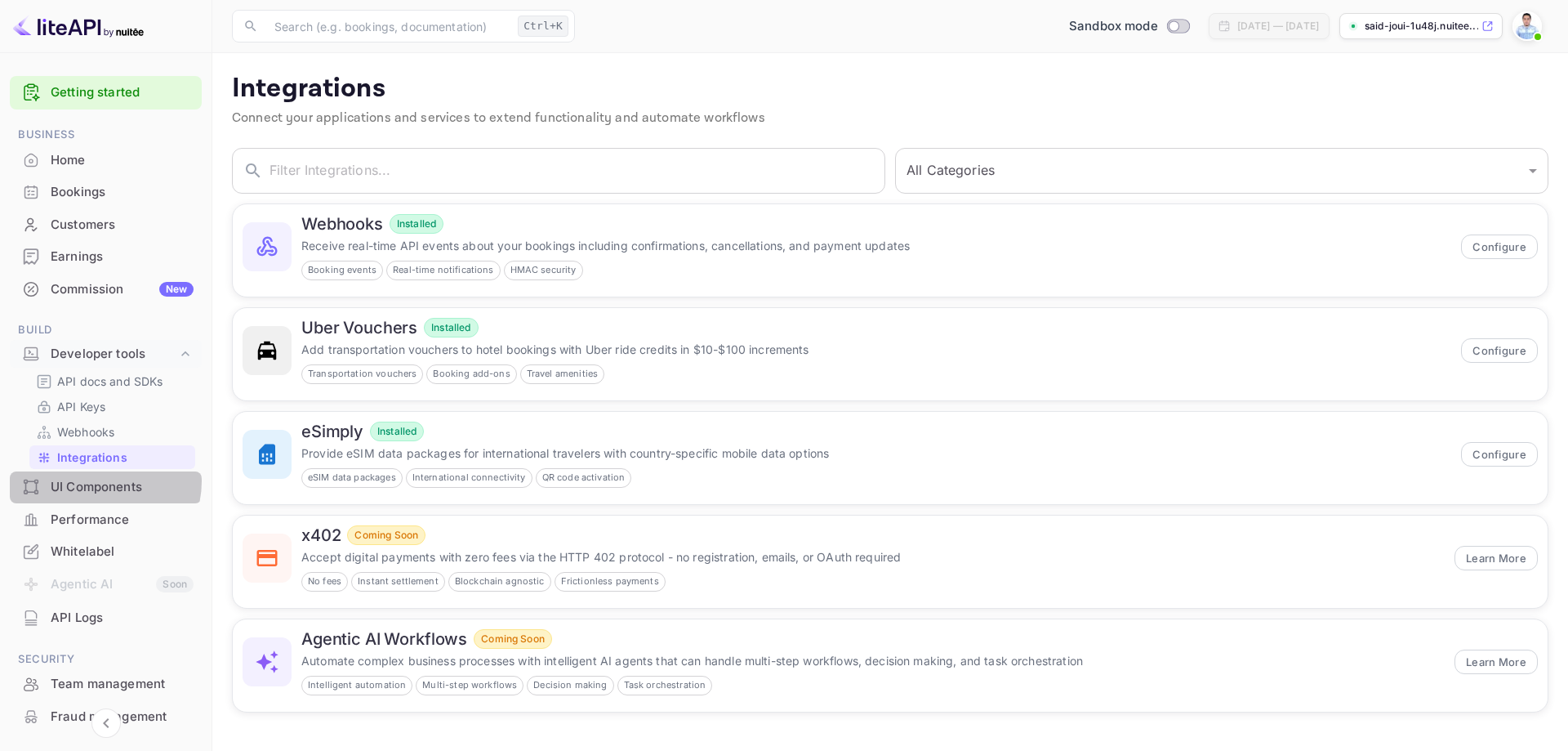
click at [101, 481] on div "UI Components" at bounding box center [122, 487] width 143 height 19
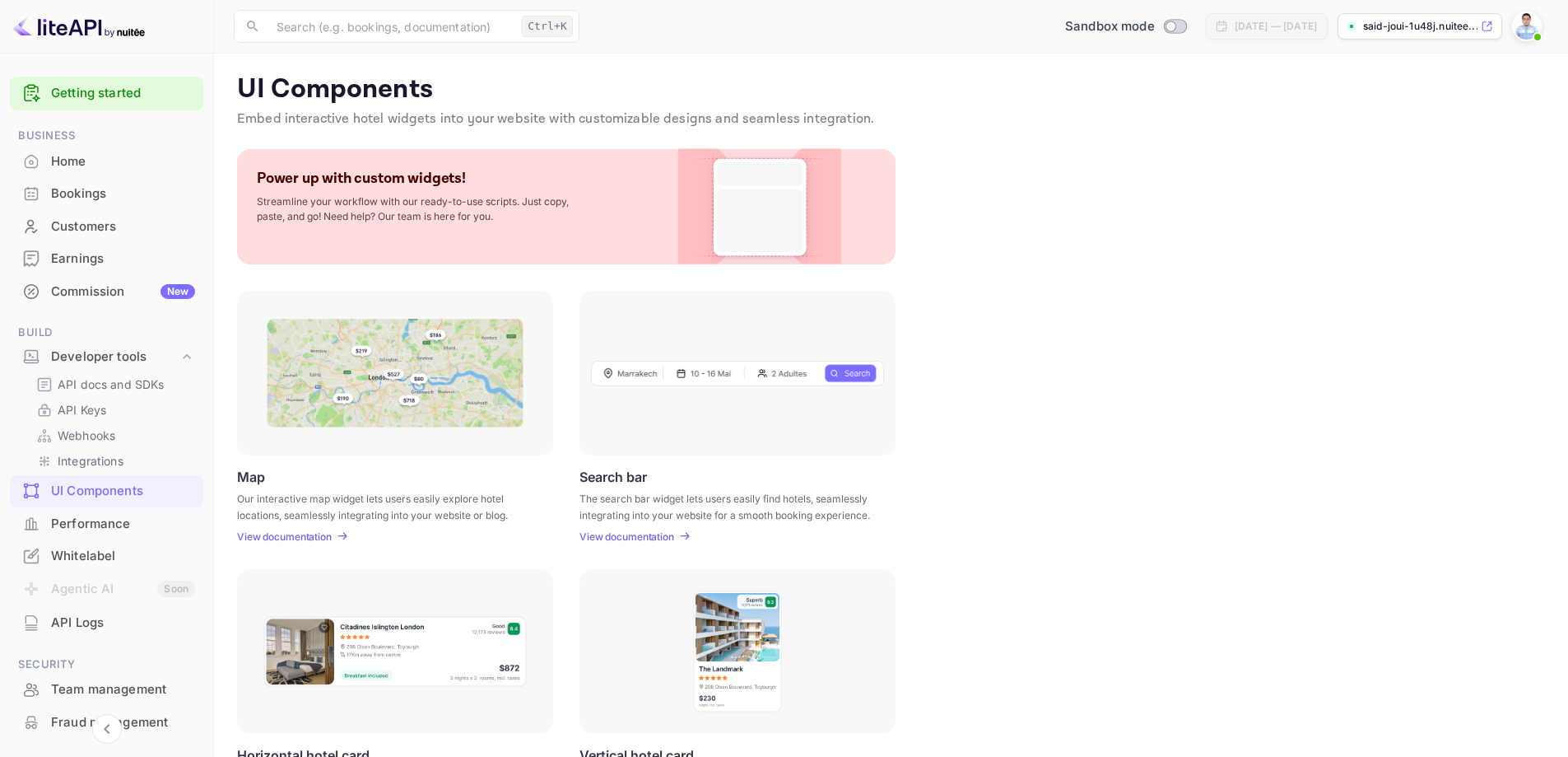
click at [102, 510] on div "Performance" at bounding box center [106, 523] width 194 height 32
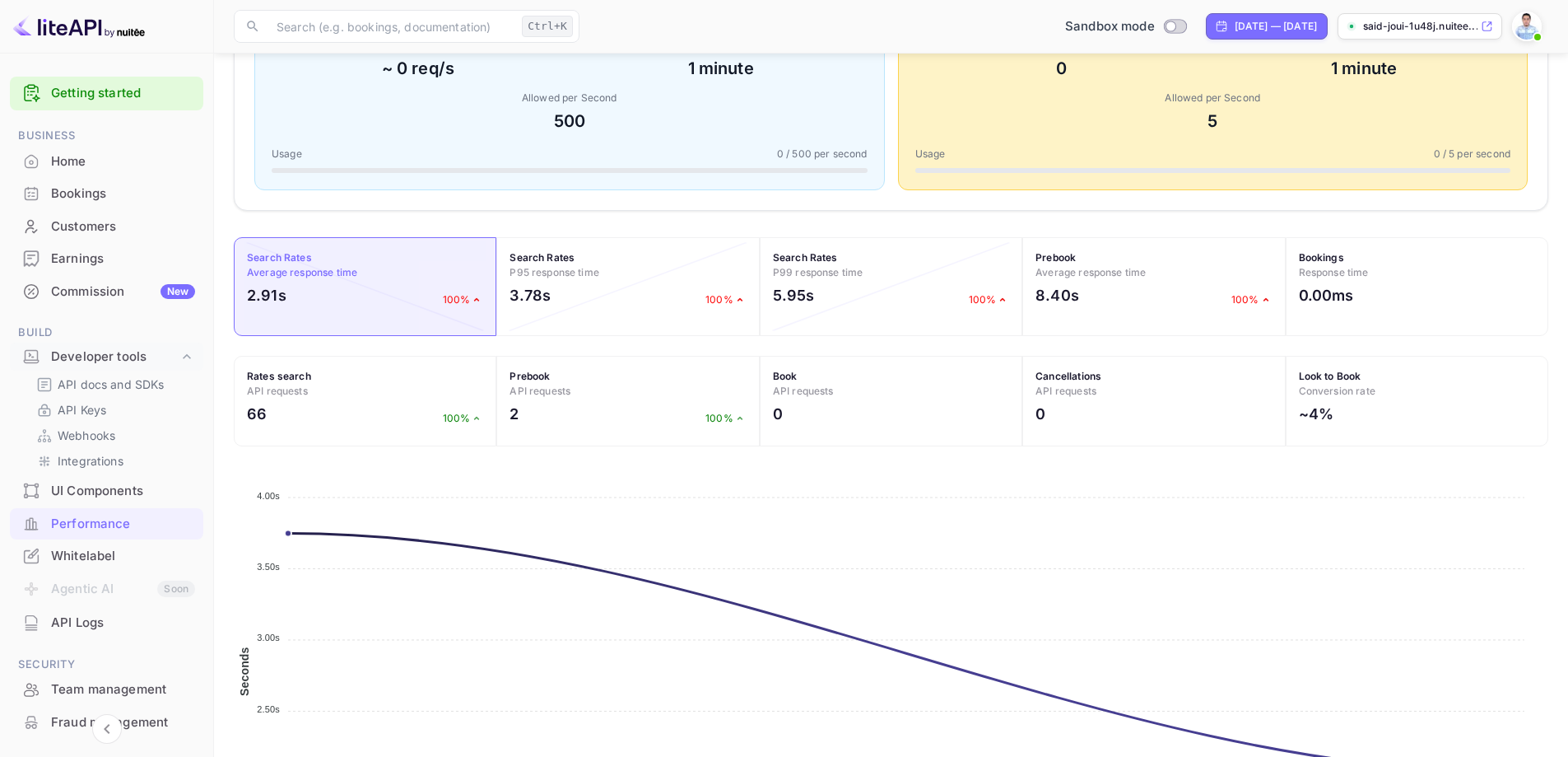
scroll to position [280, 0]
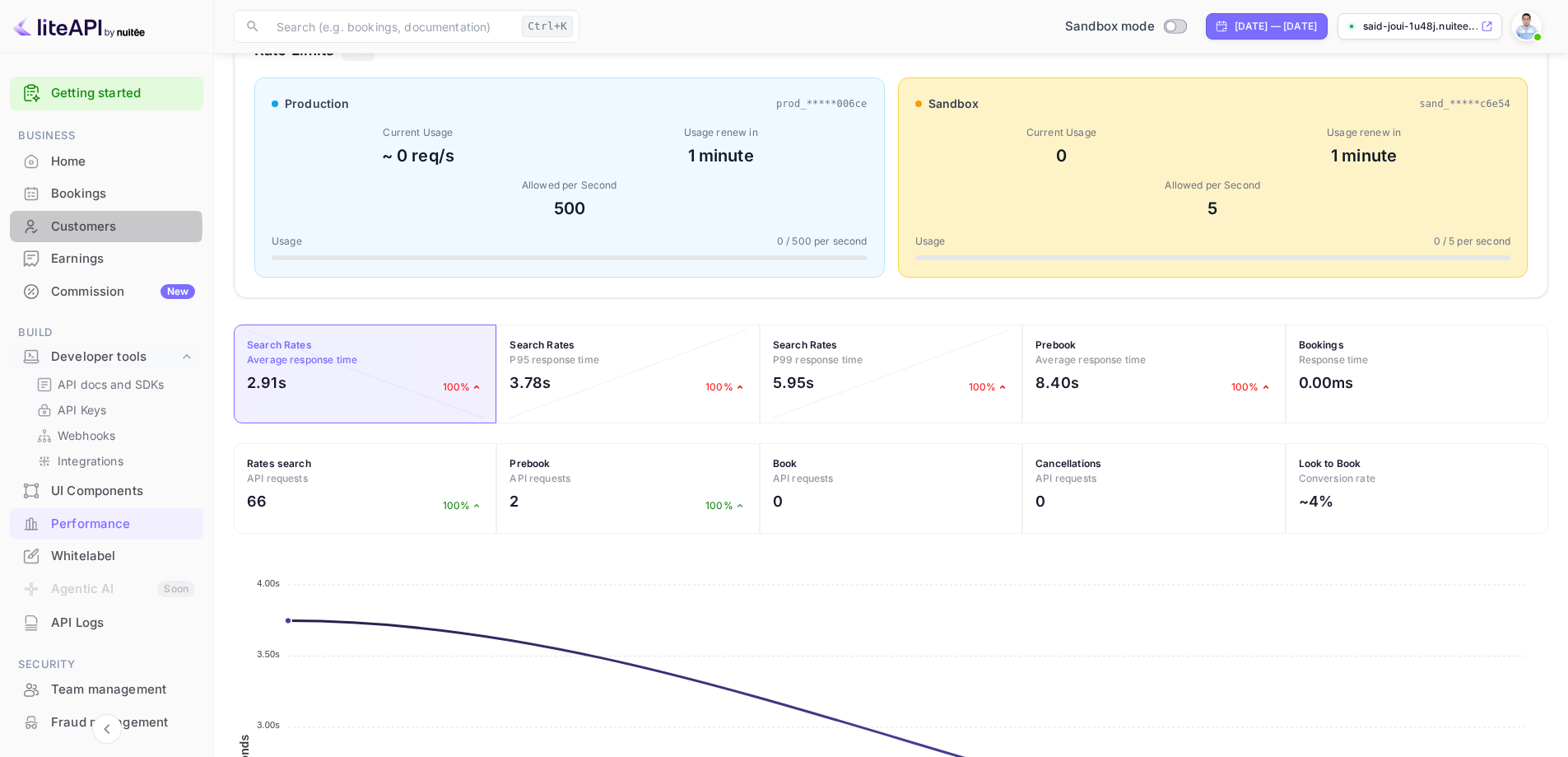
click at [90, 226] on div "Customers" at bounding box center [123, 227] width 144 height 19
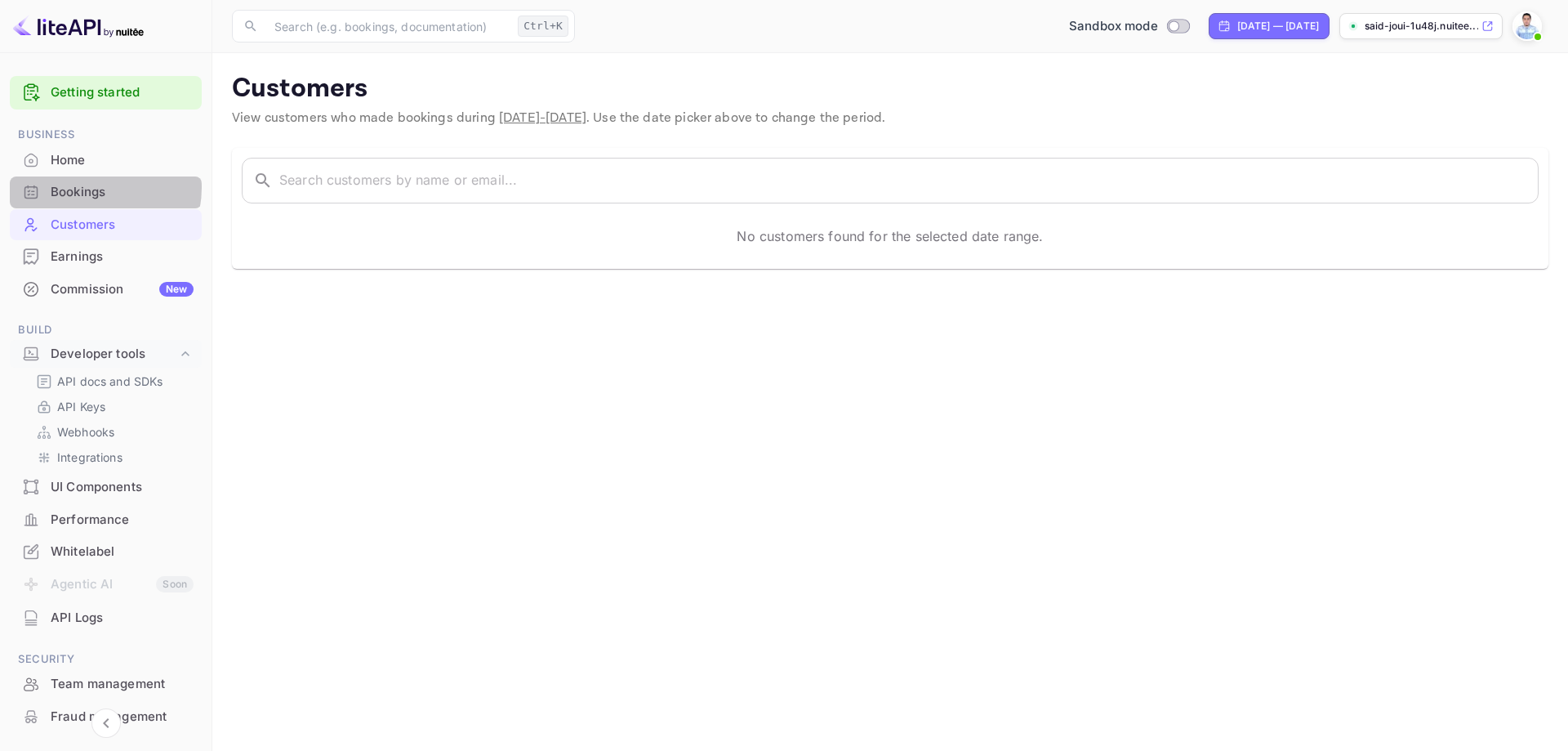
click at [85, 188] on div "Bookings" at bounding box center [122, 192] width 143 height 19
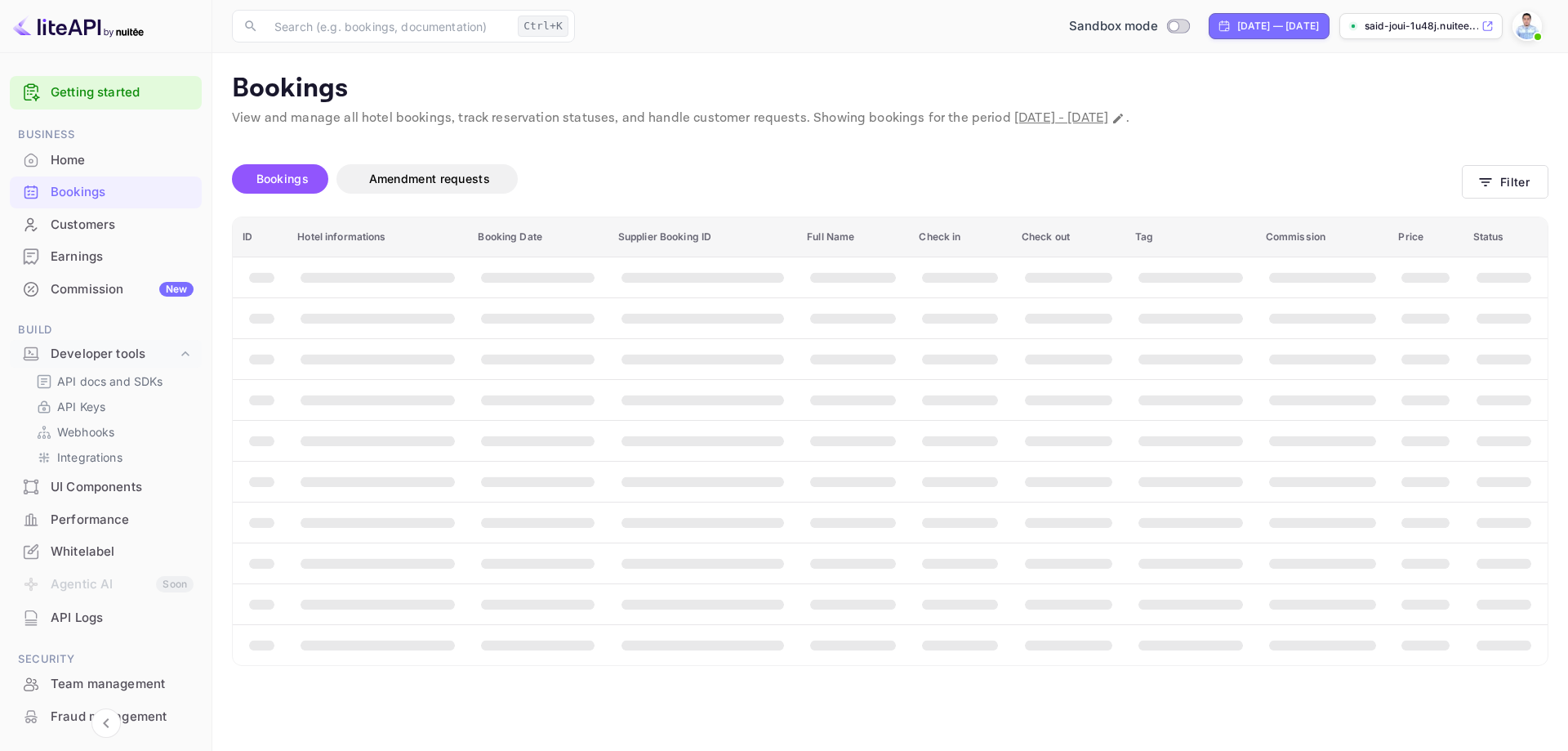
click at [82, 163] on div "Home" at bounding box center [122, 161] width 143 height 19
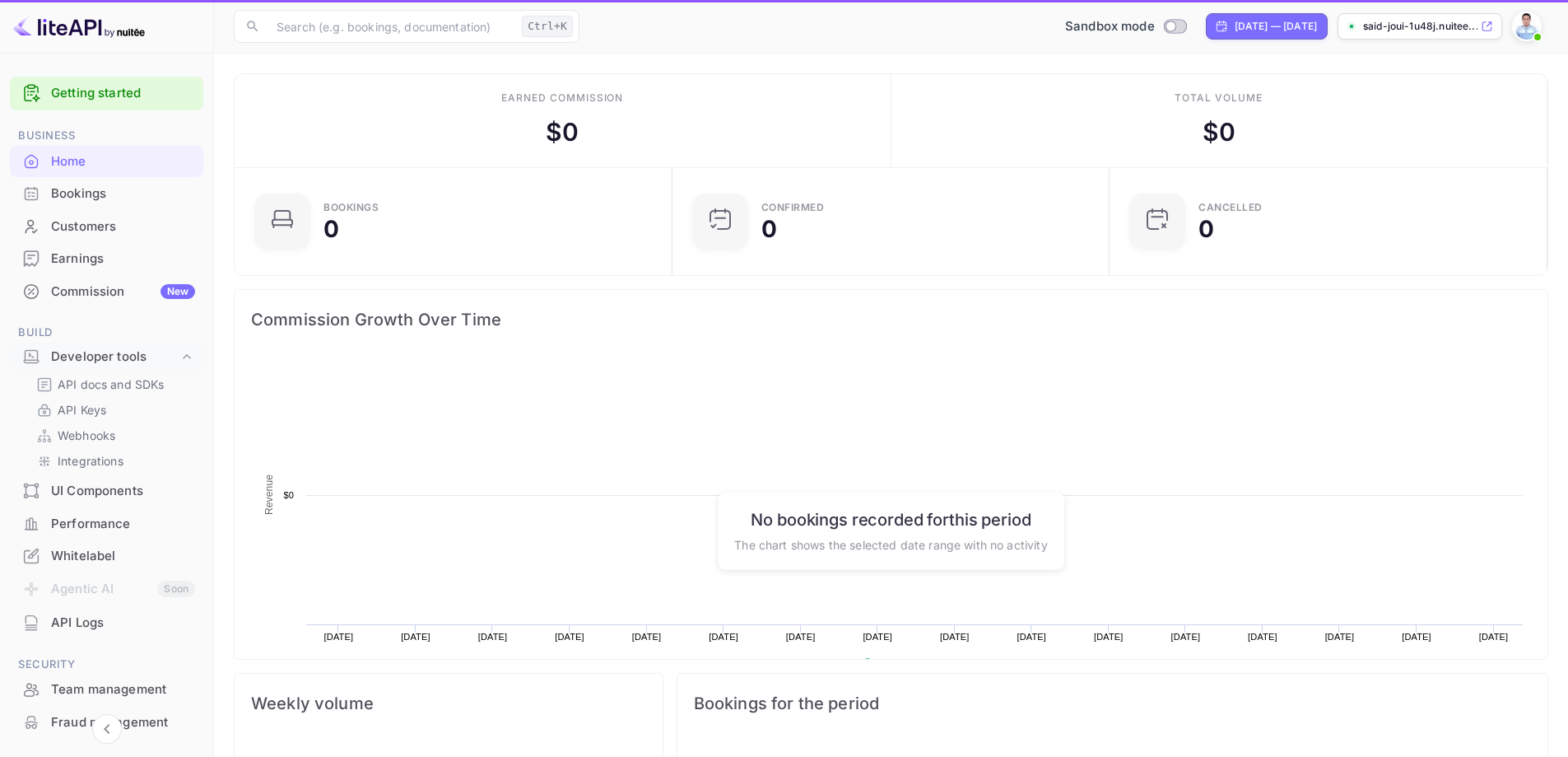
scroll to position [255, 414]
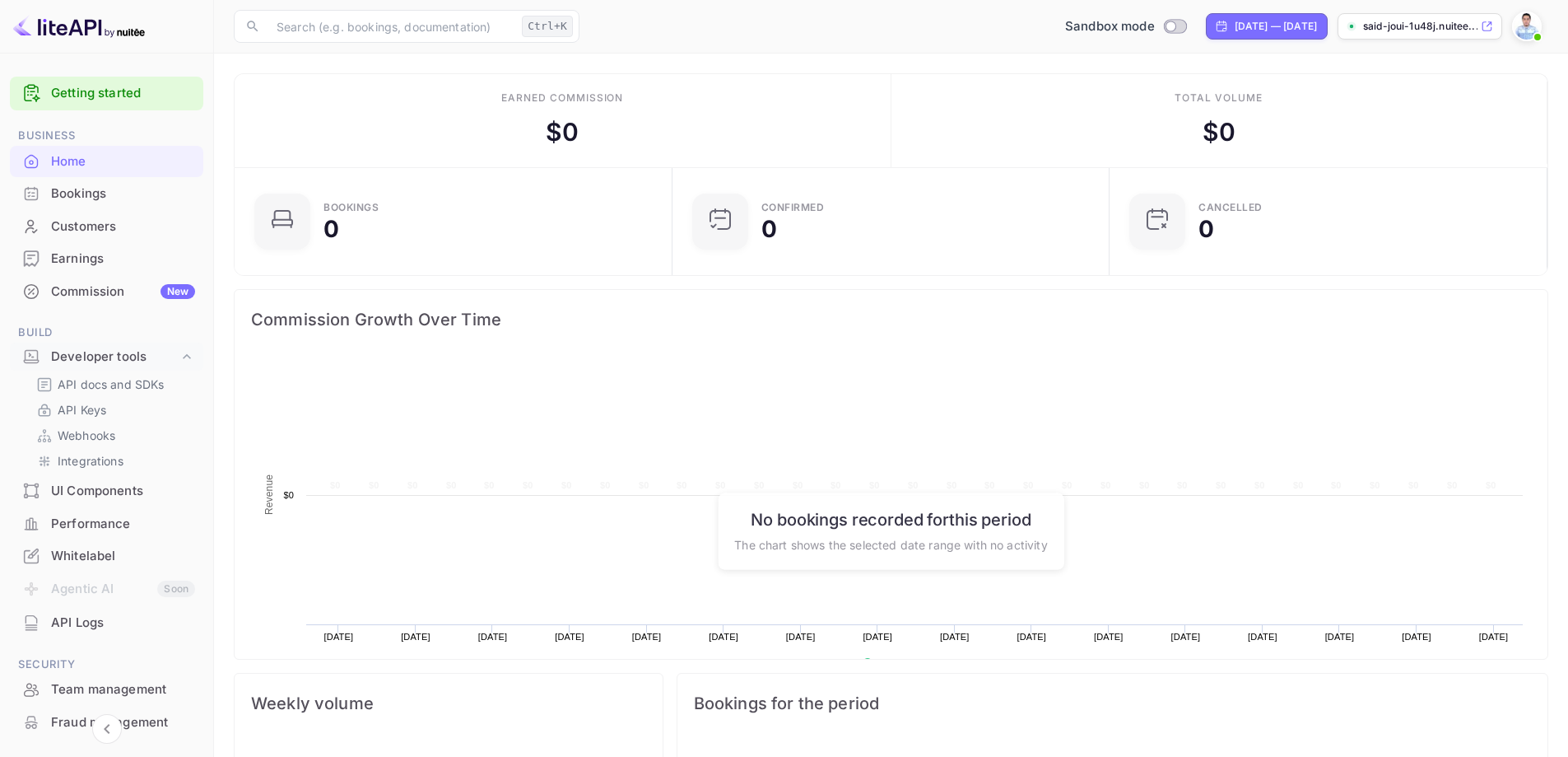
click at [86, 260] on div "Earnings" at bounding box center [123, 259] width 144 height 19
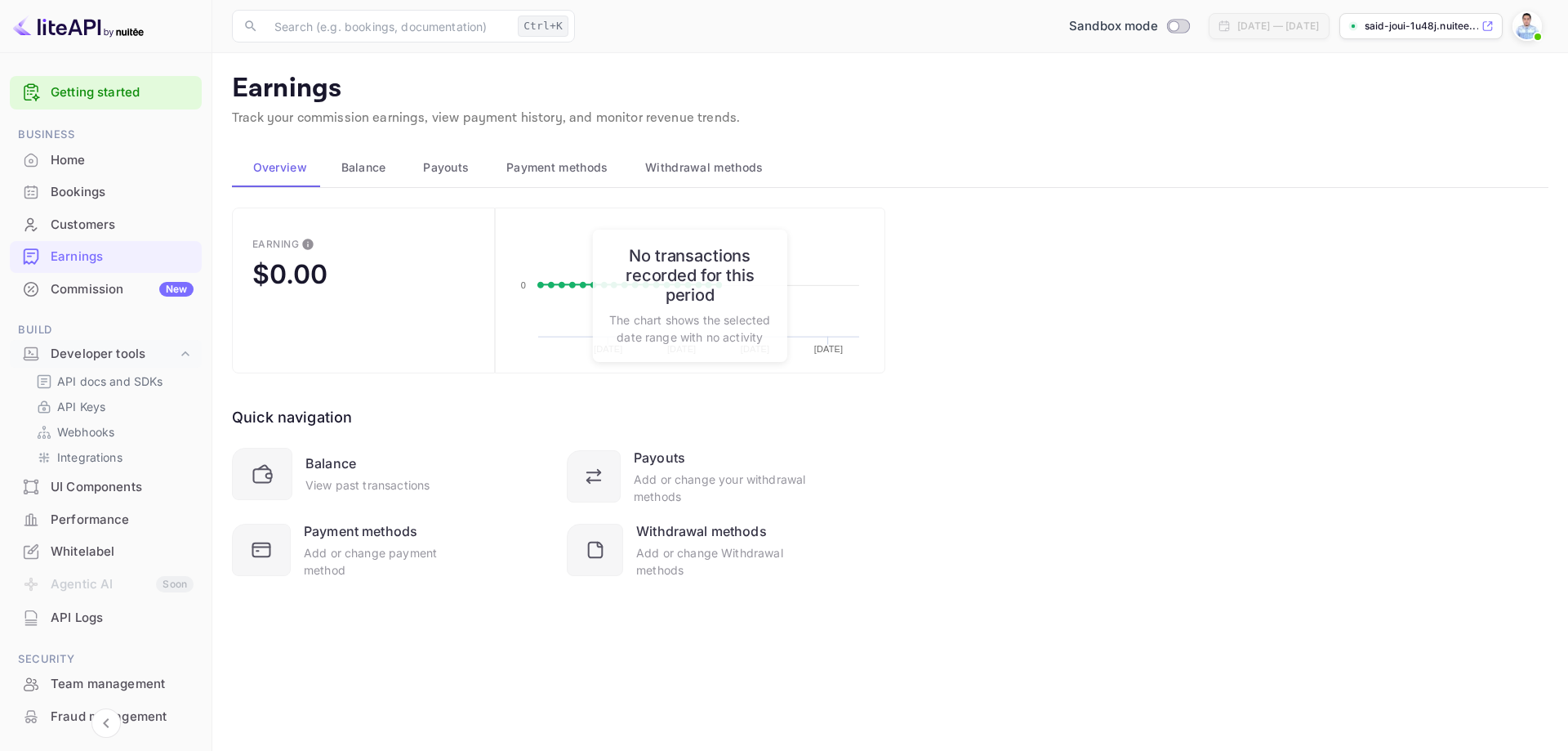
click at [87, 292] on div "Commission New" at bounding box center [122, 289] width 143 height 19
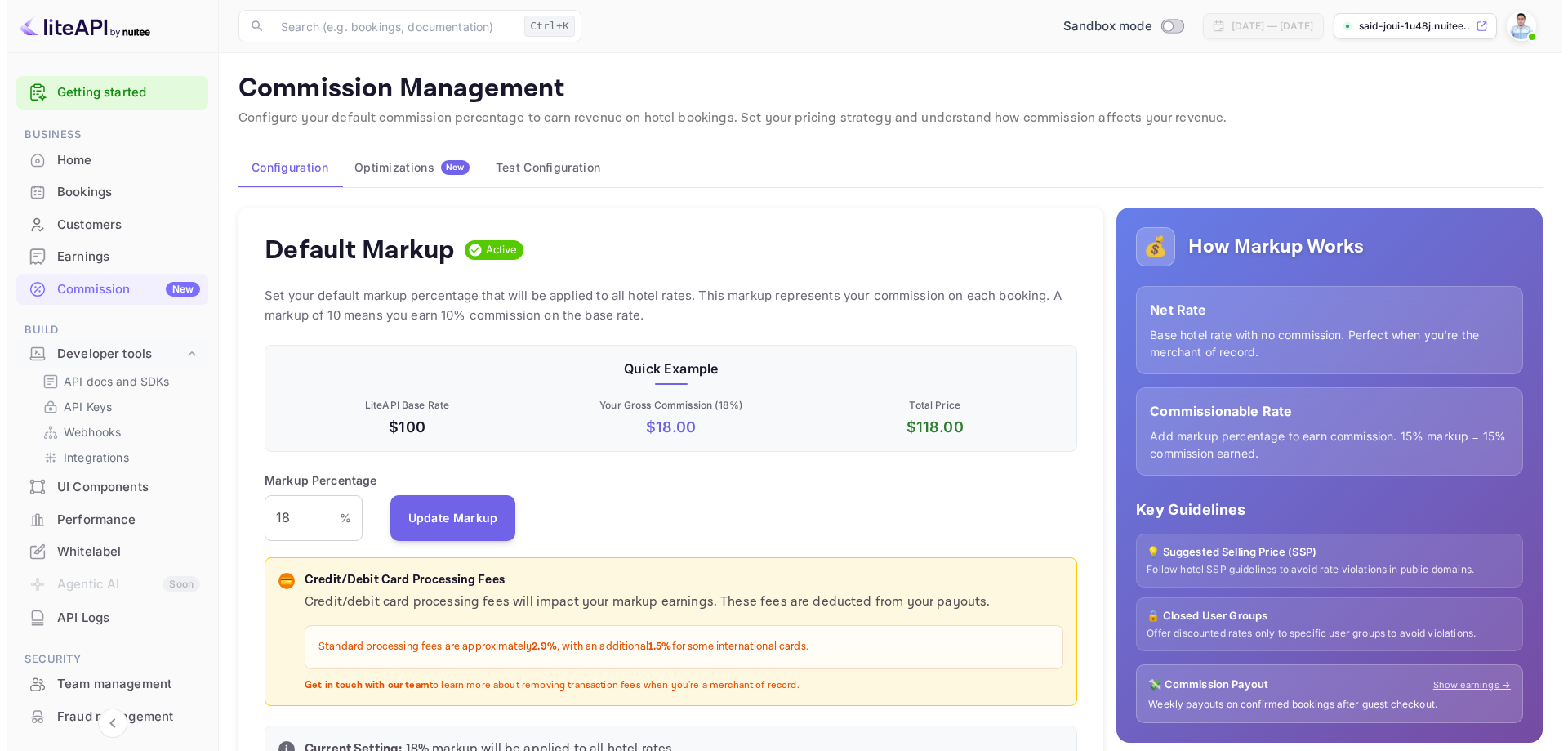
scroll to position [278, 801]
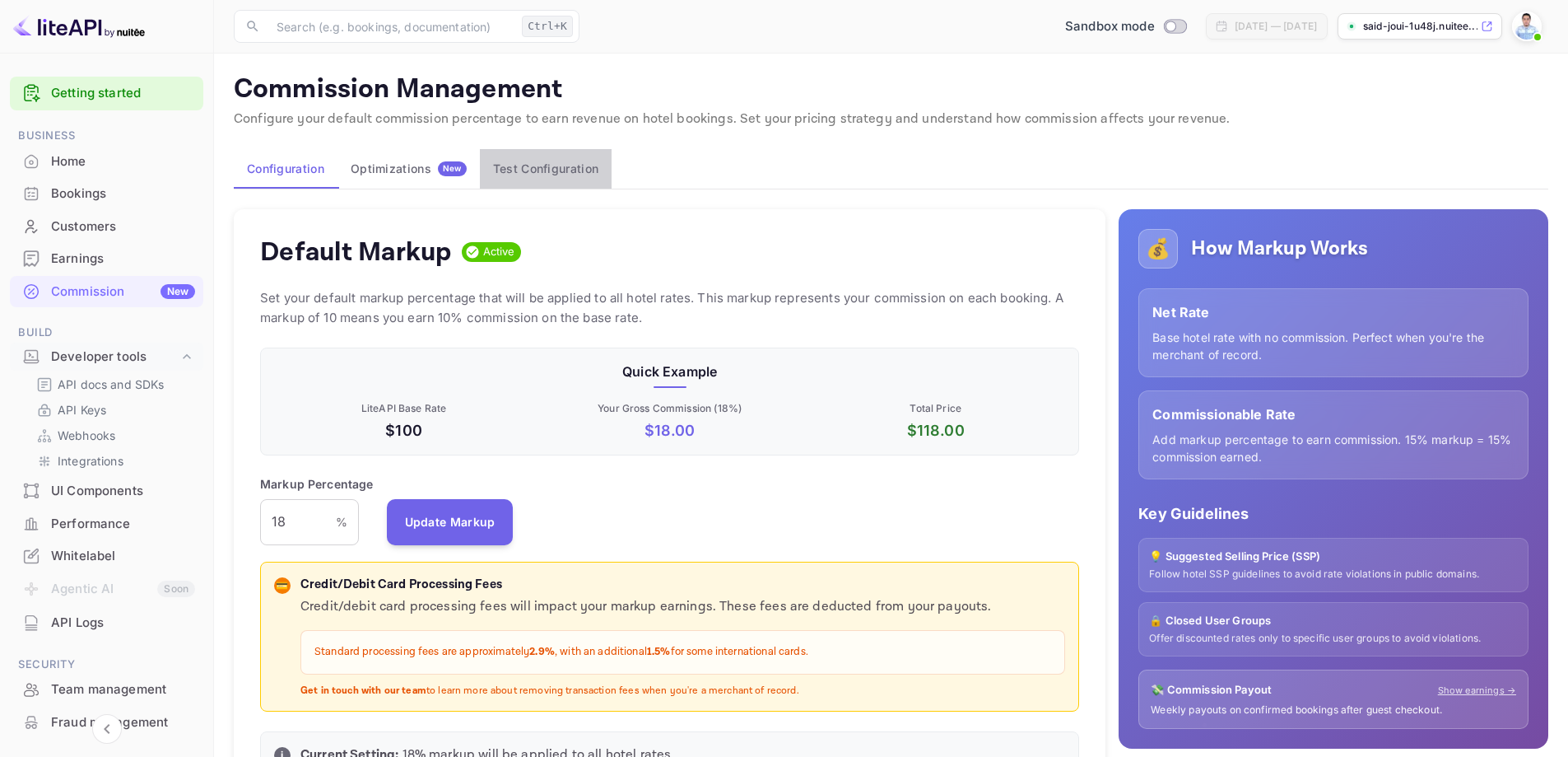
click at [538, 173] on button "Test Configuration" at bounding box center [545, 168] width 131 height 39
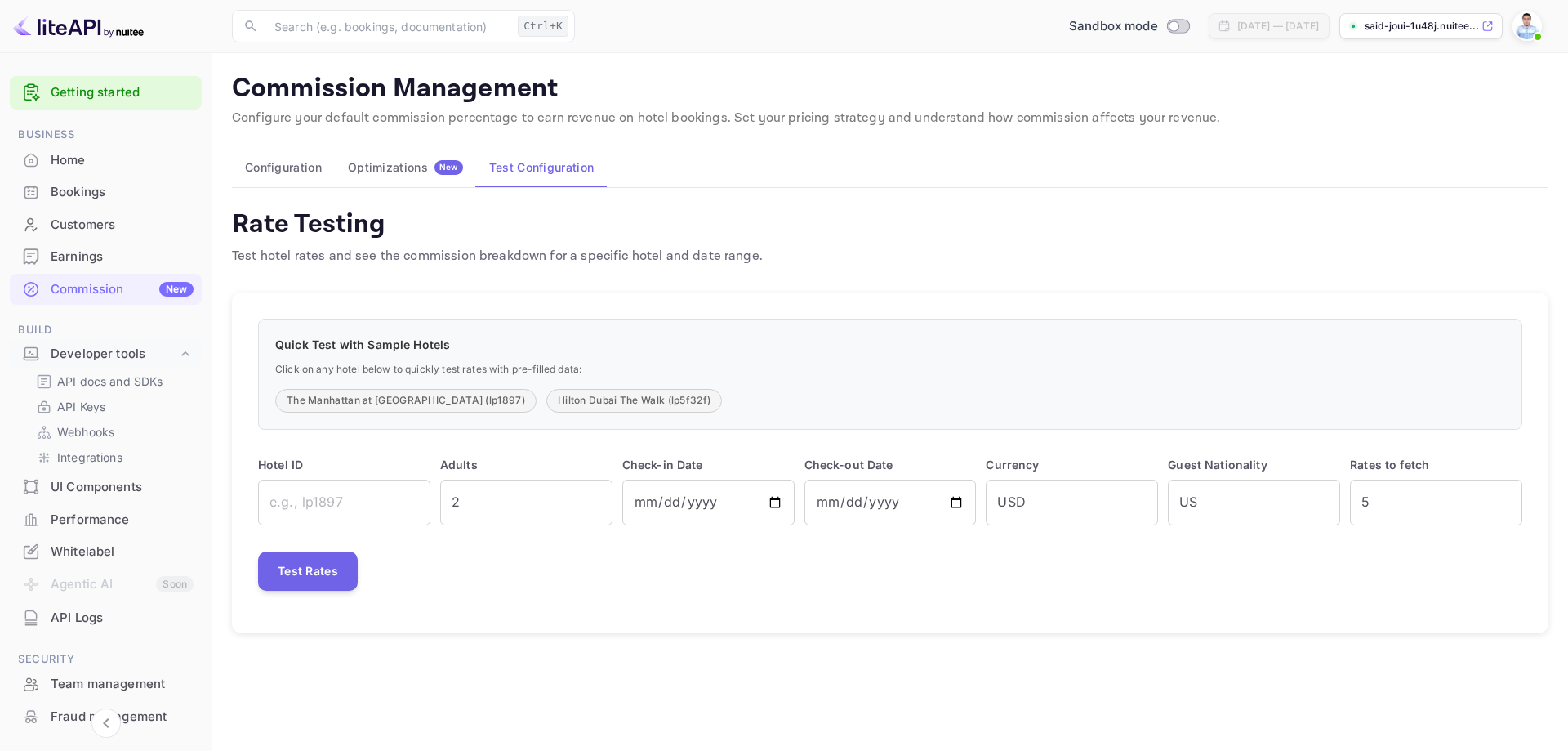
click at [373, 176] on button "Optimizations New" at bounding box center [405, 167] width 141 height 39
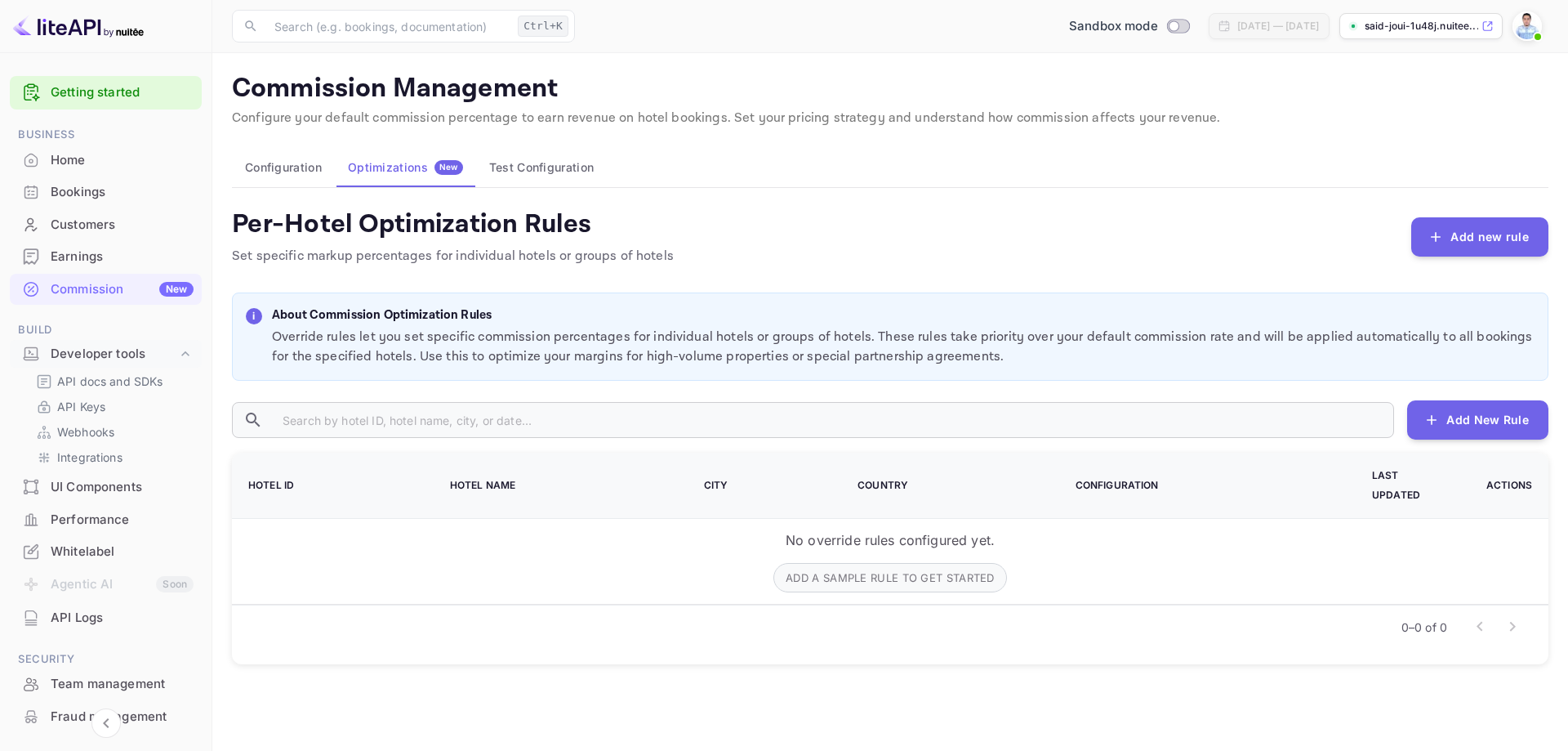
click at [701, 234] on div "Per-Hotel Optimization Rules Set specific markup percentages for individual hot…" at bounding box center [890, 237] width 1316 height 59
click at [120, 383] on p "API docs and SDKs" at bounding box center [110, 381] width 107 height 17
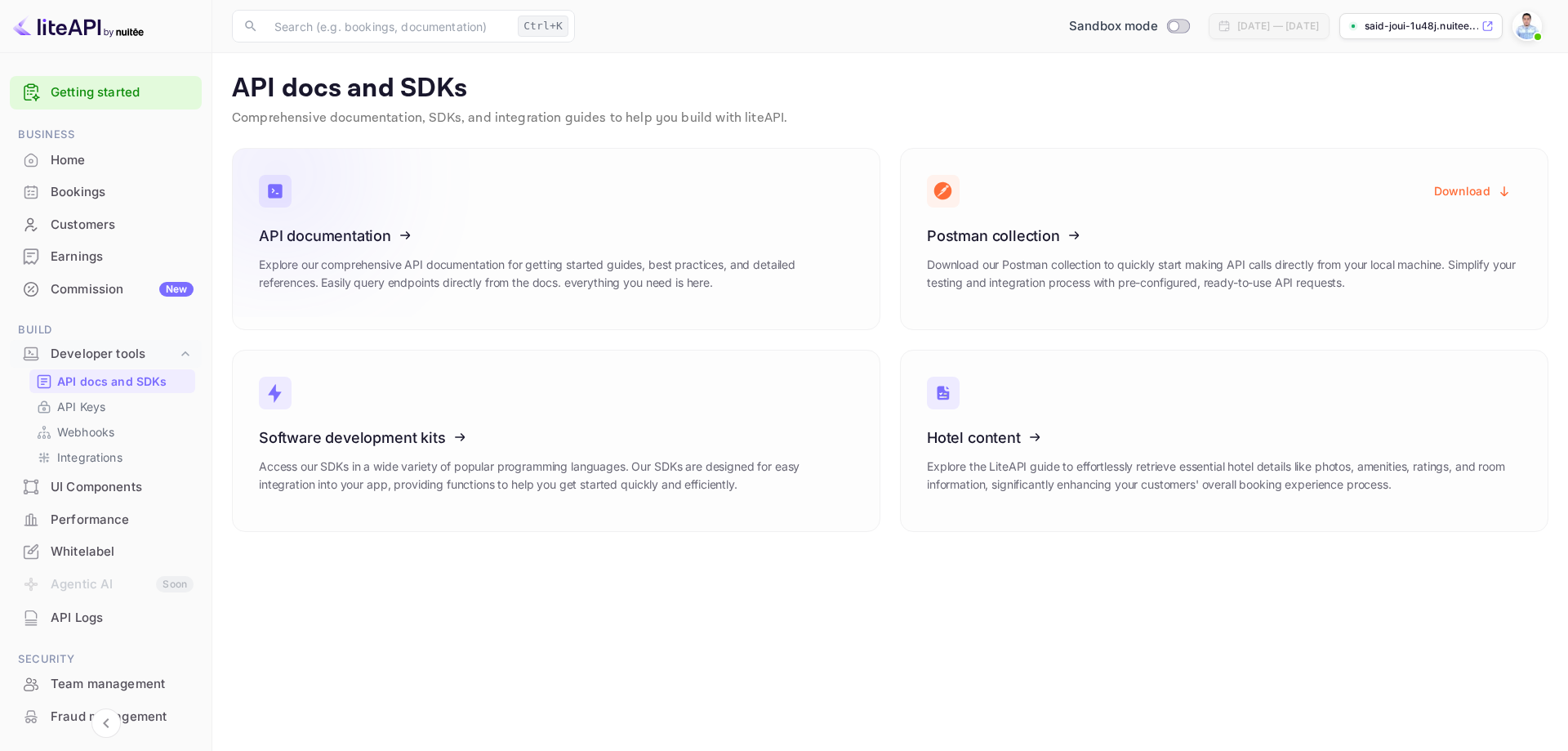
click at [353, 239] on icon at bounding box center [360, 232] width 254 height 168
